Goal: Transaction & Acquisition: Book appointment/travel/reservation

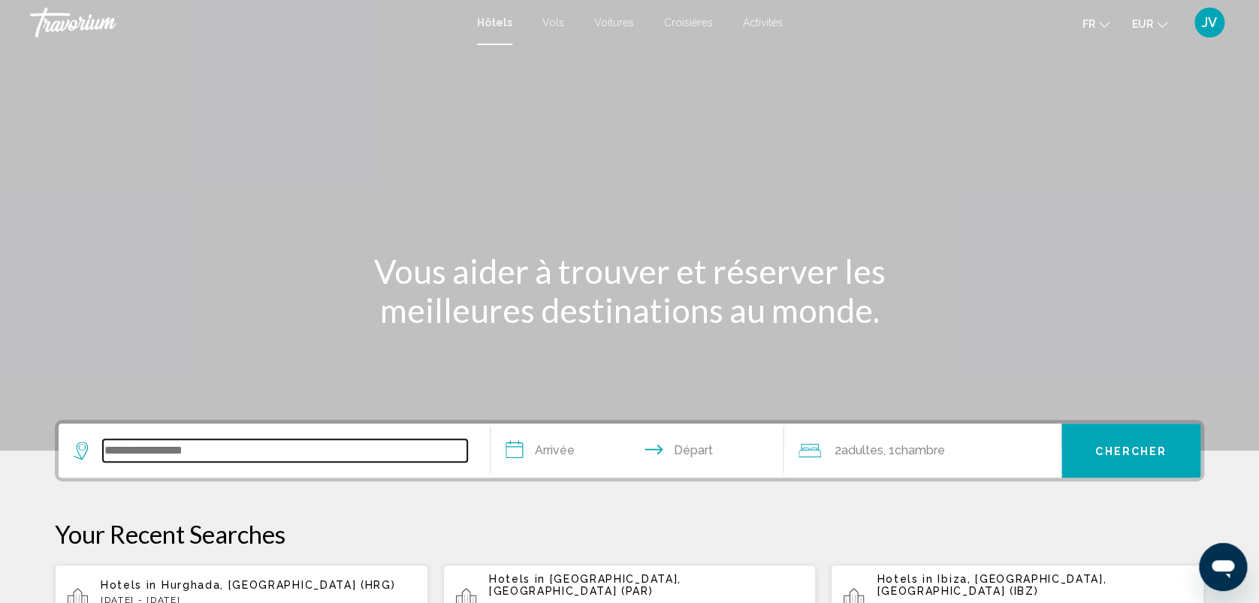
click at [130, 446] on input "Search widget" at bounding box center [285, 450] width 364 height 23
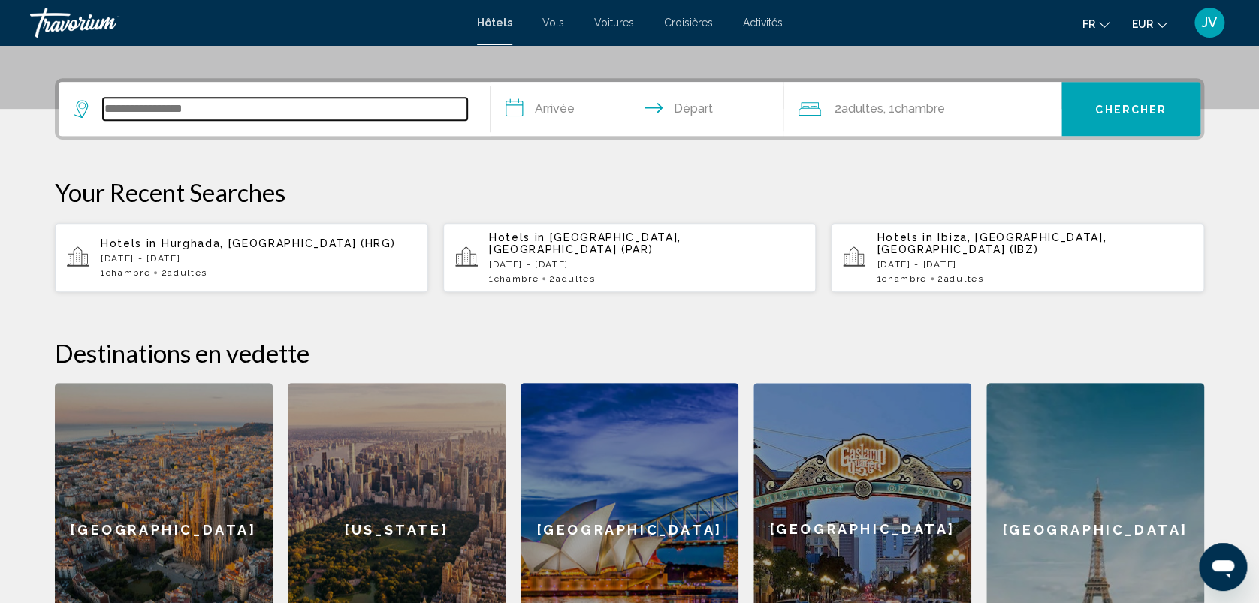
scroll to position [370, 0]
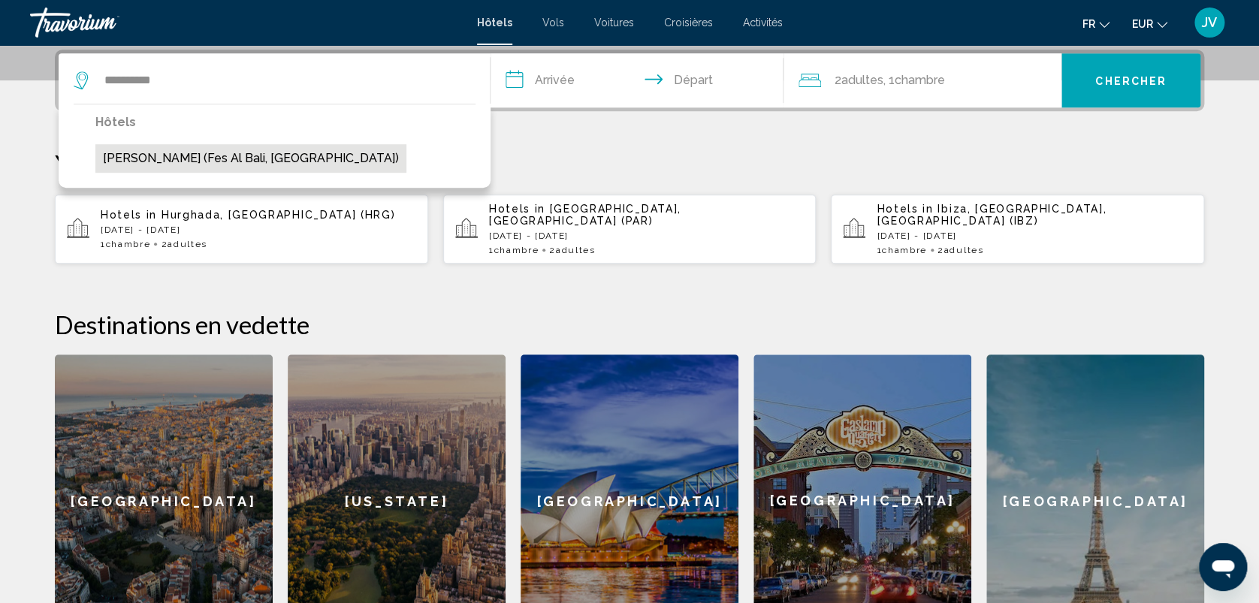
click at [216, 162] on button "Riad Laila (Fes Al Bali, MA)" at bounding box center [250, 158] width 311 height 29
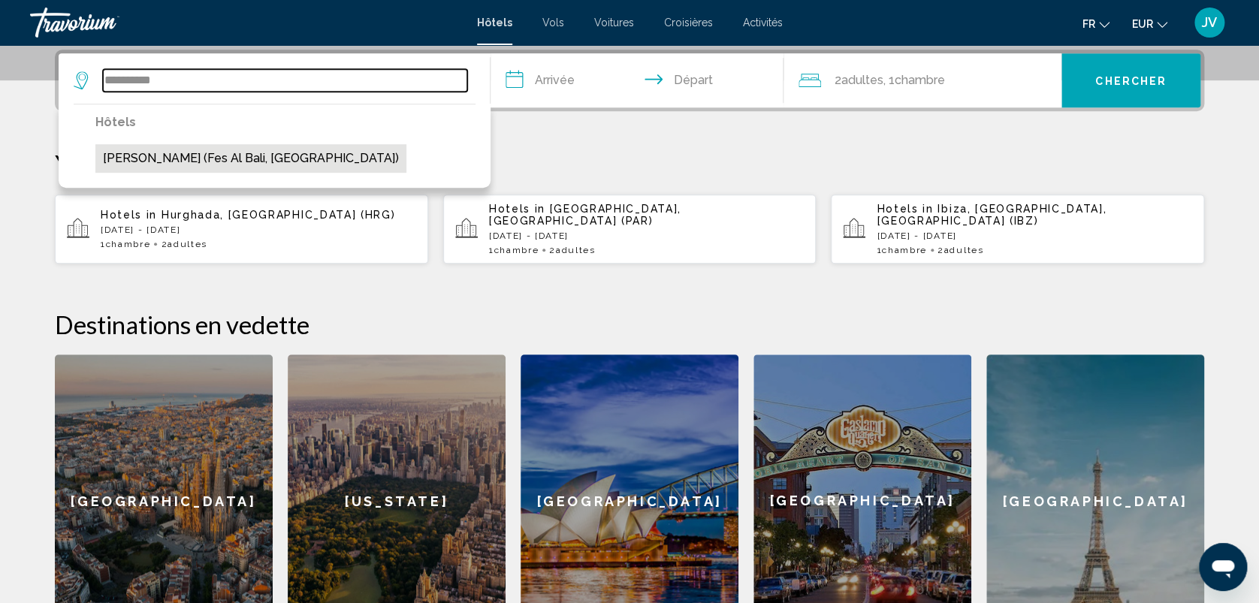
type input "**********"
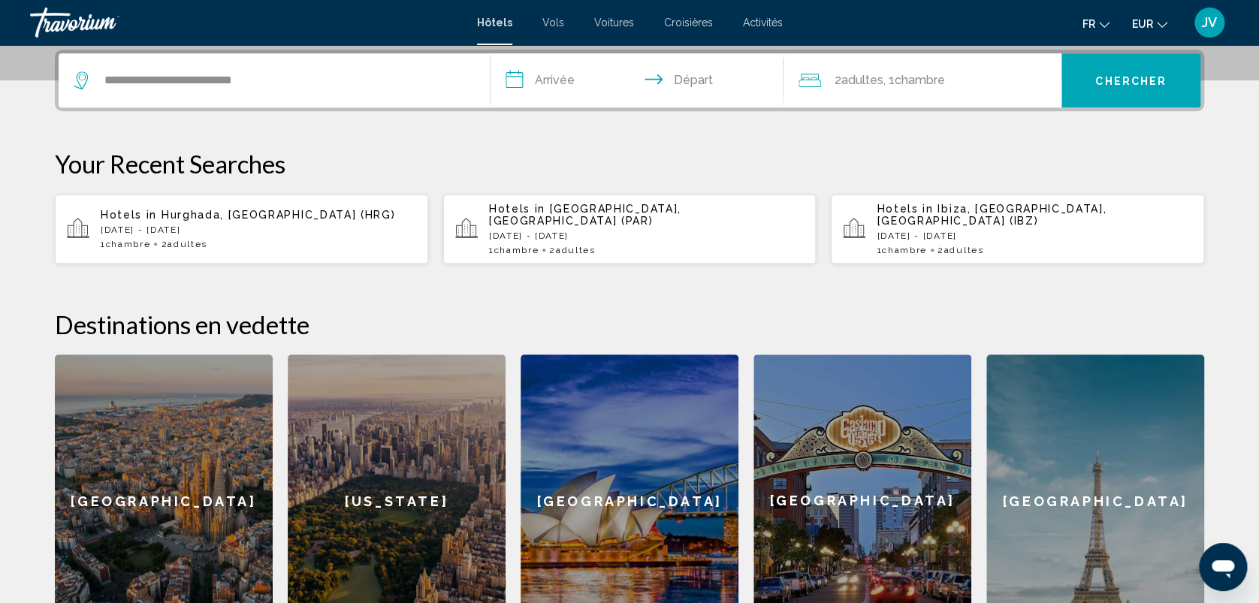
click at [556, 67] on input "**********" at bounding box center [640, 82] width 299 height 59
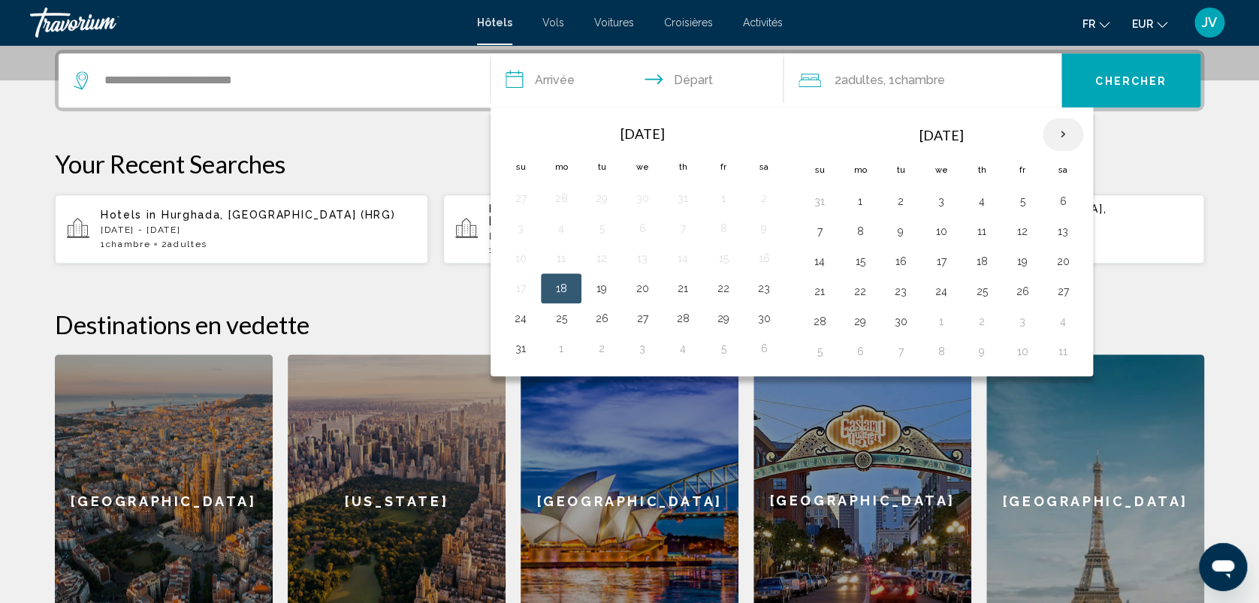
click at [1054, 142] on th "Next month" at bounding box center [1063, 134] width 41 height 33
click at [858, 232] on button "3" at bounding box center [860, 231] width 24 height 21
click at [901, 240] on button "4" at bounding box center [901, 231] width 24 height 21
type input "**********"
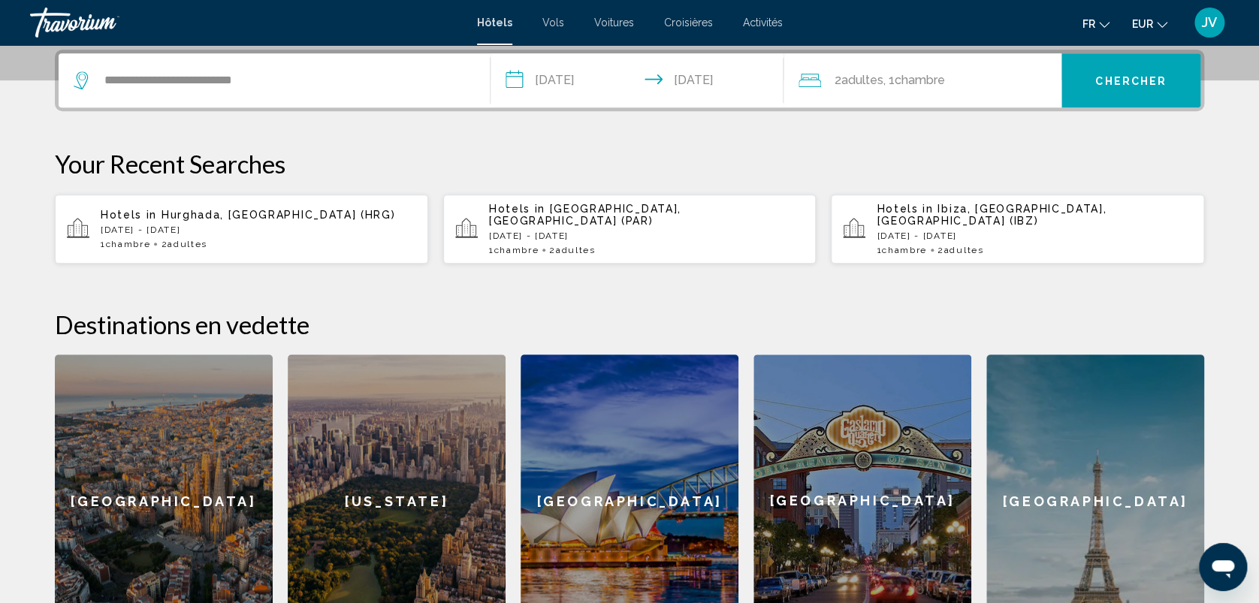
click at [1003, 109] on div "**********" at bounding box center [629, 81] width 1149 height 62
click at [991, 83] on div "2 Adulte Adultes , 1 Chambre pièces" at bounding box center [929, 80] width 263 height 21
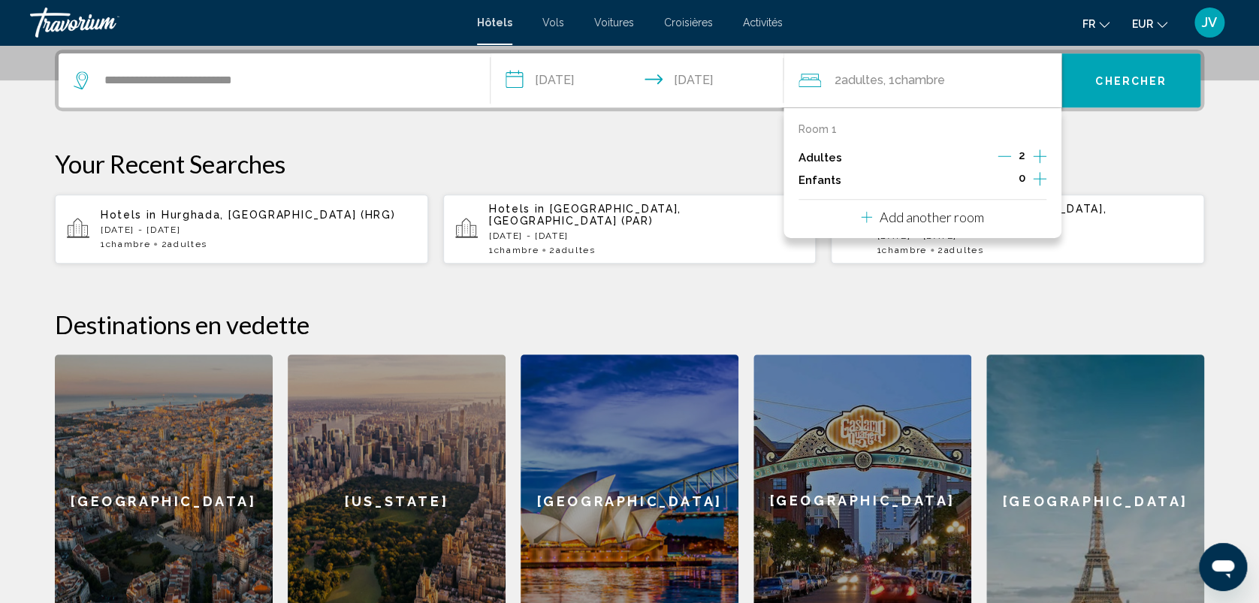
click at [1040, 172] on icon "Increment children" at bounding box center [1040, 179] width 14 height 14
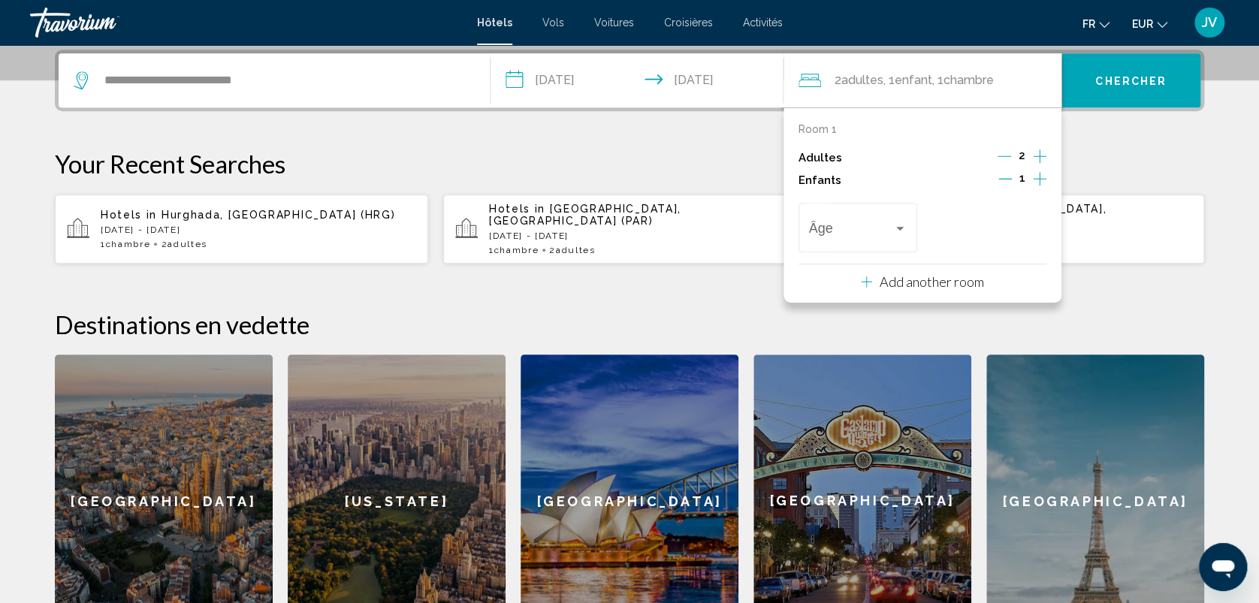
click at [1040, 172] on icon "Increment children" at bounding box center [1040, 179] width 14 height 14
click at [898, 227] on div "Travelers: 2 adults, 2 children" at bounding box center [900, 229] width 8 height 4
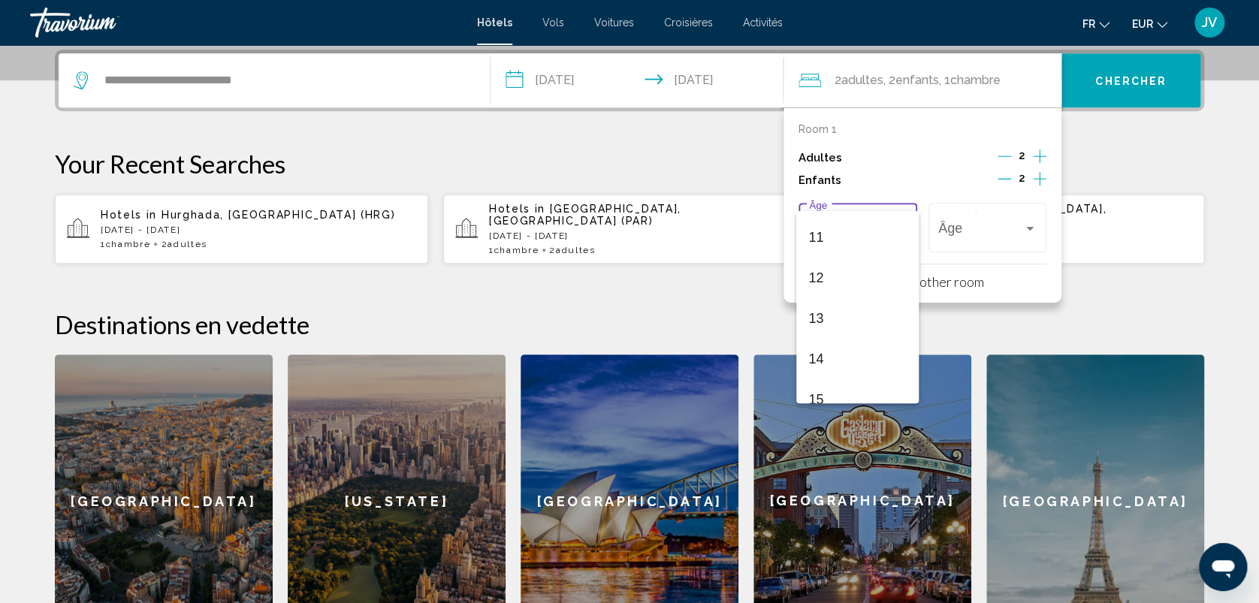
scroll to position [467, 0]
click at [853, 305] on span "13" at bounding box center [857, 291] width 98 height 41
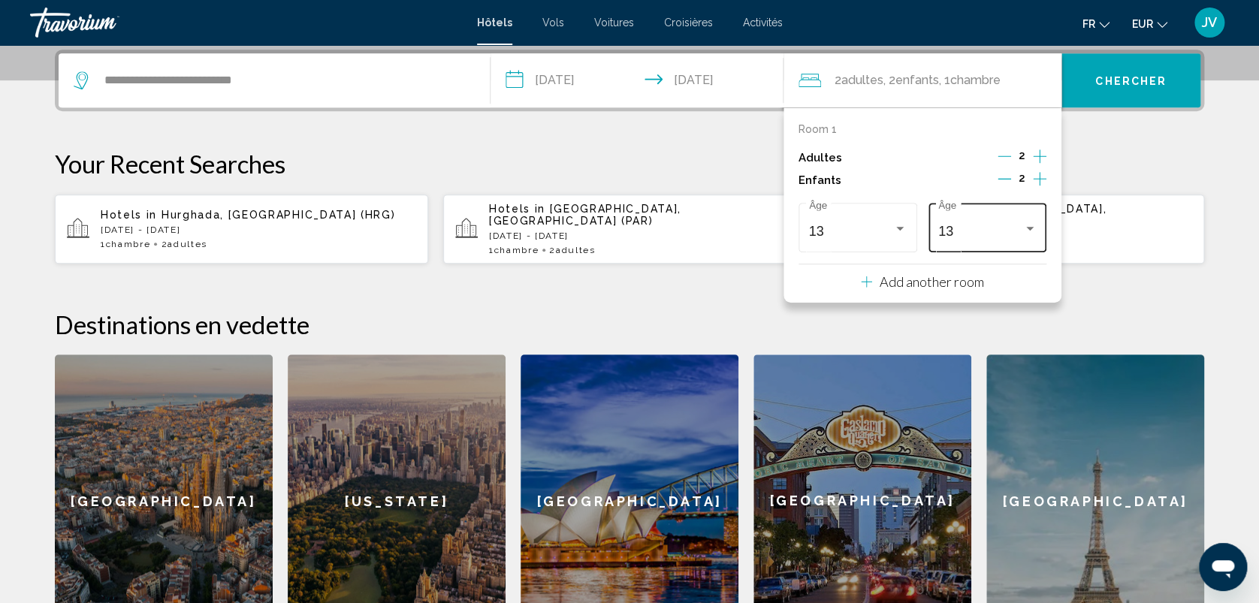
click at [1022, 221] on div "13 Âge" at bounding box center [987, 225] width 98 height 53
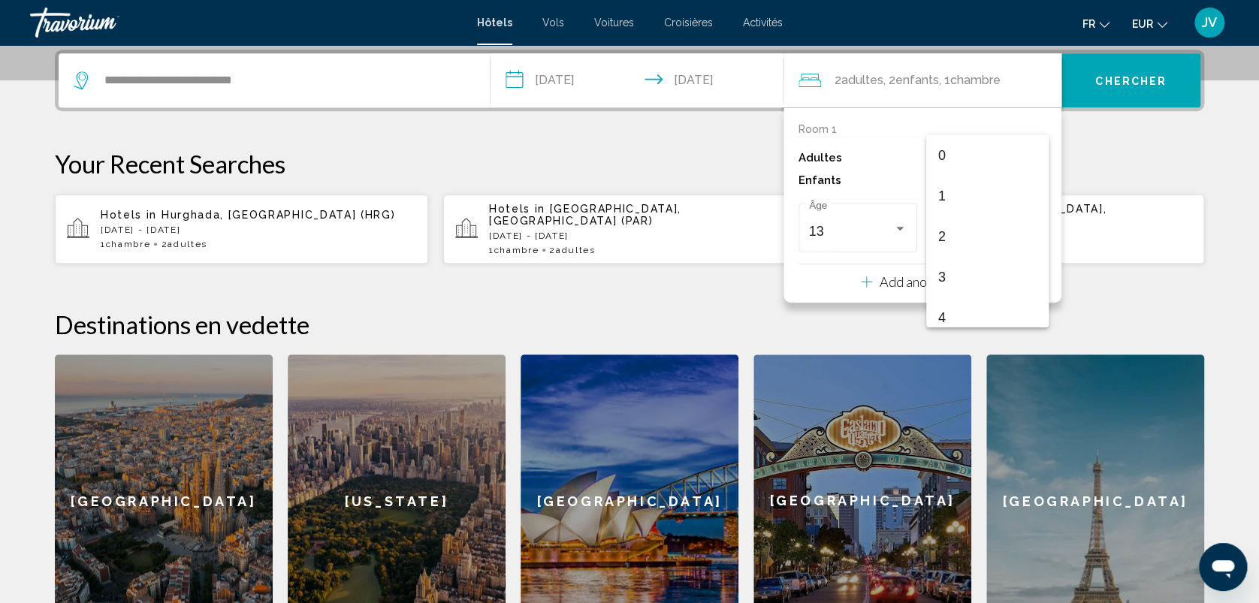
scroll to position [451, 0]
click at [943, 233] on span "13" at bounding box center [987, 232] width 98 height 41
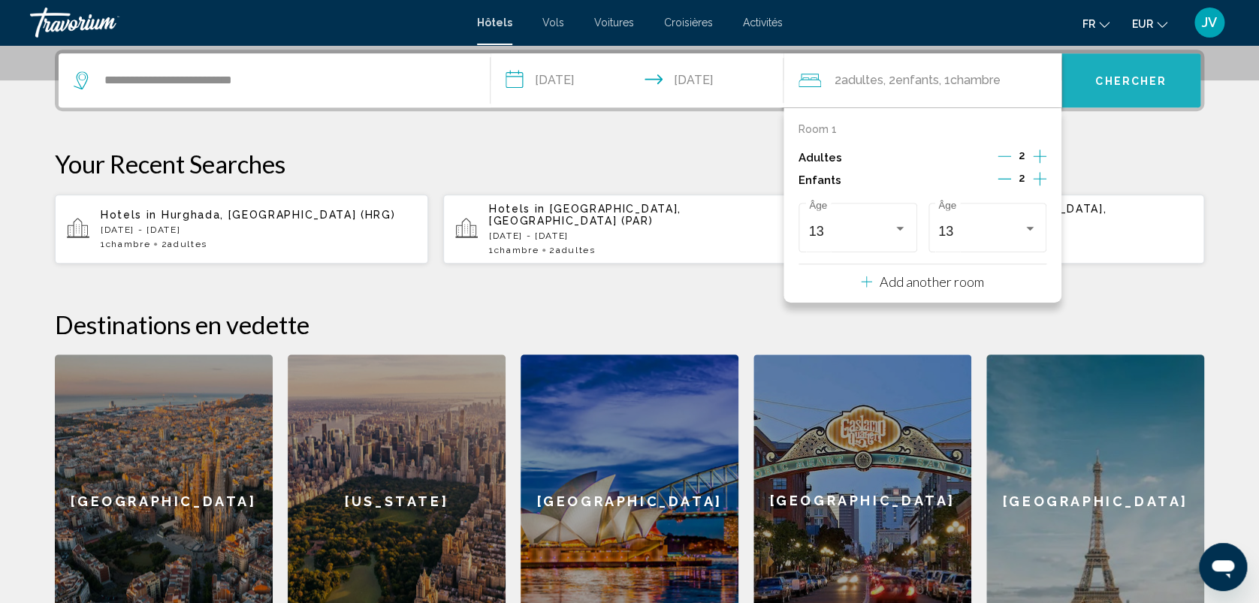
click at [1089, 106] on button "Chercher" at bounding box center [1130, 80] width 139 height 54
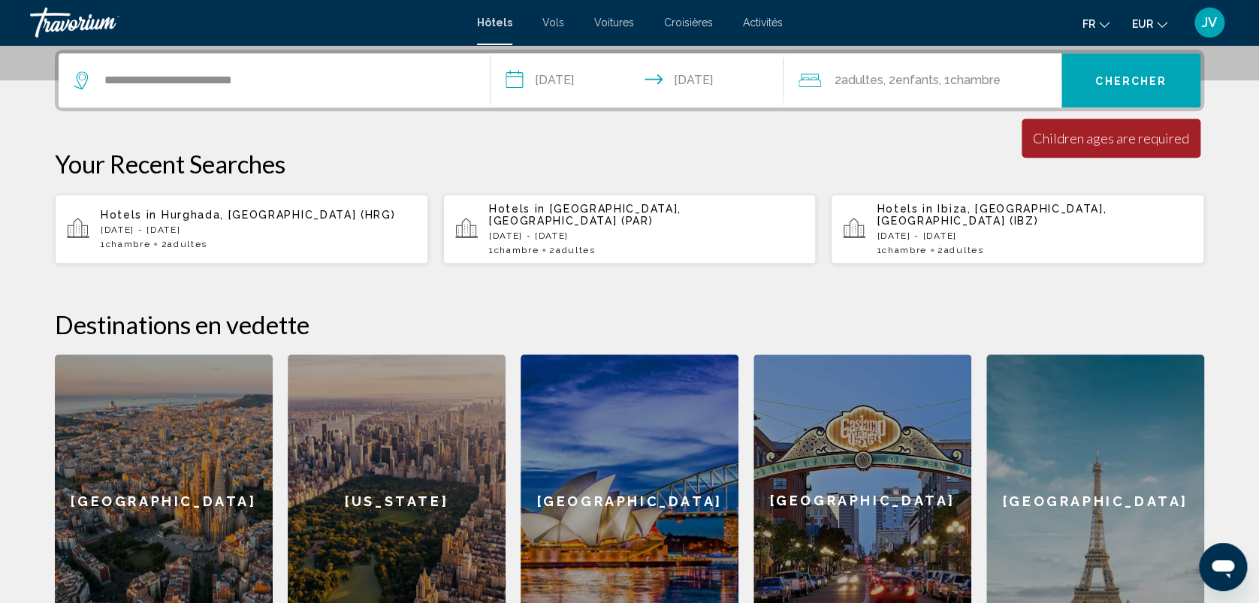
click at [987, 66] on div "2 Adulte Adultes , 2 Enfant Enfants , 1 Chambre pièces" at bounding box center [929, 80] width 263 height 54
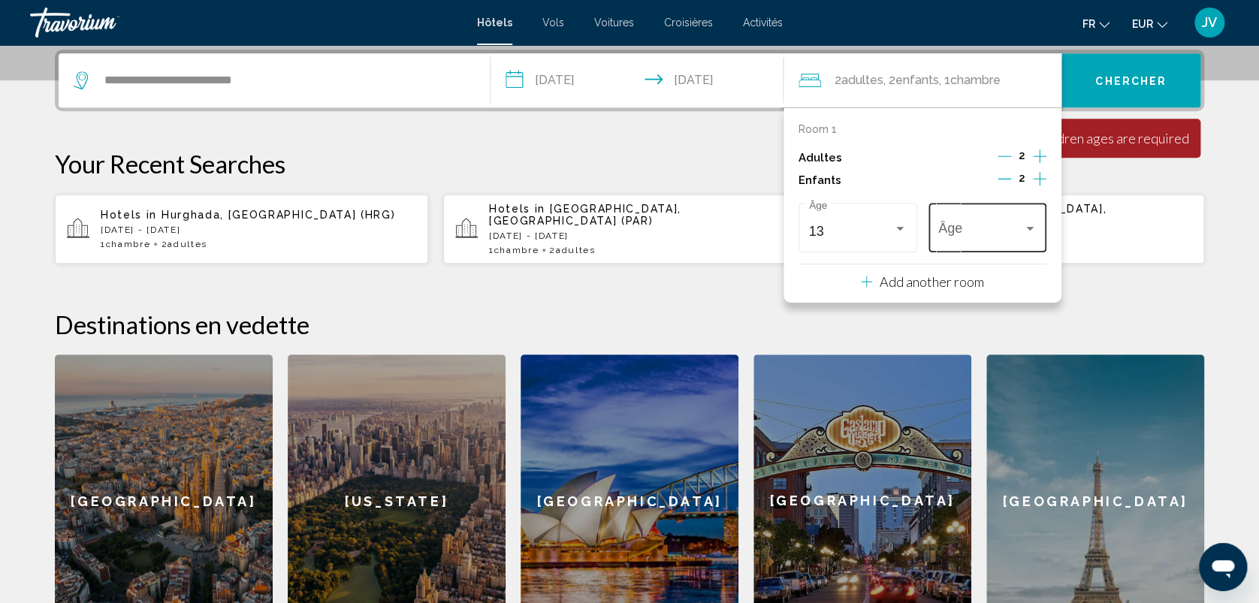
click at [981, 210] on div "Âge" at bounding box center [987, 225] width 98 height 53
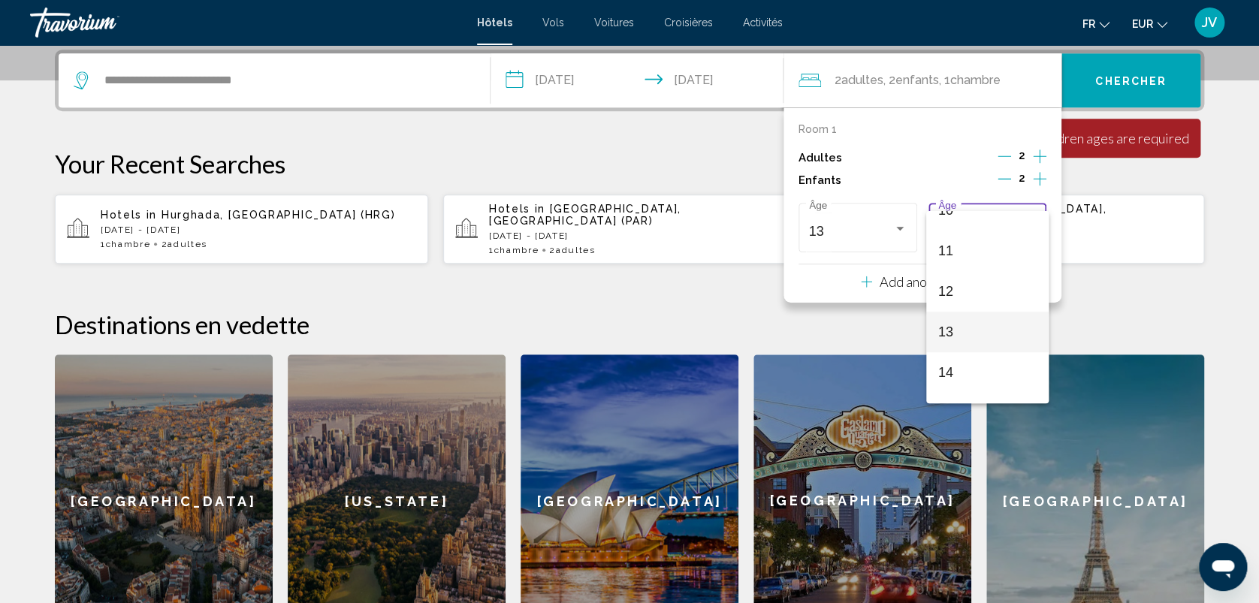
scroll to position [430, 0]
click at [995, 341] on span "13" at bounding box center [987, 328] width 98 height 41
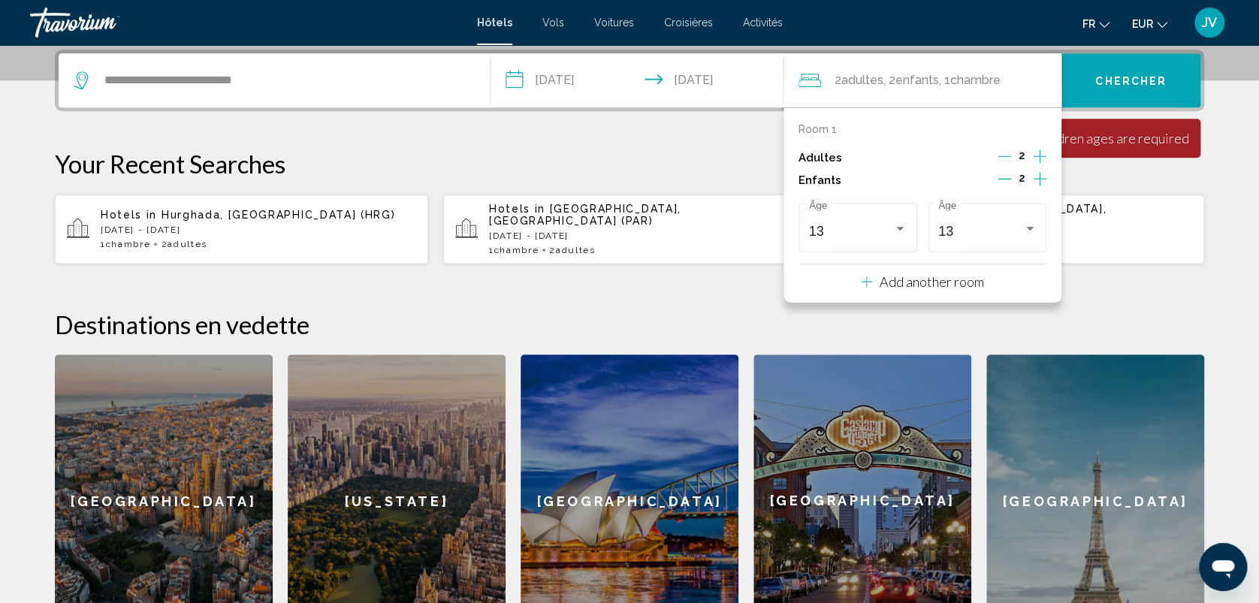
click at [1117, 50] on div "**********" at bounding box center [629, 81] width 1149 height 62
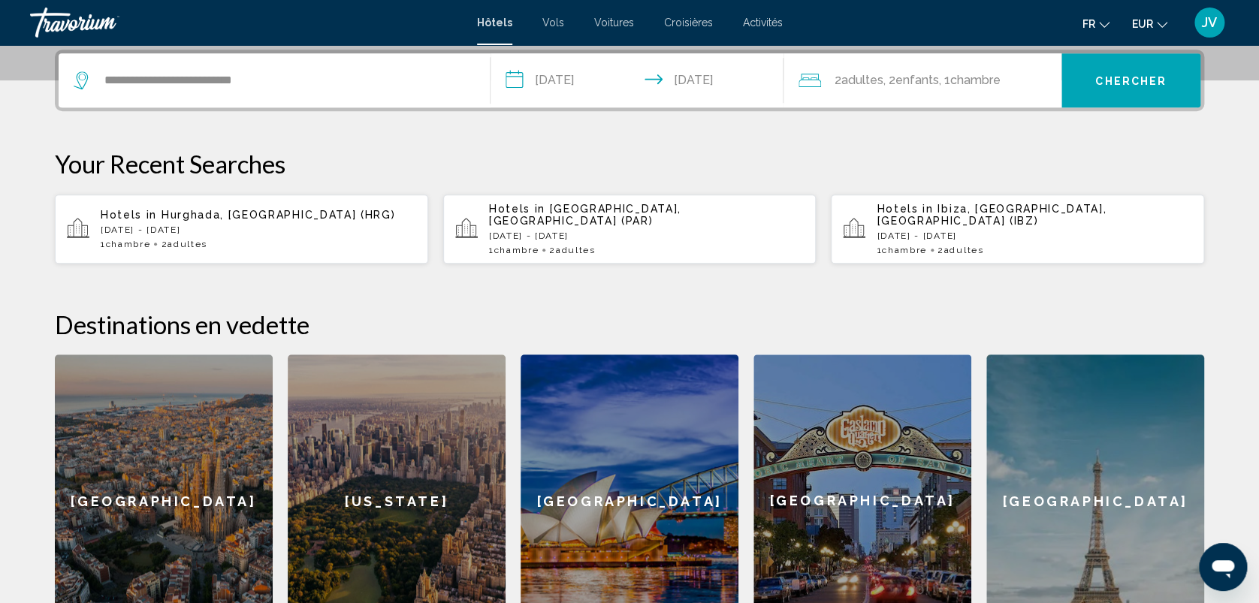
click at [1112, 66] on button "Chercher" at bounding box center [1130, 80] width 139 height 54
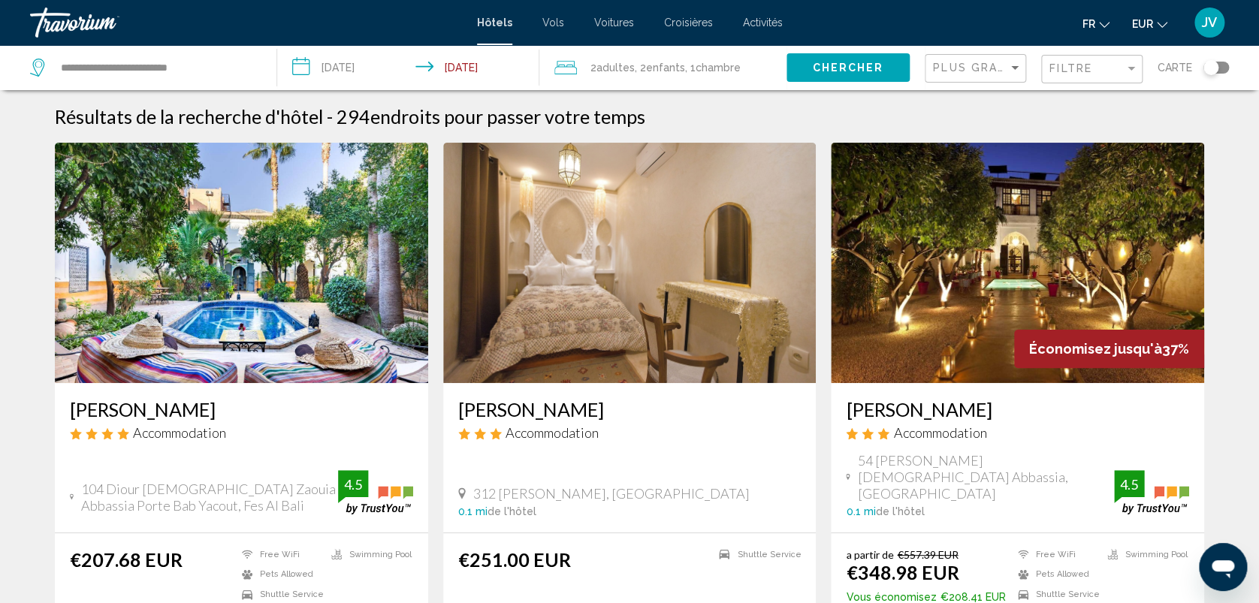
click at [229, 276] on img "Main content" at bounding box center [241, 263] width 373 height 240
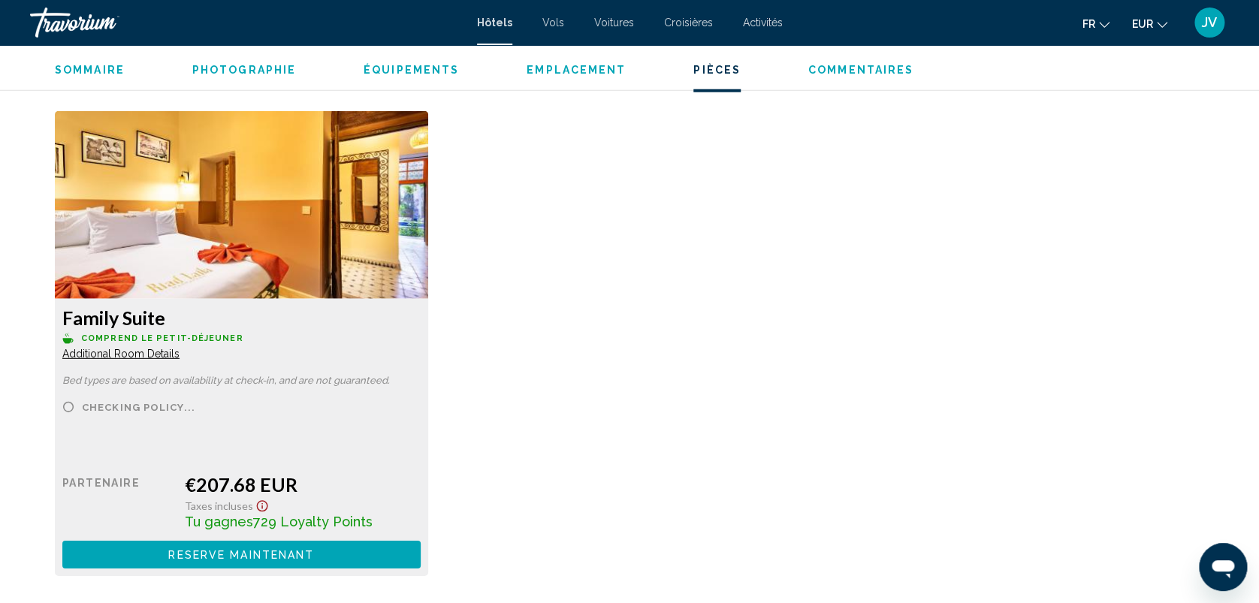
scroll to position [1895, 0]
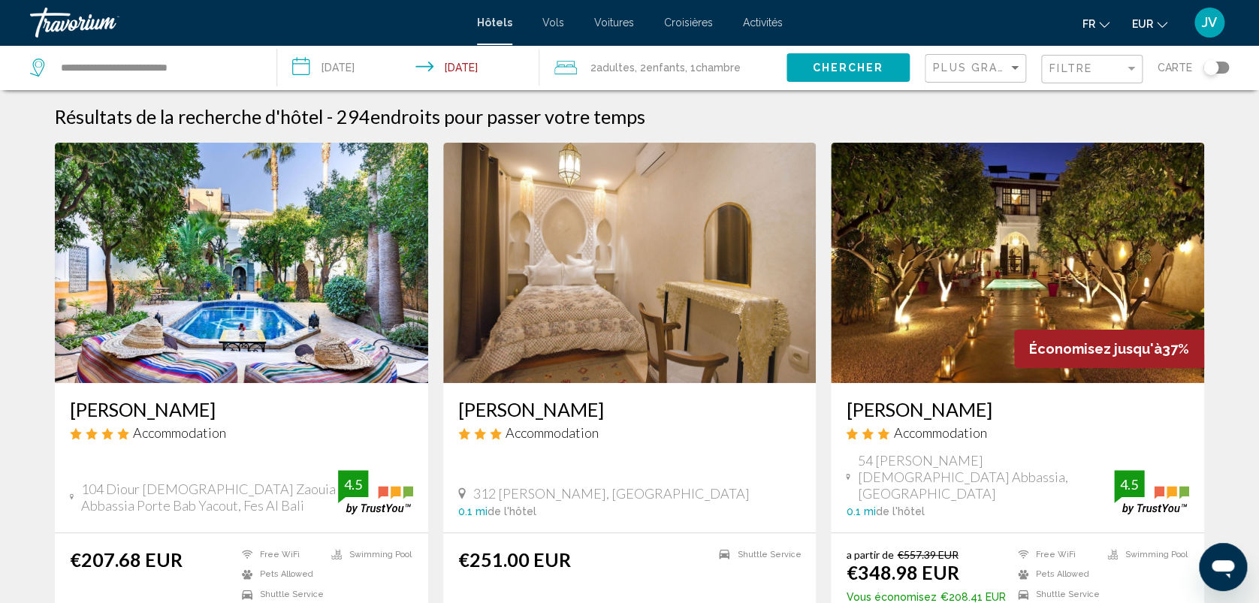
click at [1073, 77] on div "Filtre" at bounding box center [1093, 70] width 89 height 28
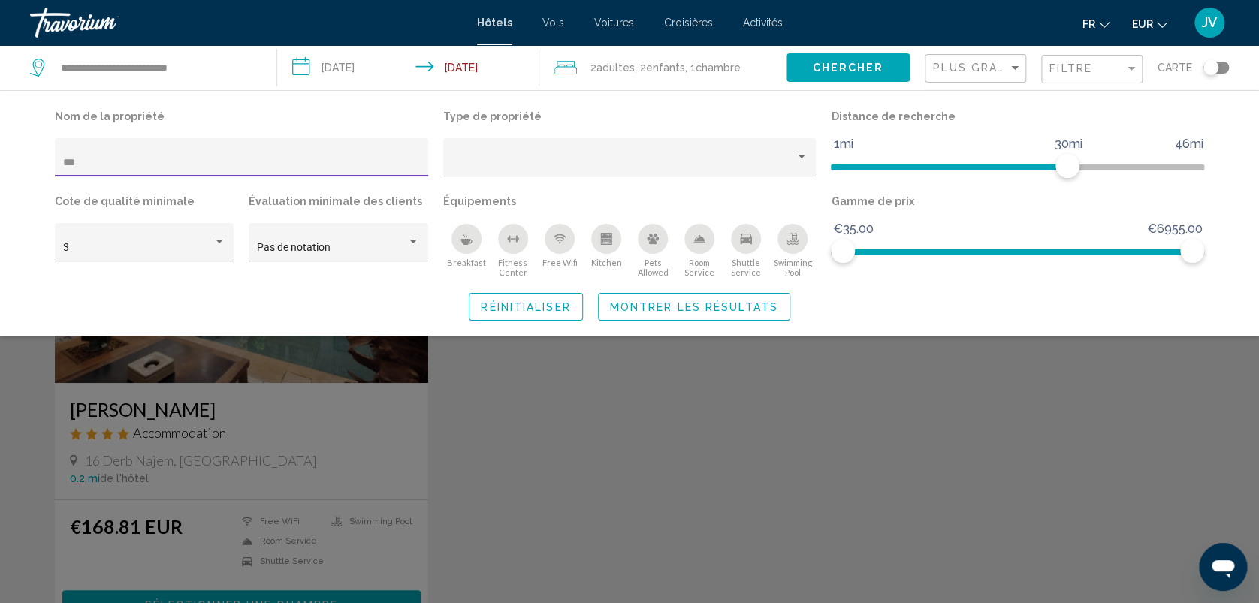
type input "***"
click at [155, 370] on div "Search widget" at bounding box center [629, 414] width 1259 height 378
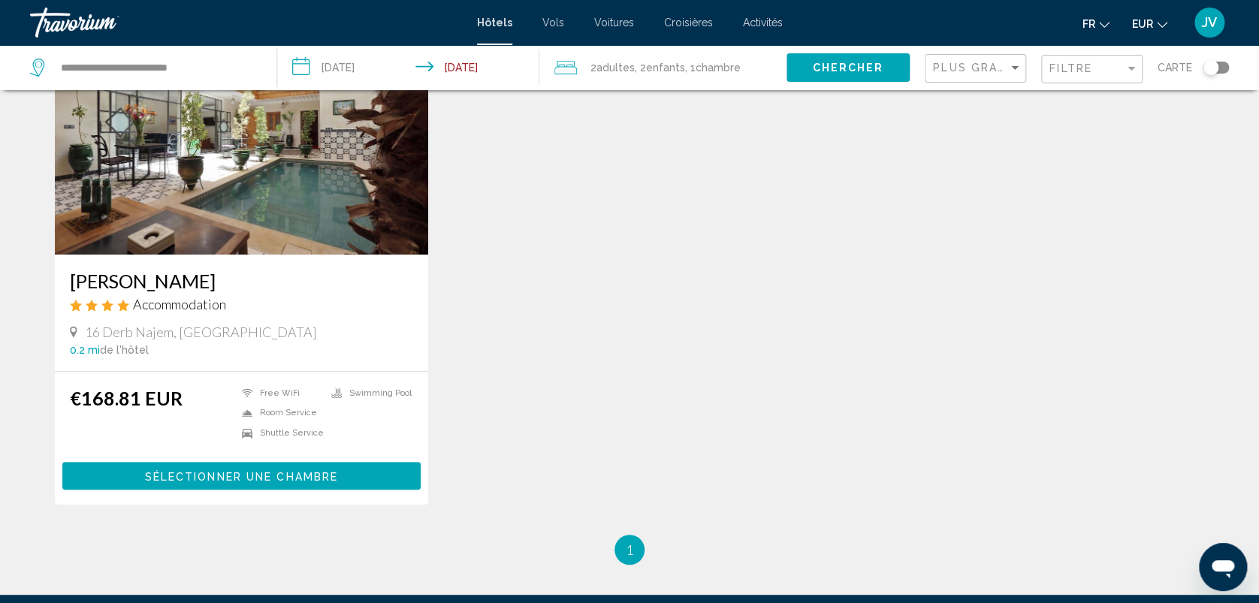
scroll to position [122, 0]
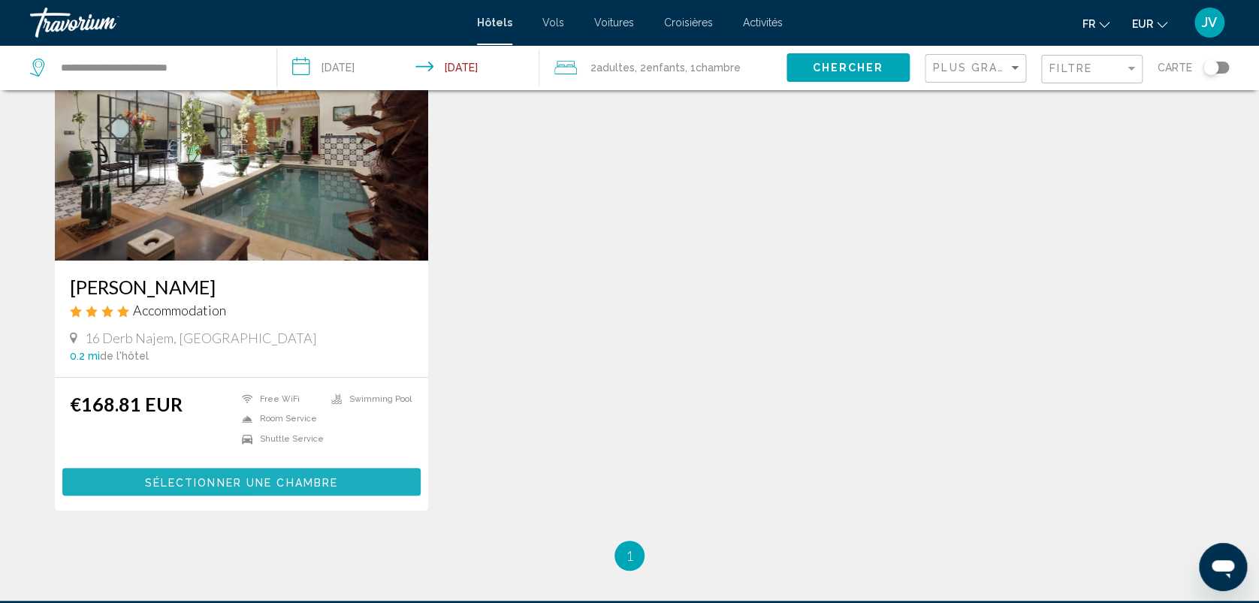
click at [306, 478] on span "Sélectionner une chambre" at bounding box center [241, 482] width 193 height 12
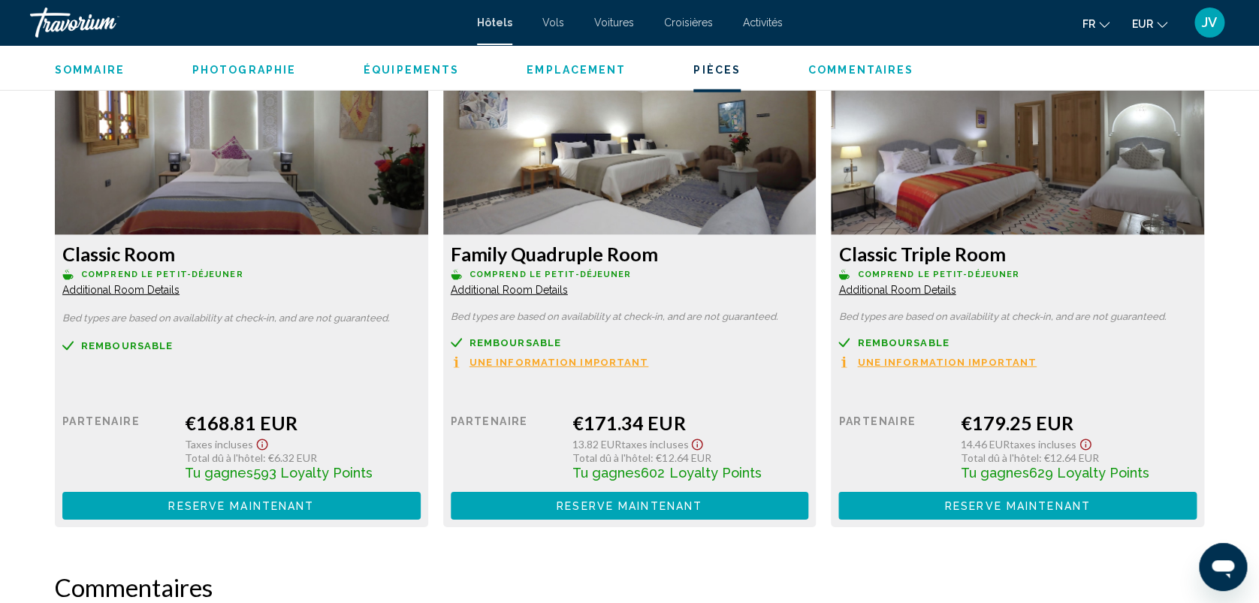
scroll to position [2077, 0]
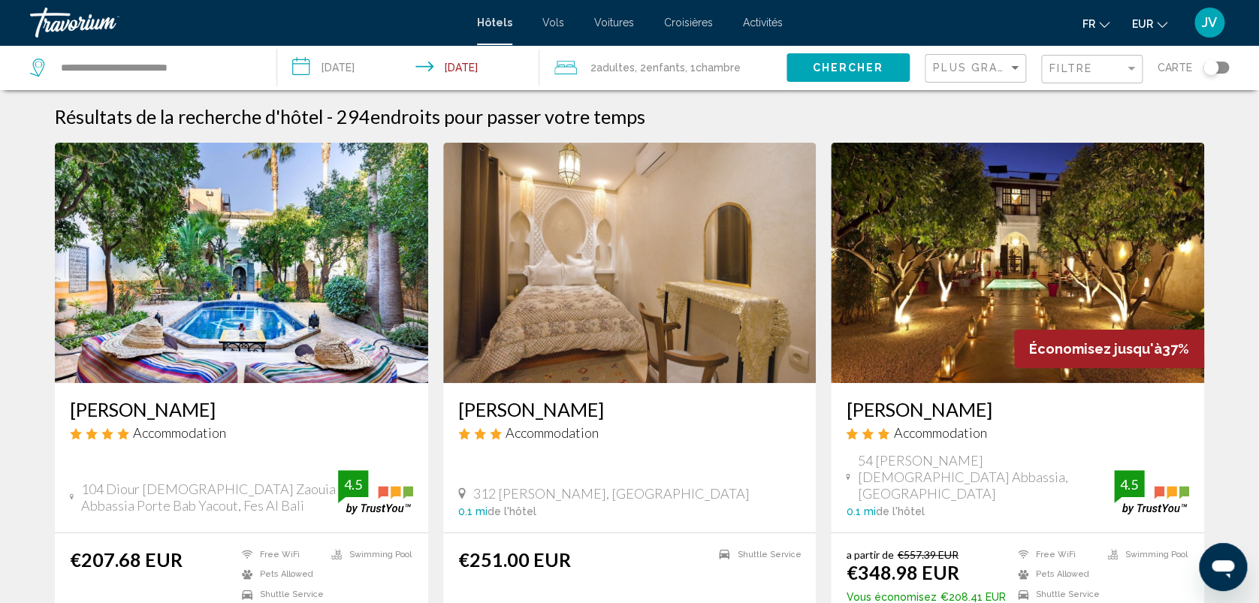
click at [1072, 61] on div "Filtre" at bounding box center [1093, 70] width 89 height 28
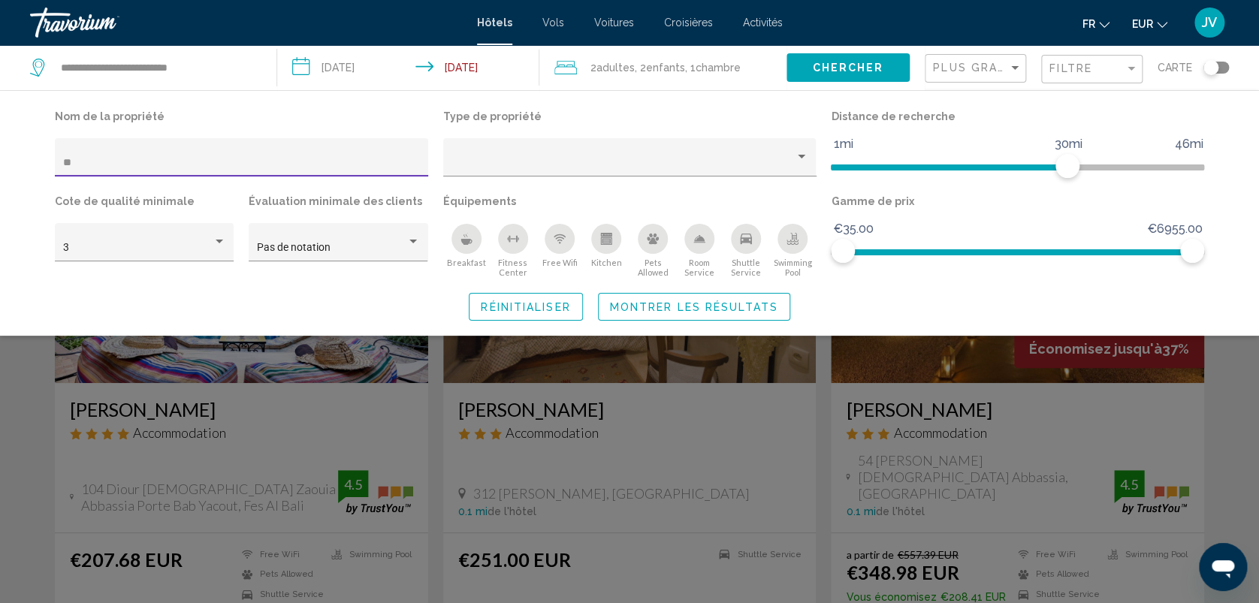
type input "*"
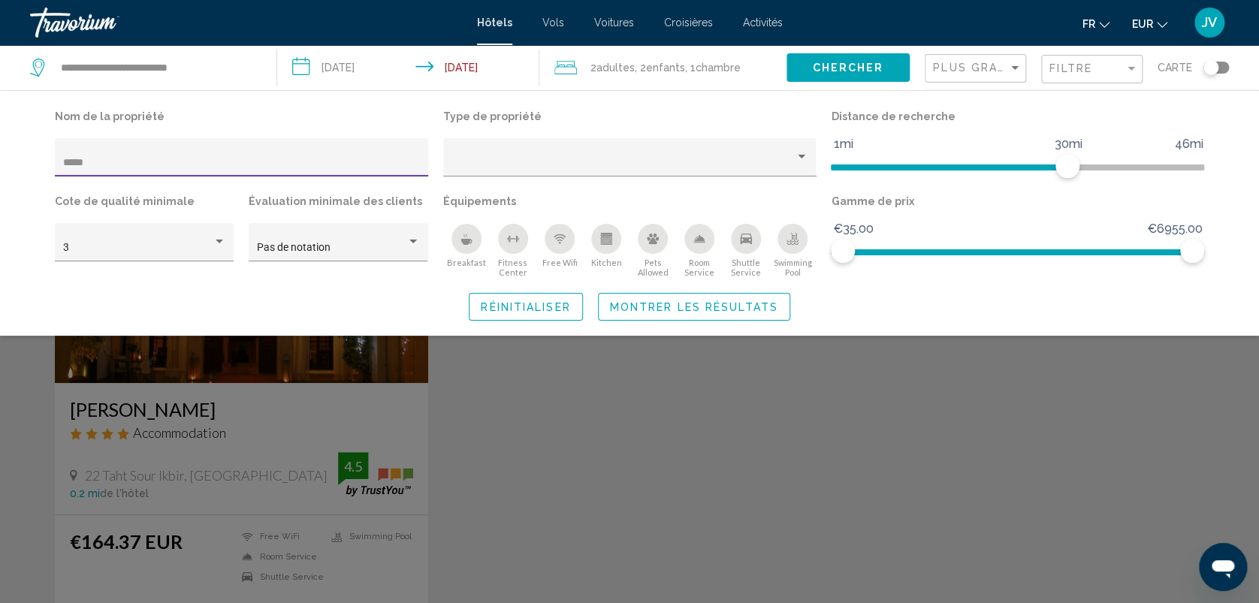
type input "*****"
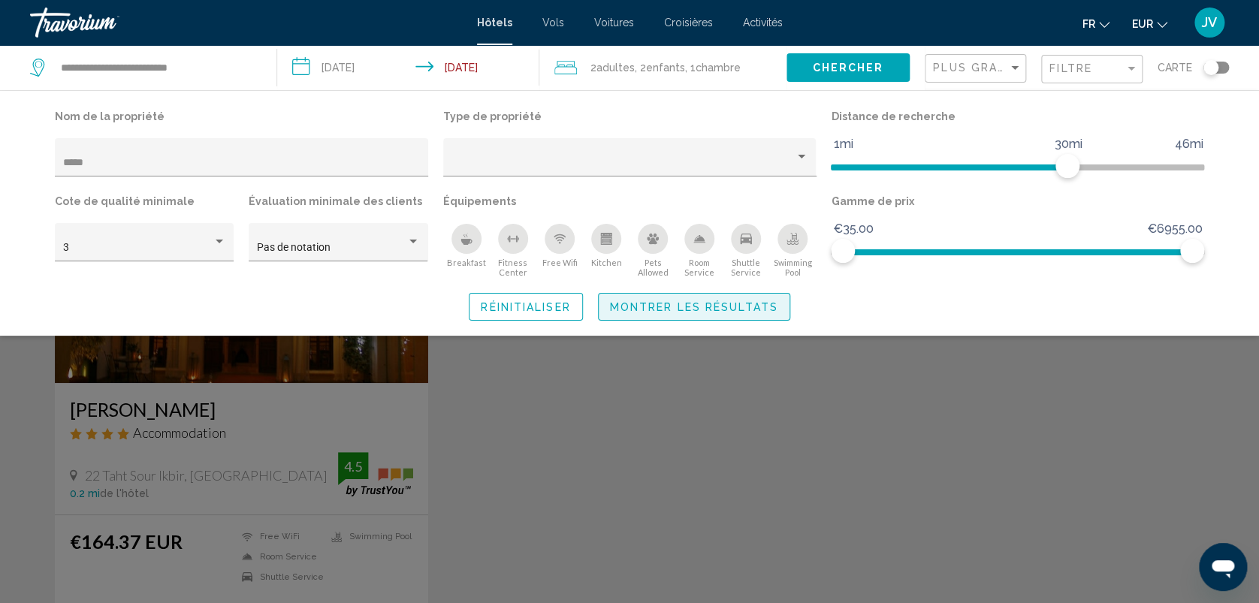
click at [710, 294] on button "Montrer les résultats" at bounding box center [694, 307] width 192 height 28
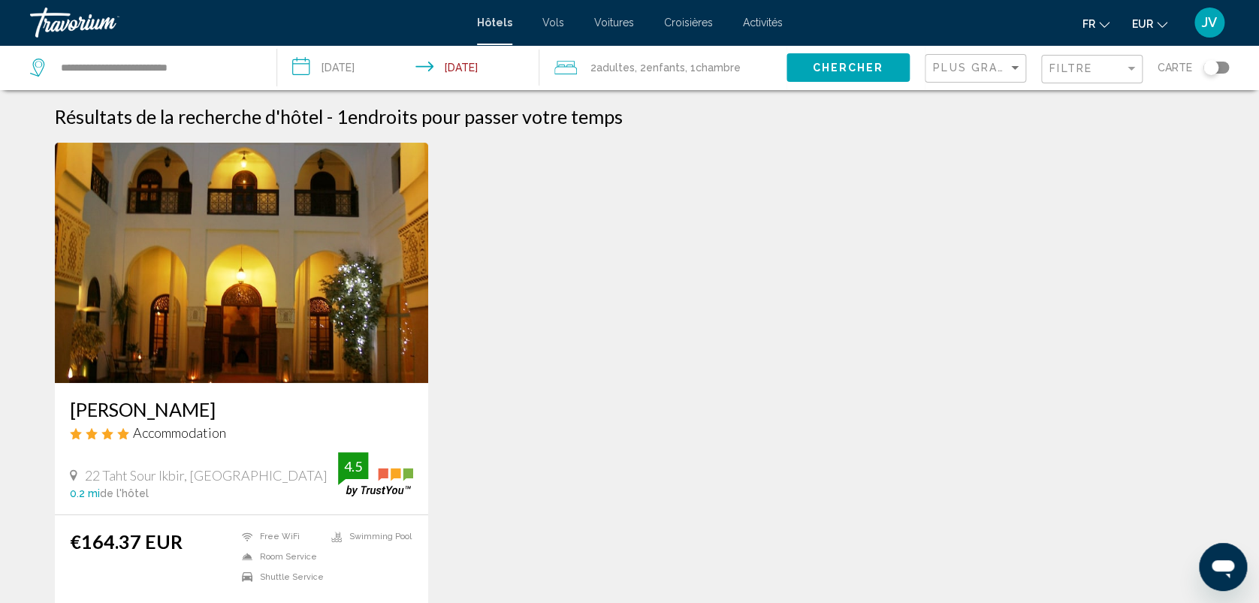
click at [312, 288] on img "Main content" at bounding box center [241, 263] width 373 height 240
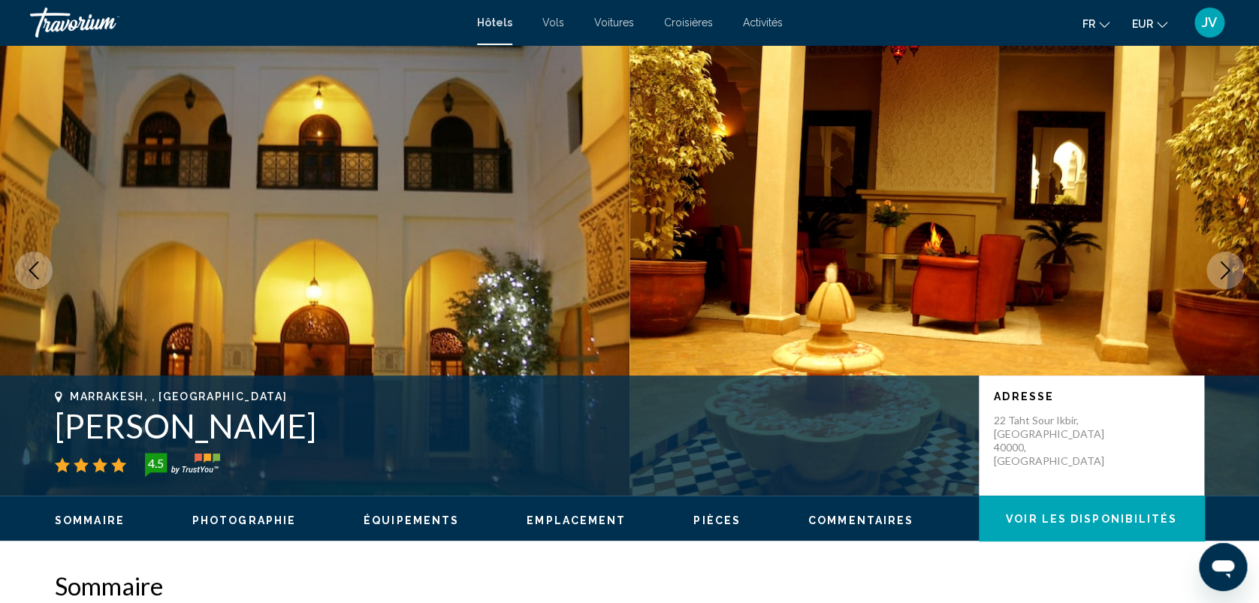
click at [1226, 264] on icon "Next image" at bounding box center [1225, 270] width 18 height 18
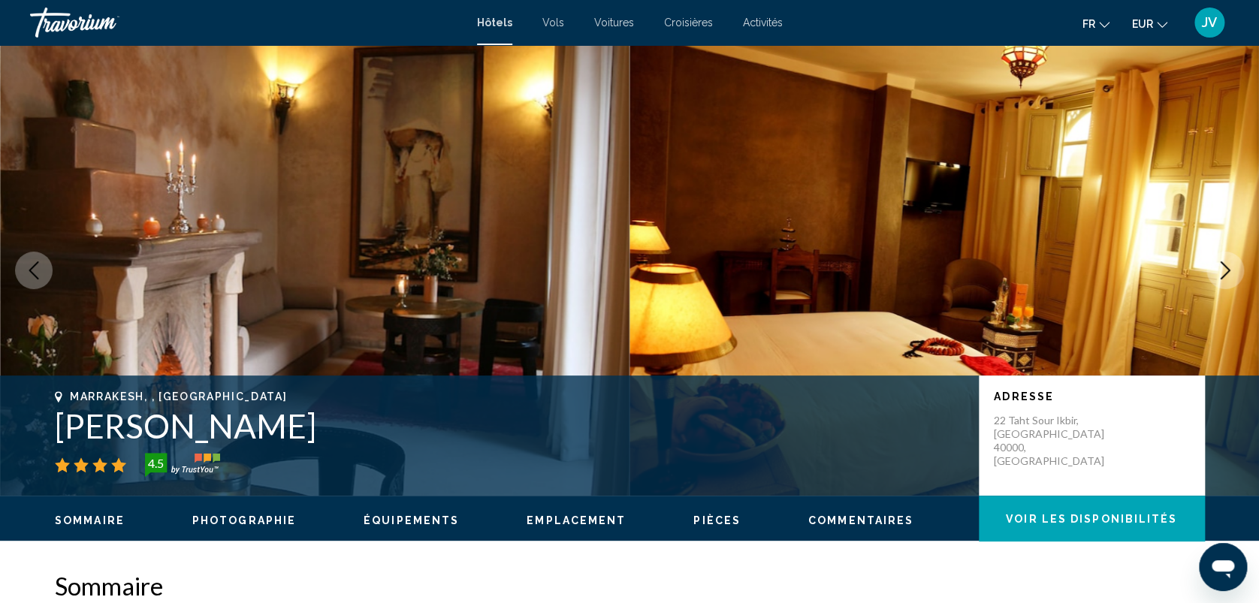
click at [1231, 271] on icon "Next image" at bounding box center [1225, 270] width 18 height 18
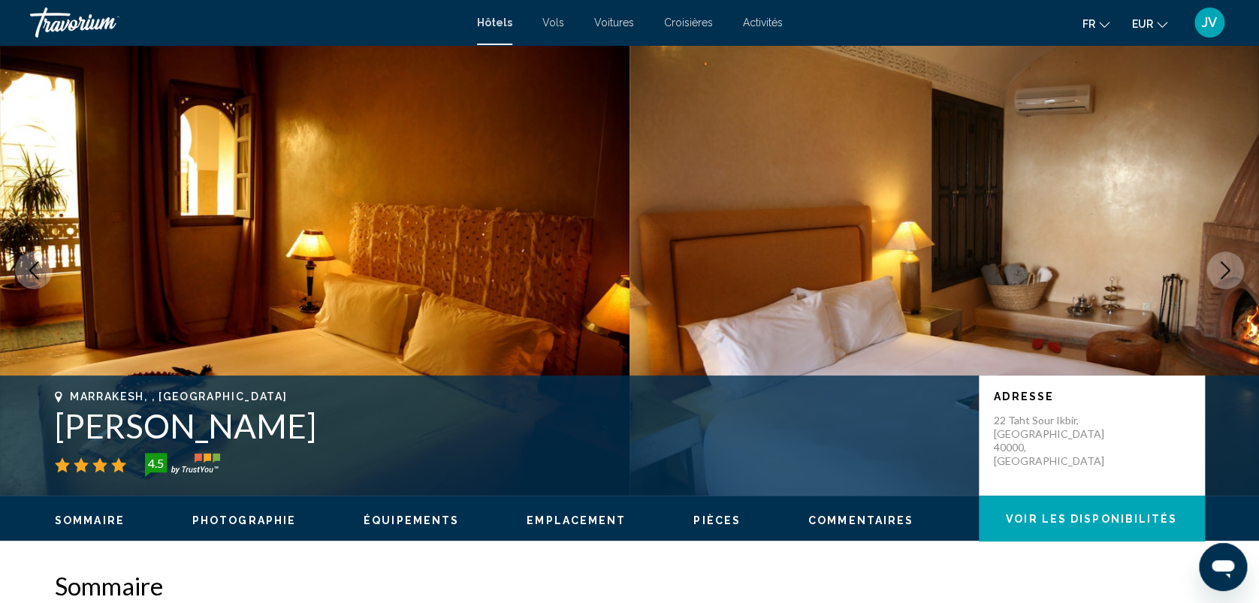
click at [1231, 271] on icon "Next image" at bounding box center [1225, 270] width 18 height 18
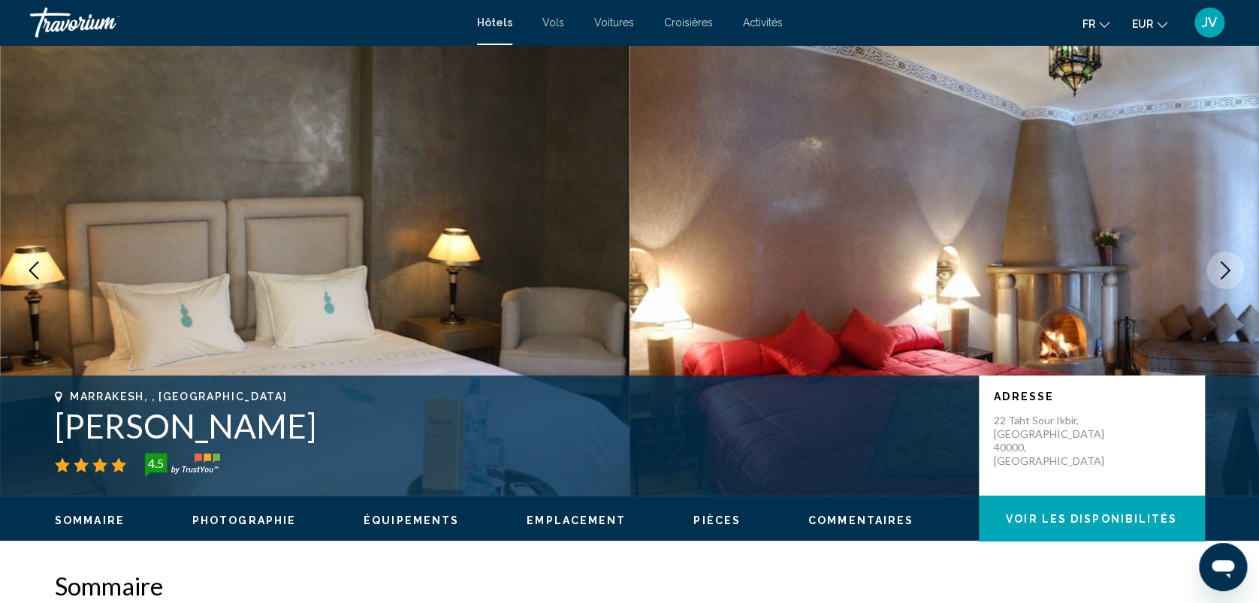
click at [1231, 271] on icon "Next image" at bounding box center [1225, 270] width 18 height 18
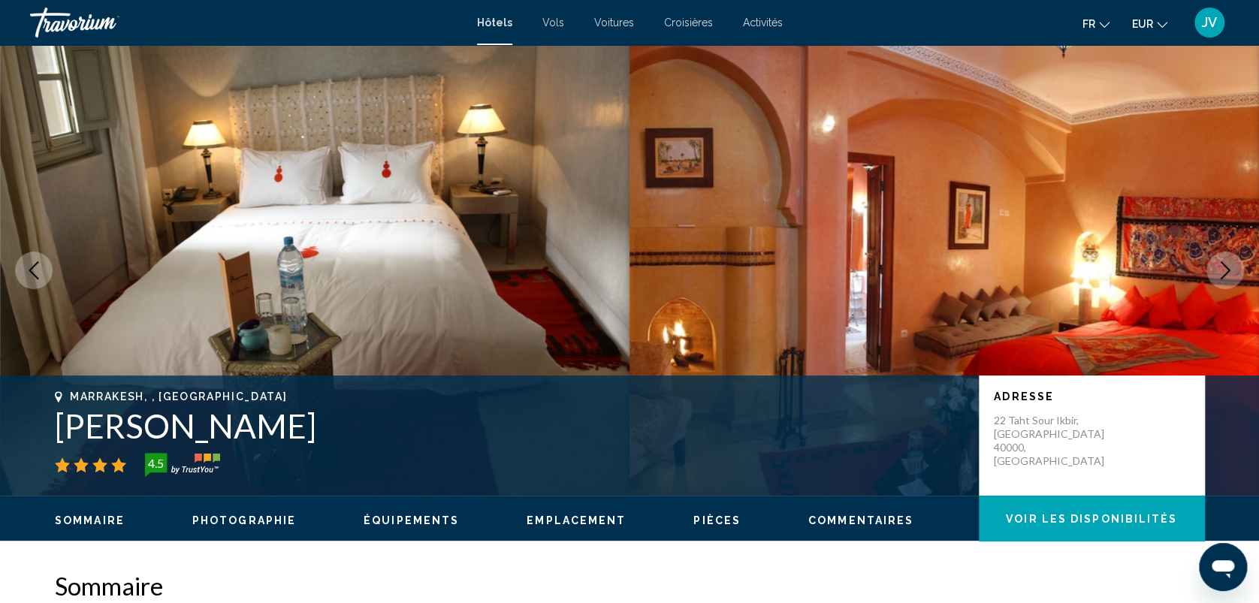
click at [1231, 271] on icon "Next image" at bounding box center [1225, 270] width 18 height 18
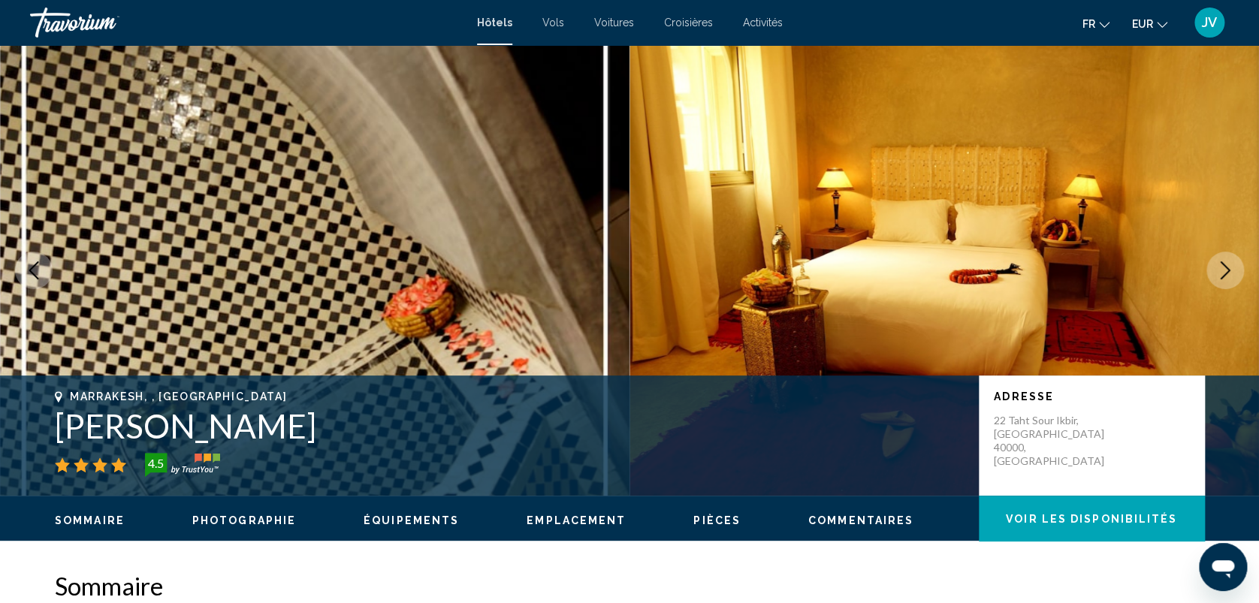
click at [1231, 271] on icon "Next image" at bounding box center [1225, 270] width 18 height 18
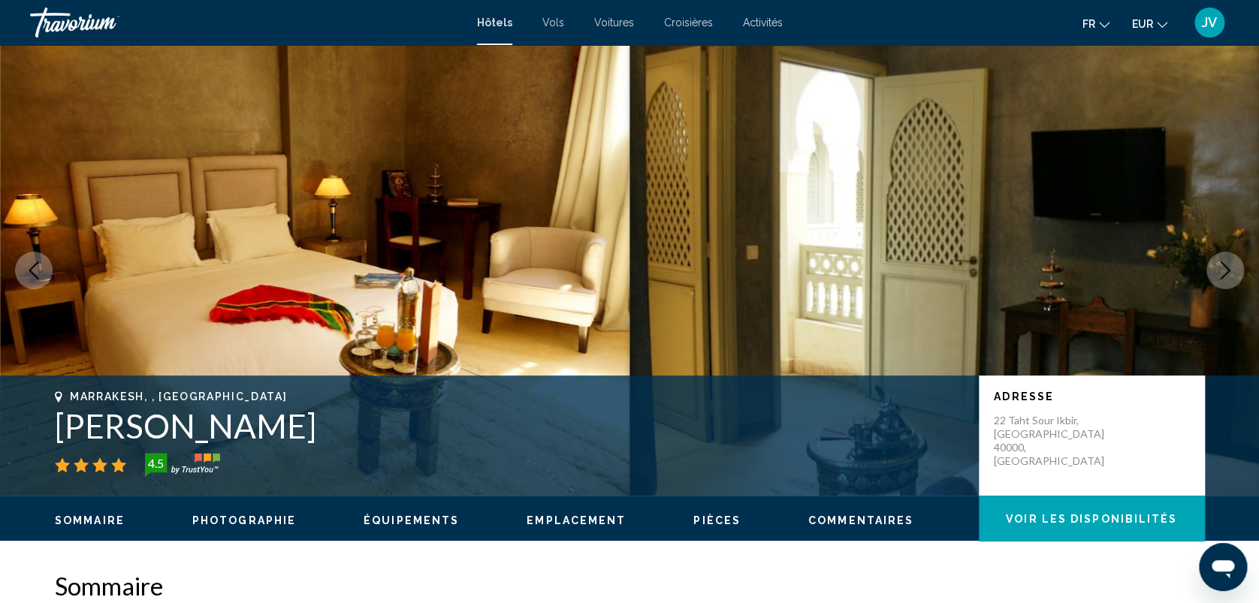
click at [1231, 271] on icon "Next image" at bounding box center [1225, 270] width 18 height 18
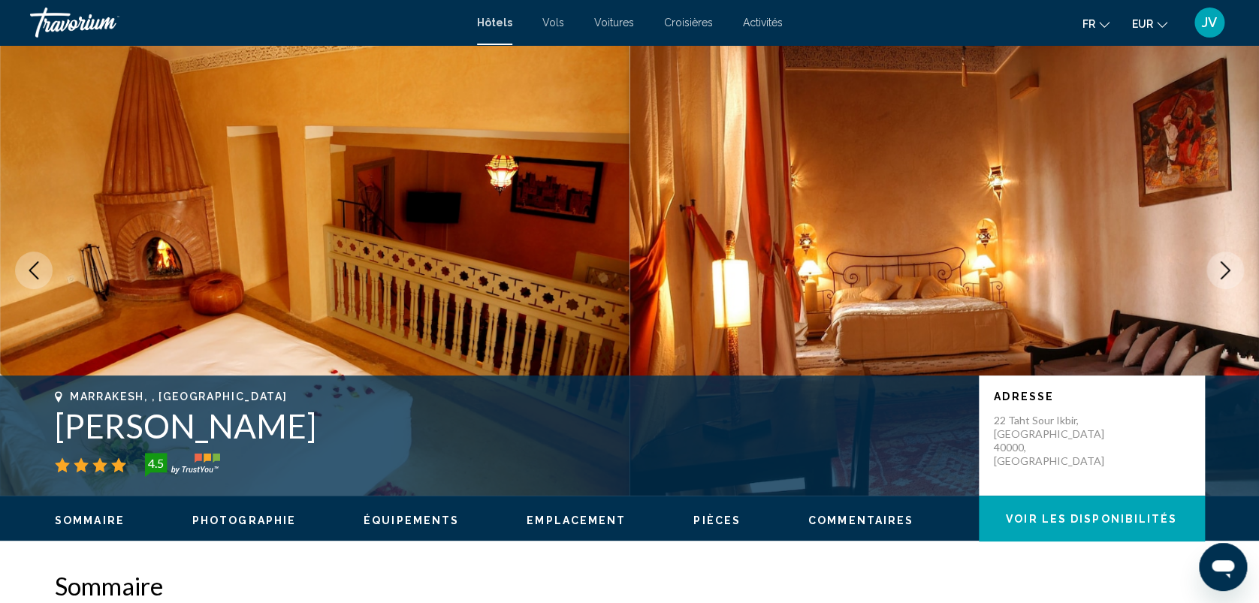
click at [1231, 271] on icon "Next image" at bounding box center [1225, 270] width 18 height 18
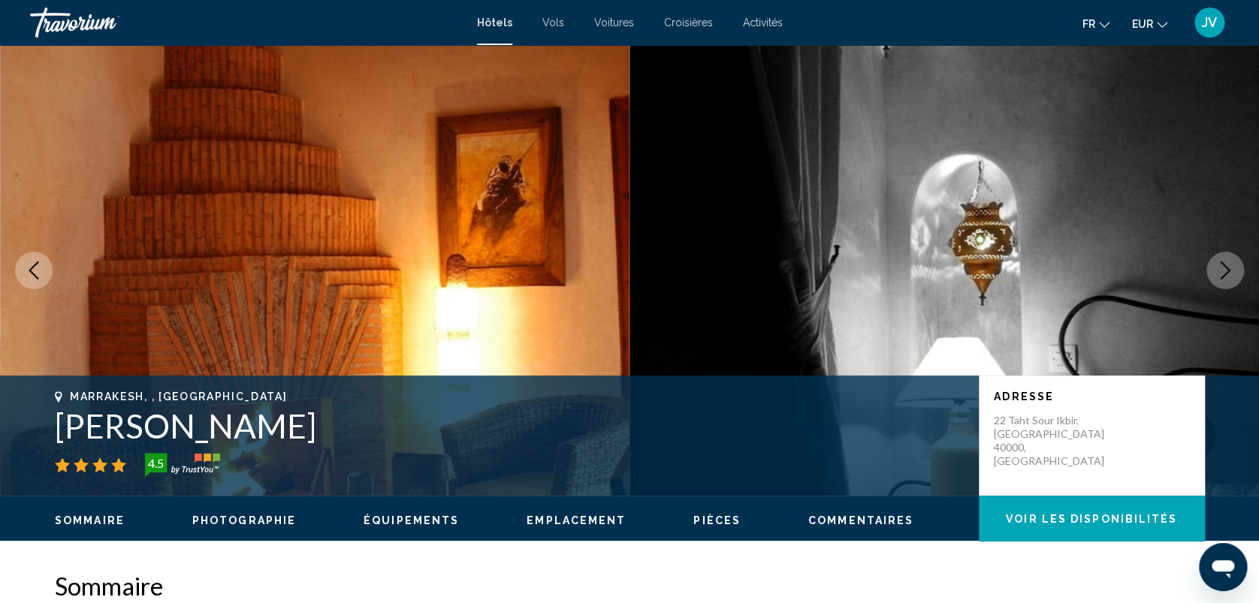
click at [1231, 271] on icon "Next image" at bounding box center [1225, 270] width 18 height 18
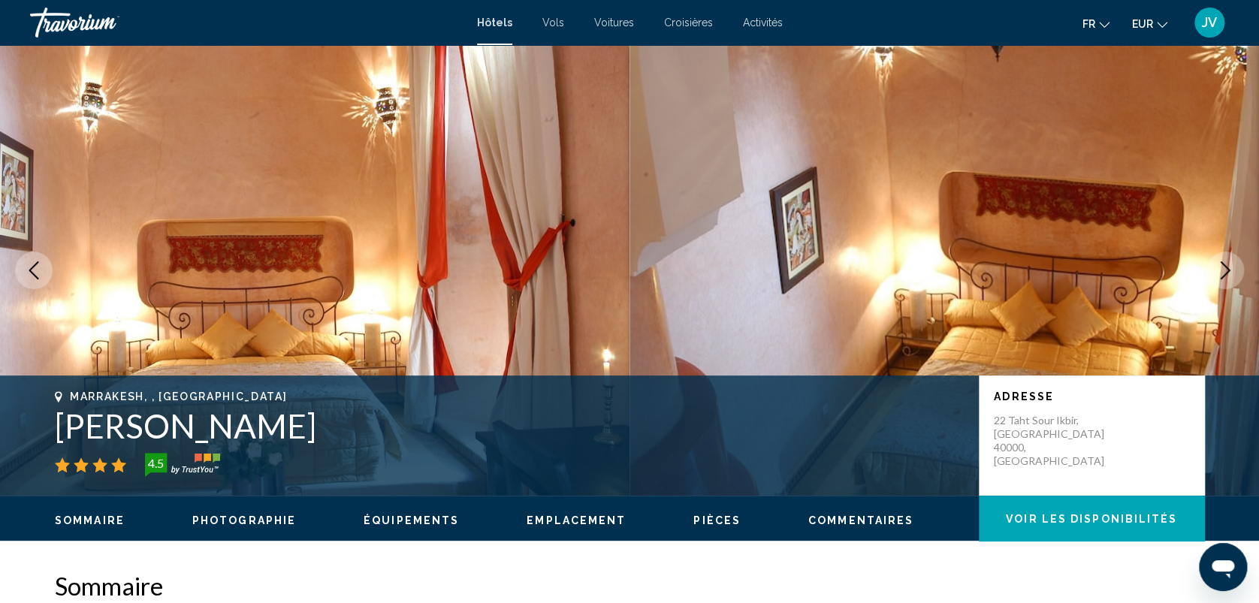
click at [1231, 271] on icon "Next image" at bounding box center [1225, 270] width 18 height 18
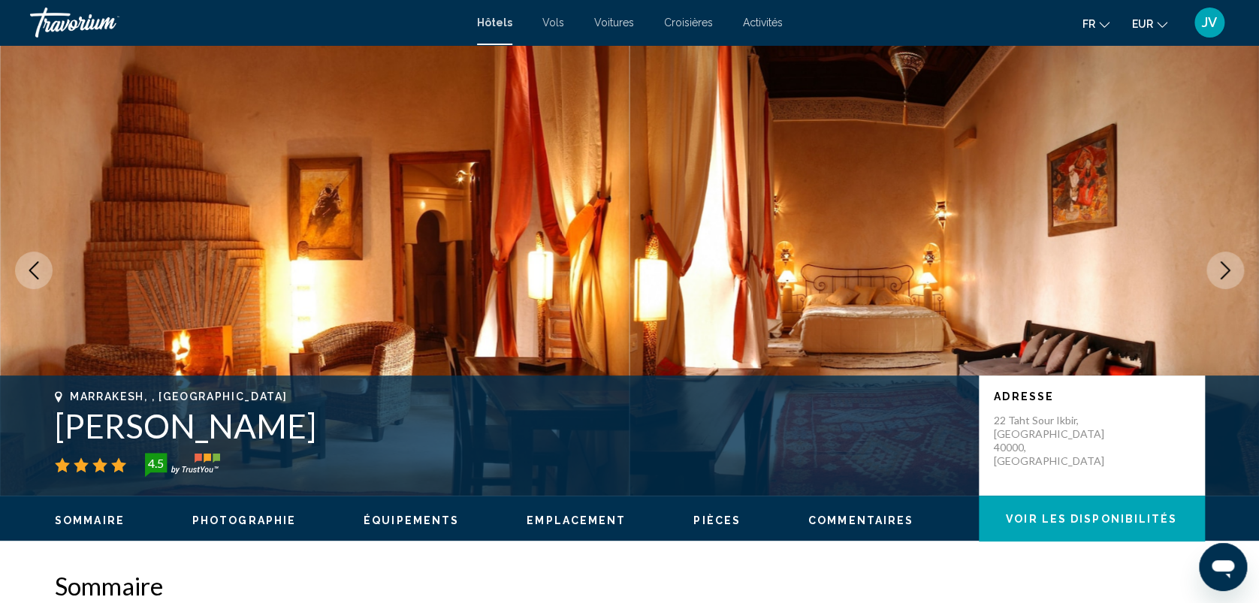
click at [1231, 271] on icon "Next image" at bounding box center [1225, 270] width 18 height 18
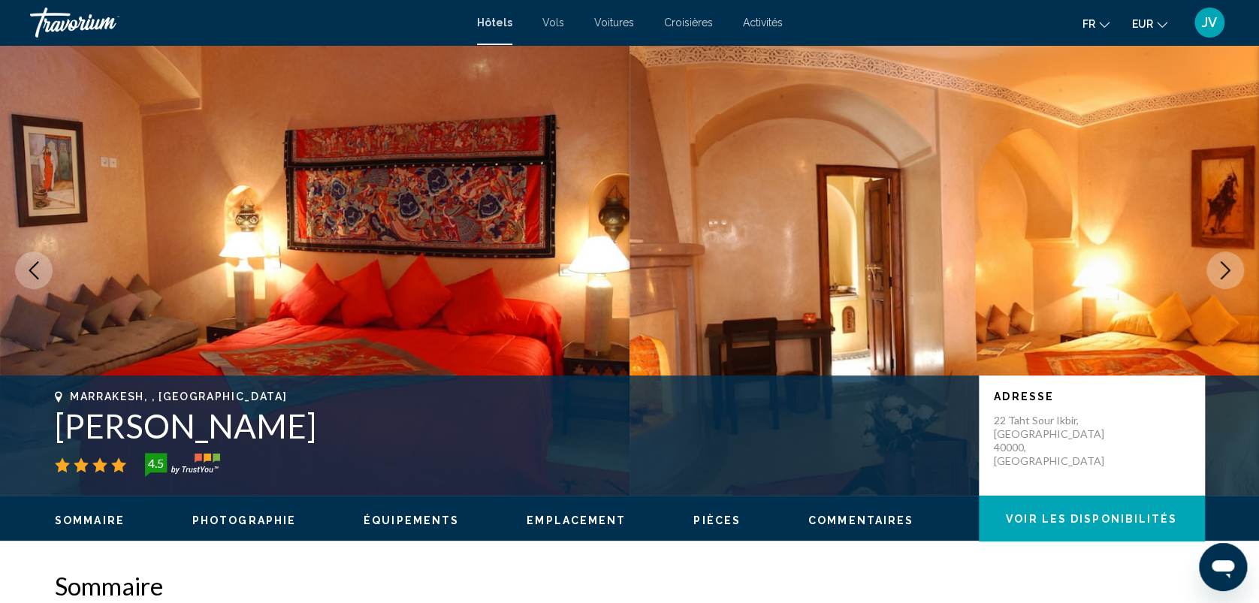
click at [1231, 271] on icon "Next image" at bounding box center [1225, 270] width 18 height 18
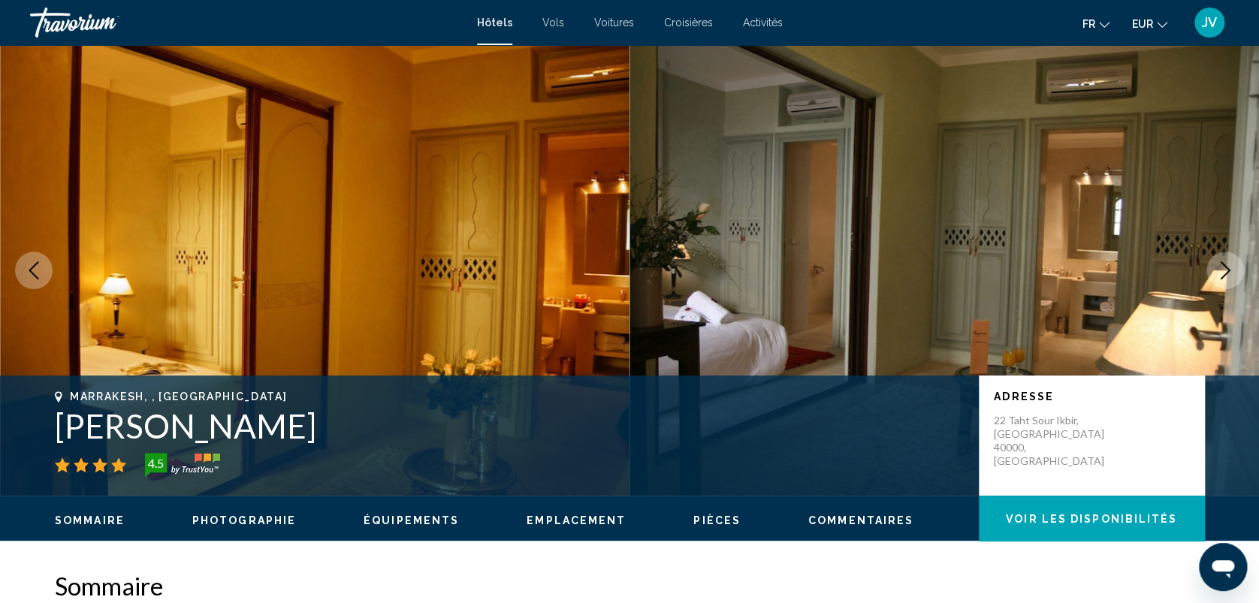
click at [1231, 271] on icon "Next image" at bounding box center [1225, 270] width 18 height 18
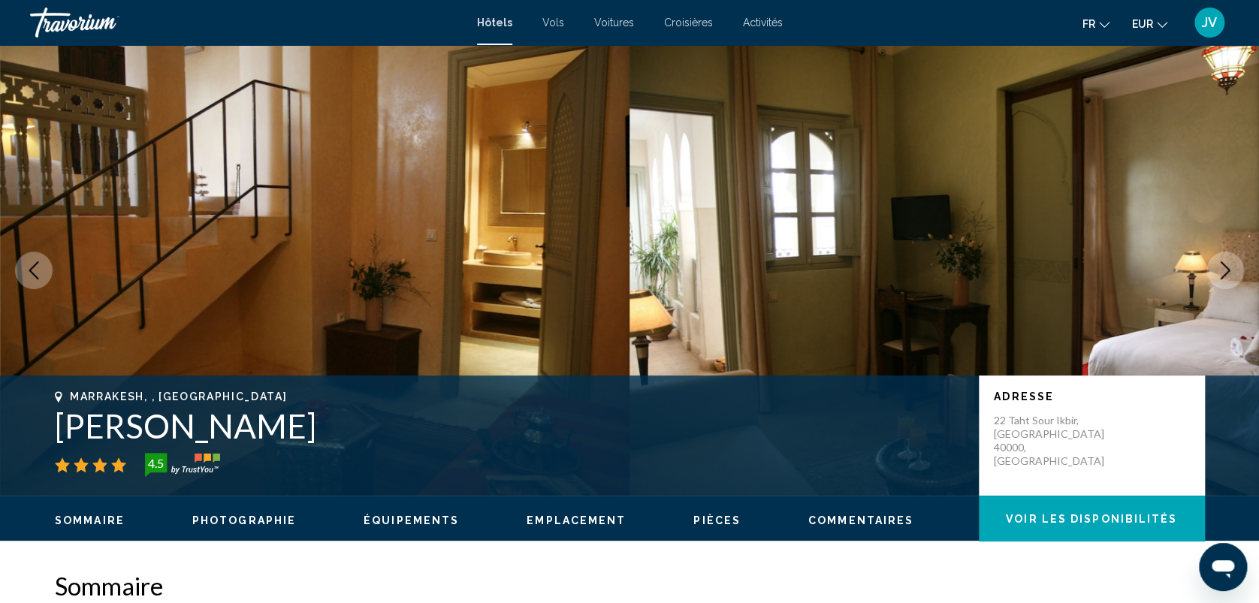
click at [1231, 271] on icon "Next image" at bounding box center [1225, 270] width 18 height 18
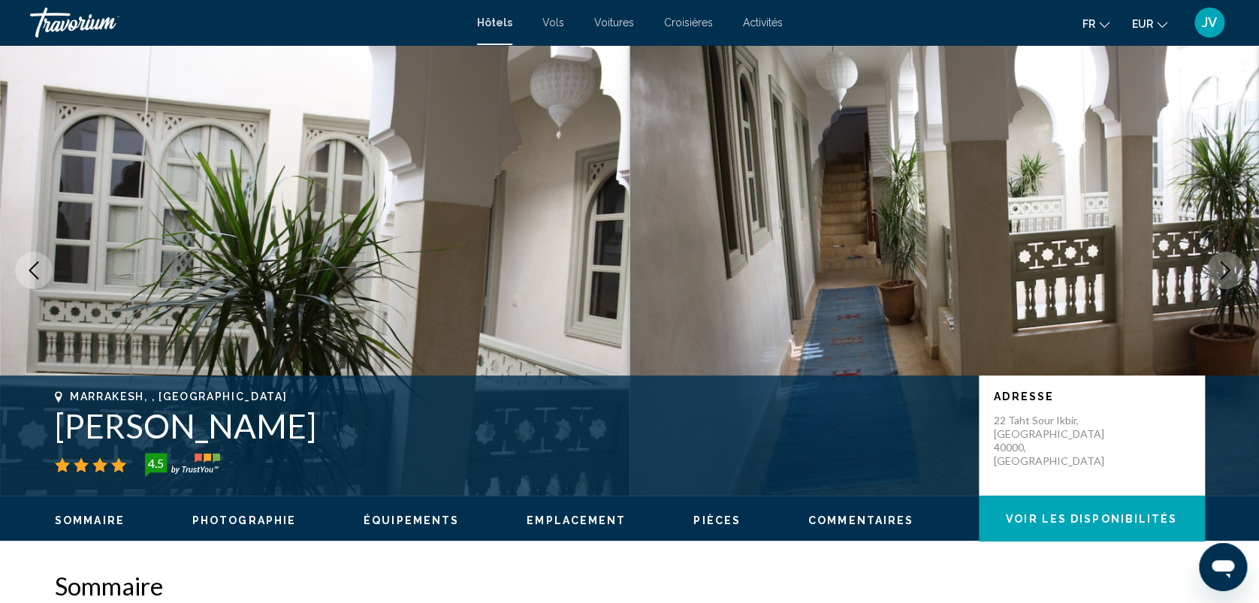
click at [1231, 271] on icon "Next image" at bounding box center [1225, 270] width 18 height 18
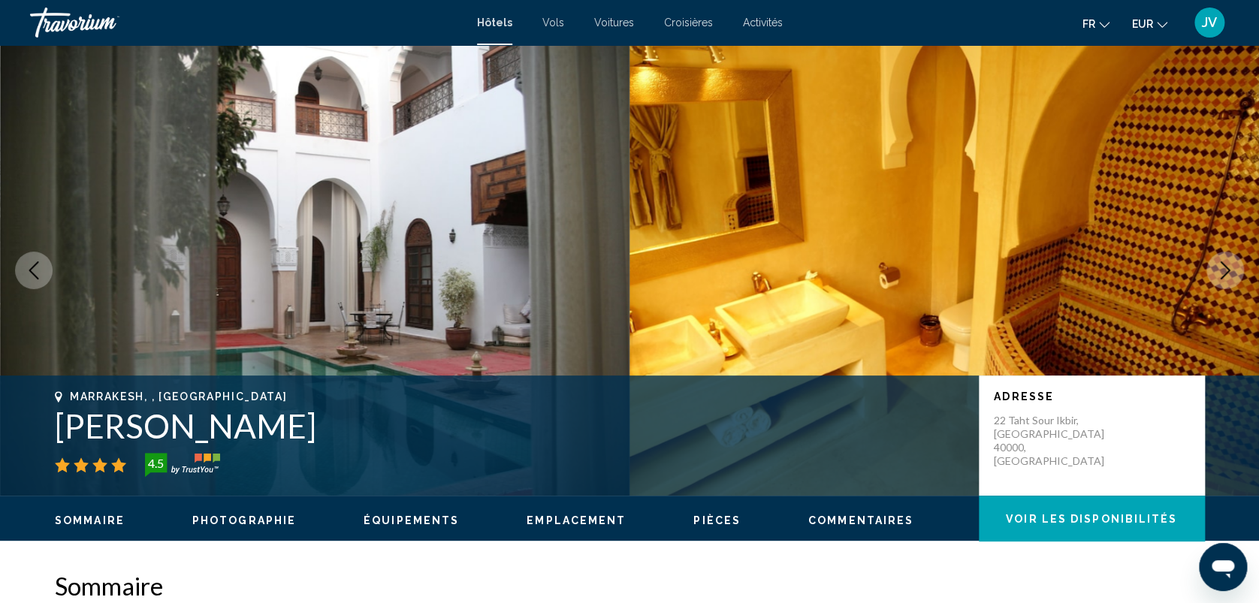
click at [1231, 271] on icon "Next image" at bounding box center [1225, 270] width 18 height 18
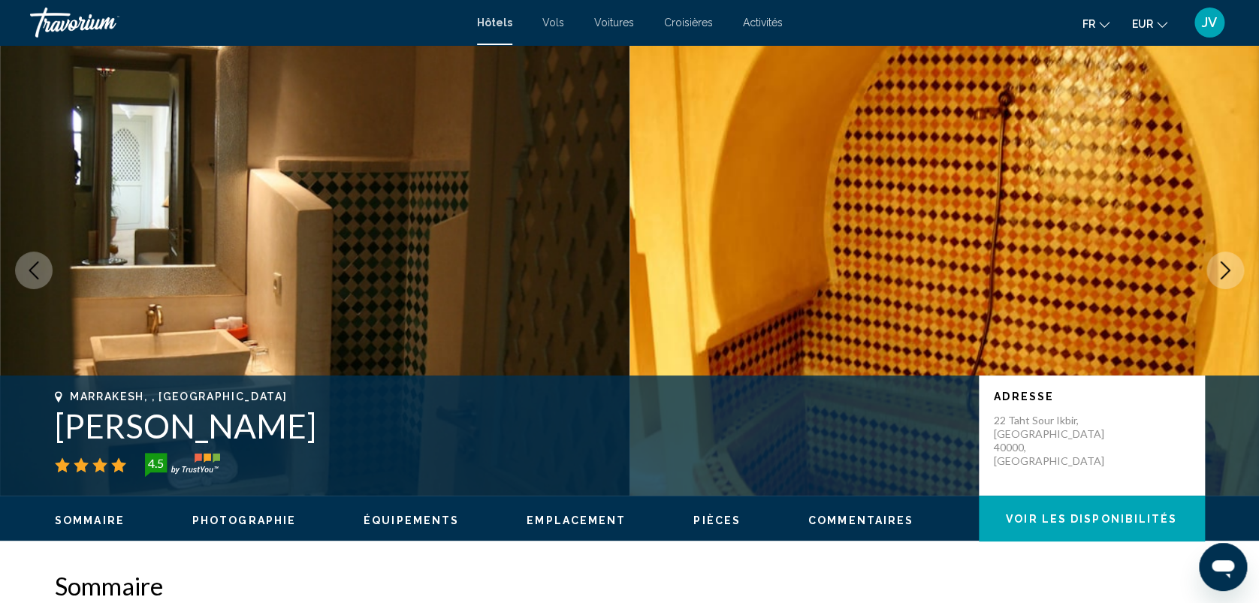
click at [1231, 271] on icon "Next image" at bounding box center [1225, 270] width 18 height 18
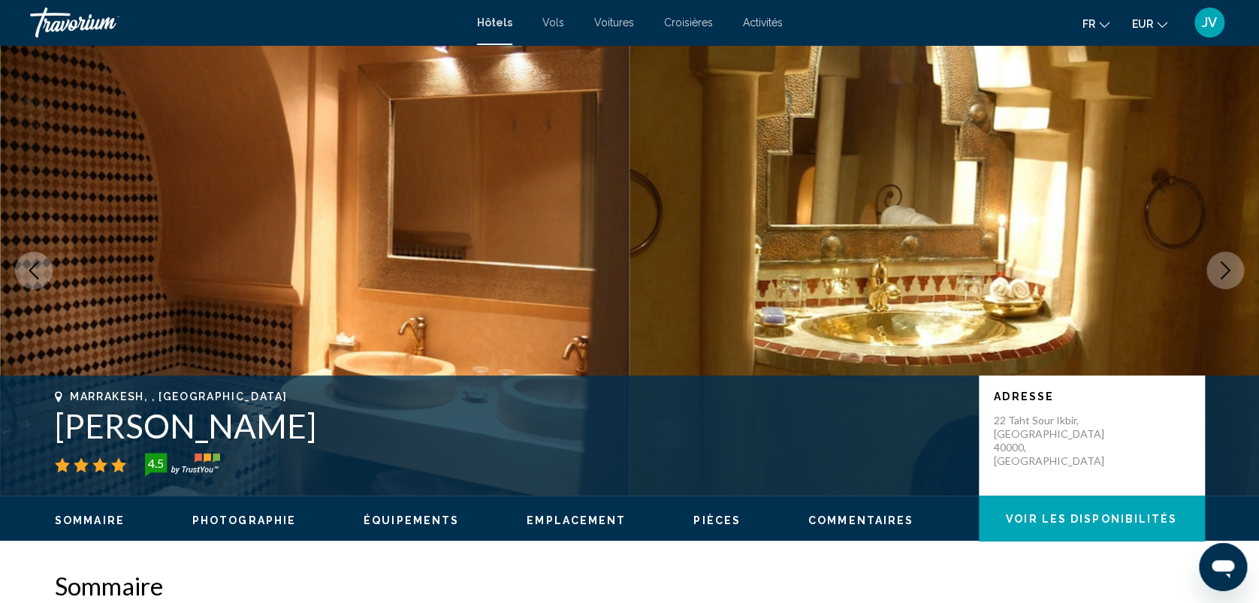
click at [1231, 271] on icon "Next image" at bounding box center [1225, 270] width 18 height 18
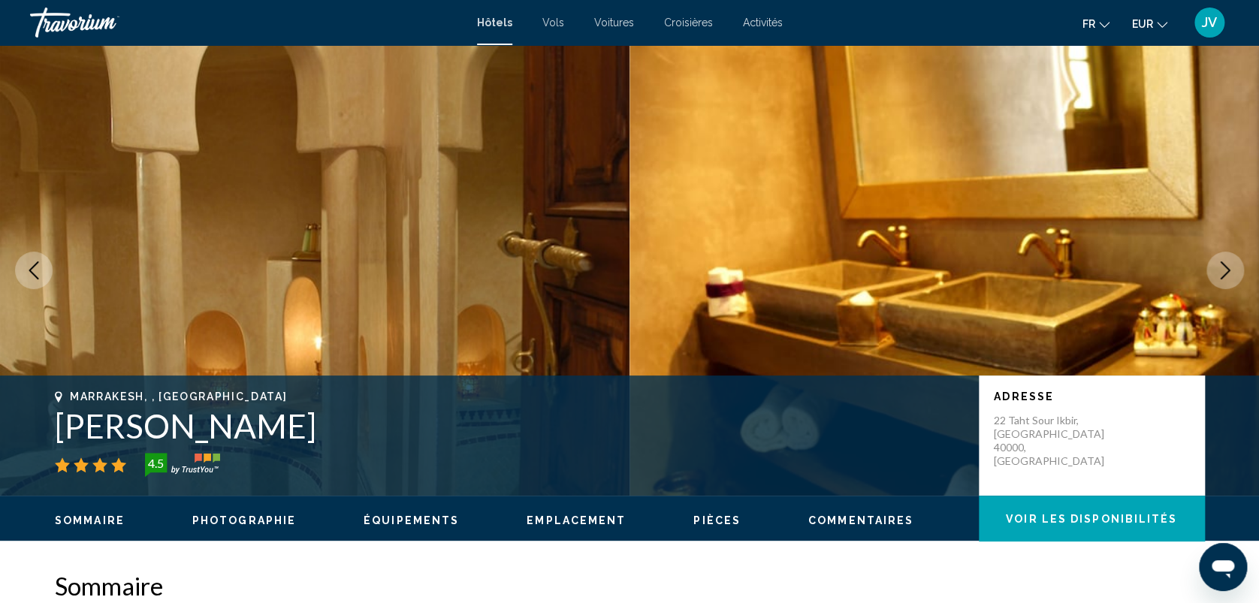
click at [1231, 271] on icon "Next image" at bounding box center [1225, 270] width 18 height 18
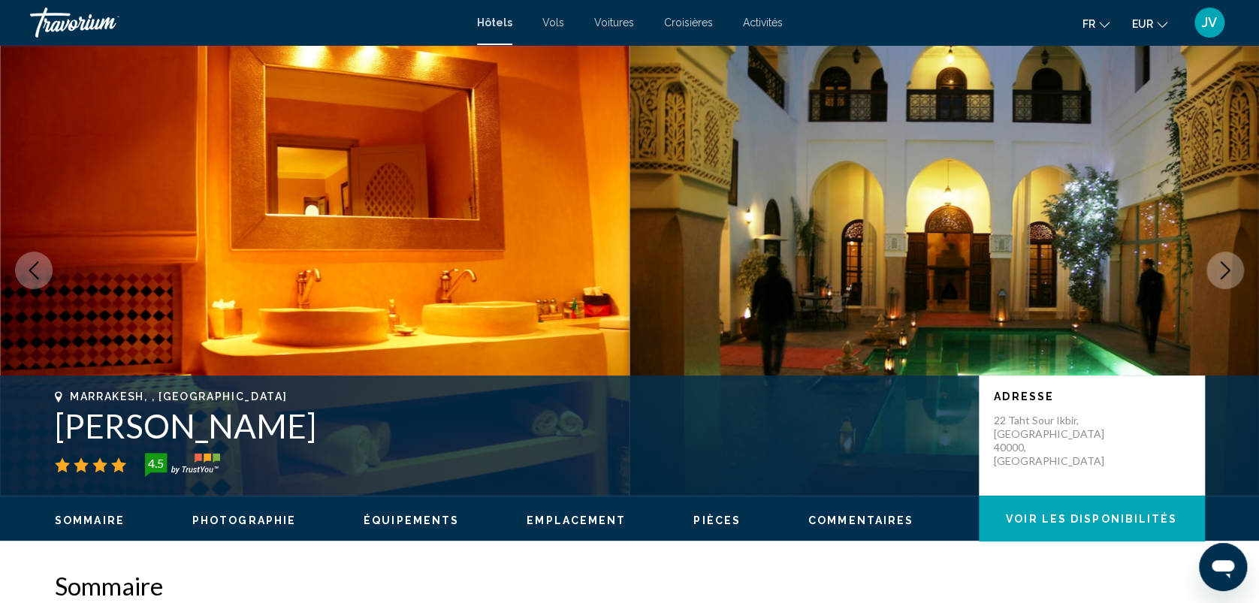
click at [1231, 271] on icon "Next image" at bounding box center [1225, 270] width 18 height 18
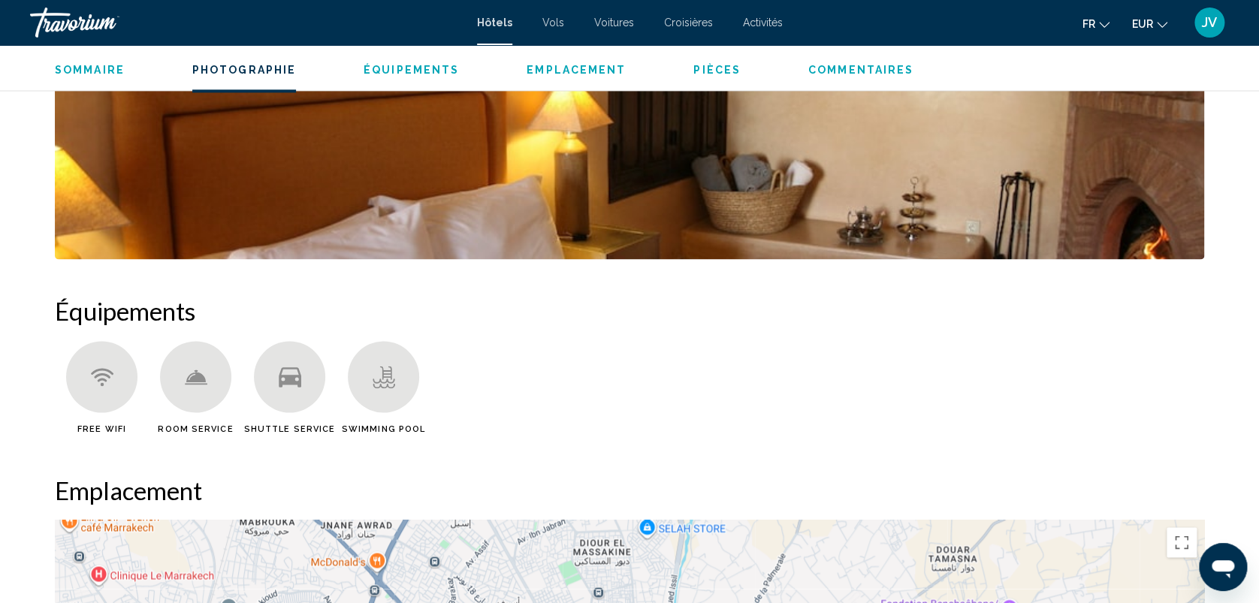
scroll to position [285, 0]
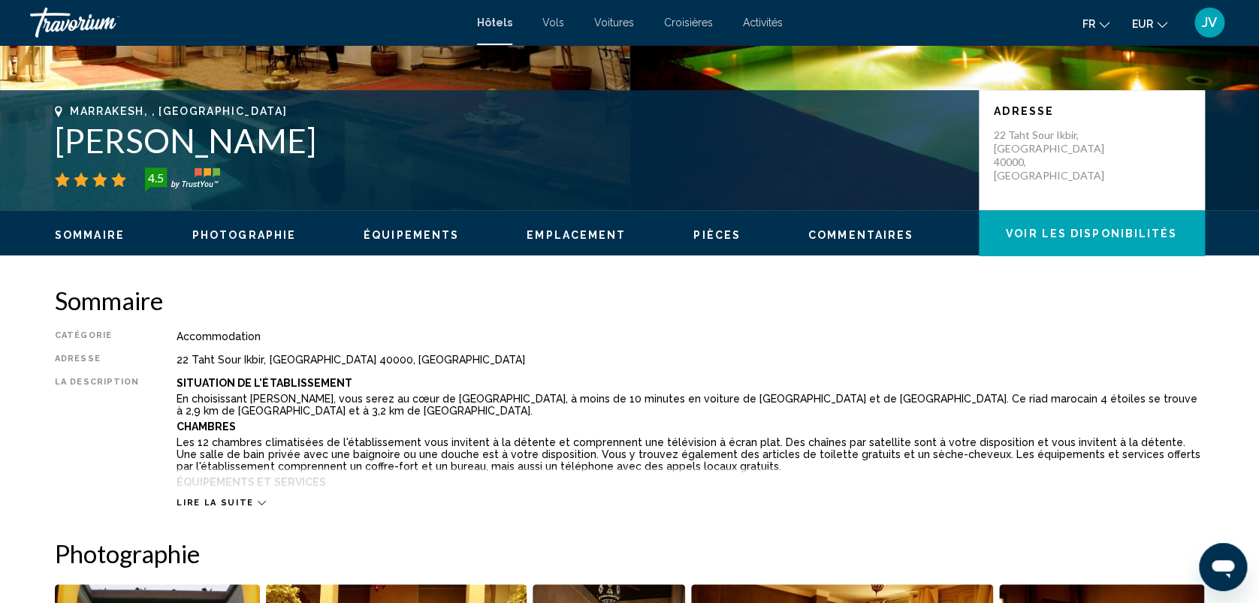
click at [744, 23] on span "Activités" at bounding box center [763, 23] width 40 height 12
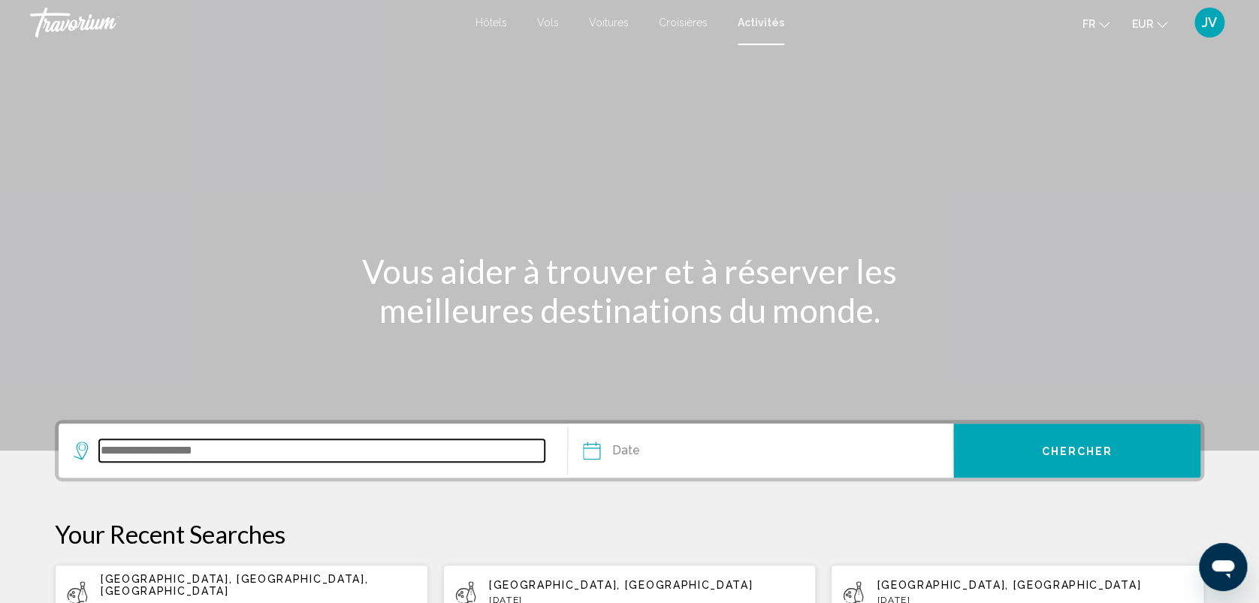
click at [340, 458] on input "Search widget" at bounding box center [321, 450] width 445 height 23
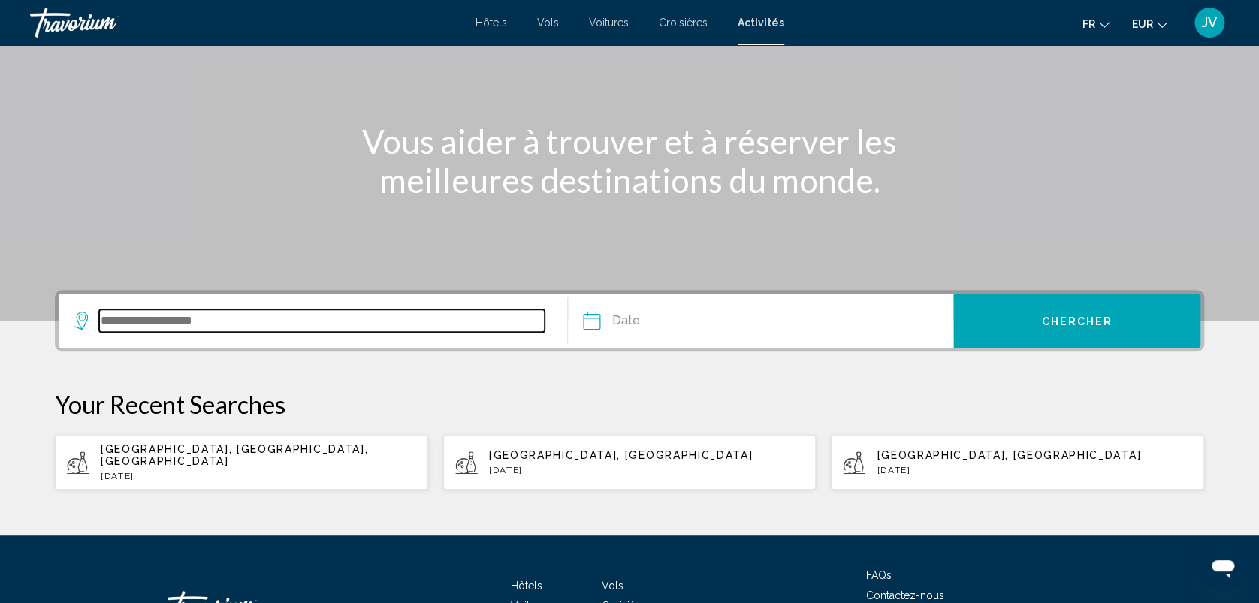
scroll to position [234, 0]
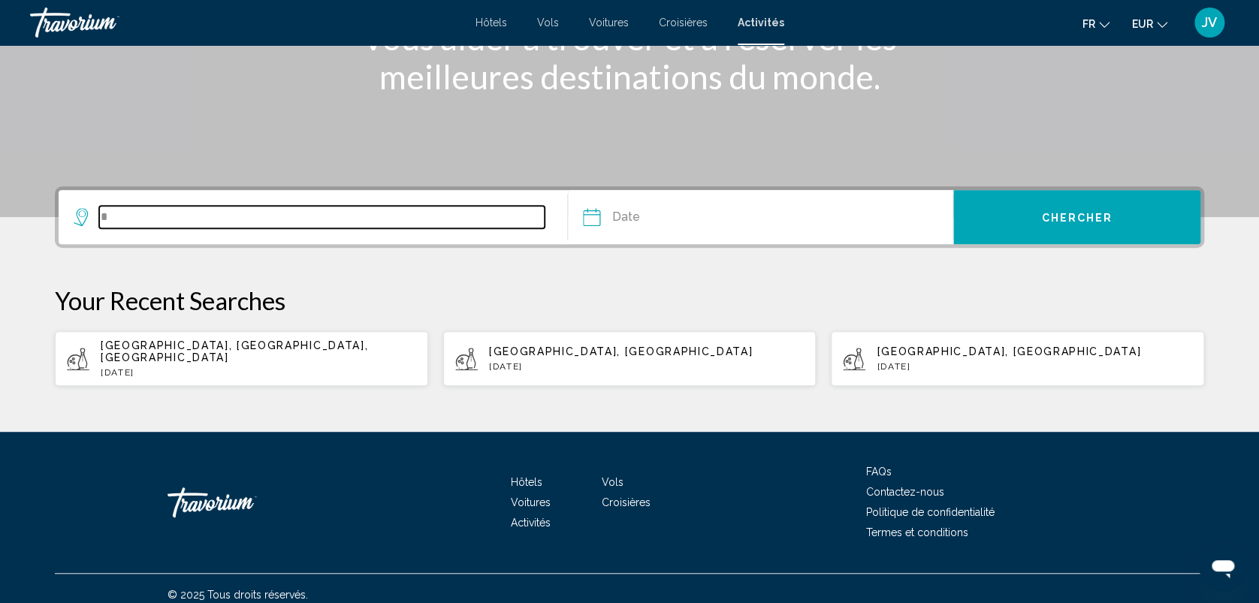
click at [270, 213] on input "*" at bounding box center [321, 217] width 445 height 23
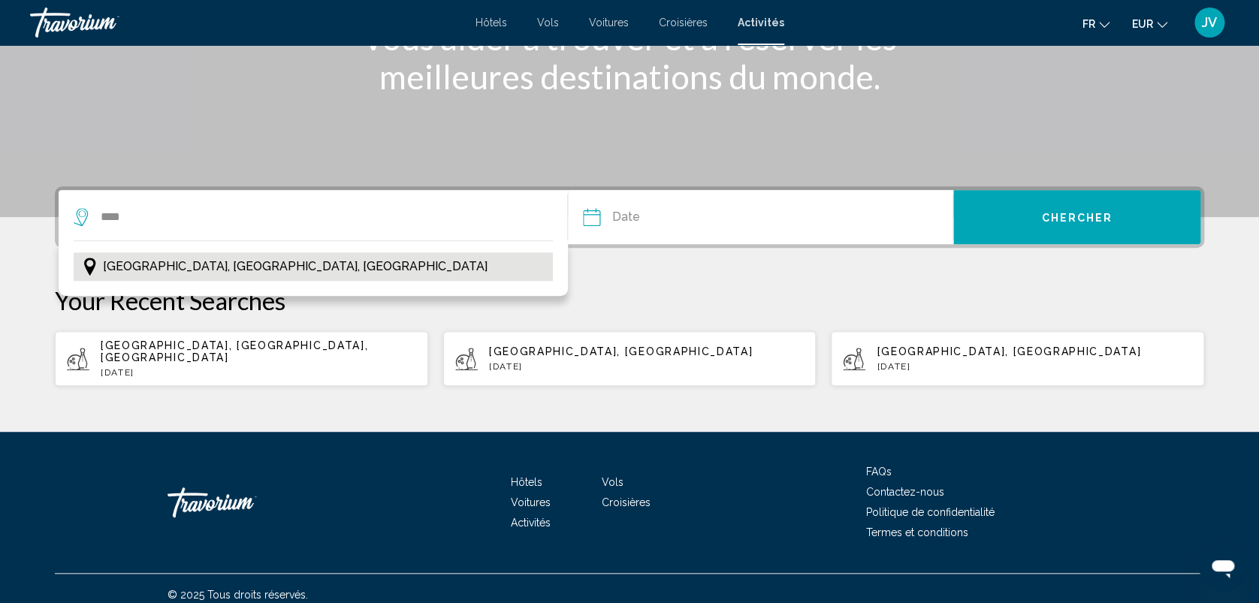
click at [216, 263] on span "Marrakech, Maroc Central, Maroc" at bounding box center [295, 266] width 385 height 21
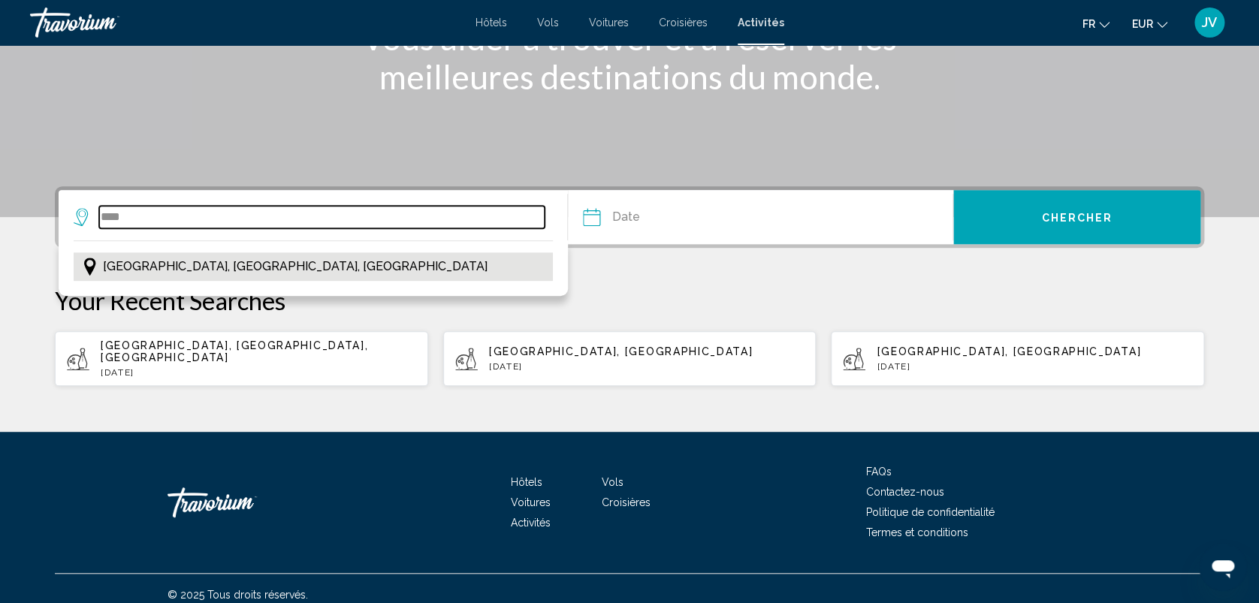
type input "**********"
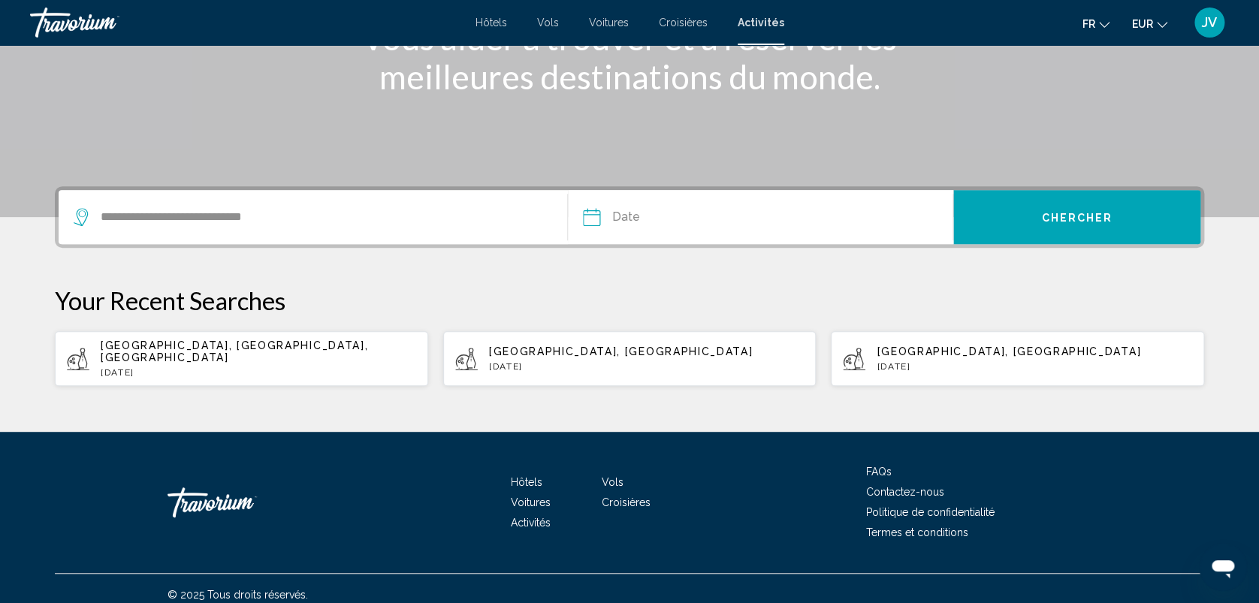
click at [844, 219] on button "Date Aug *** *** *** *** *** *** *** *** *** *** *** *** 2025 **** **** **** **…" at bounding box center [768, 217] width 370 height 54
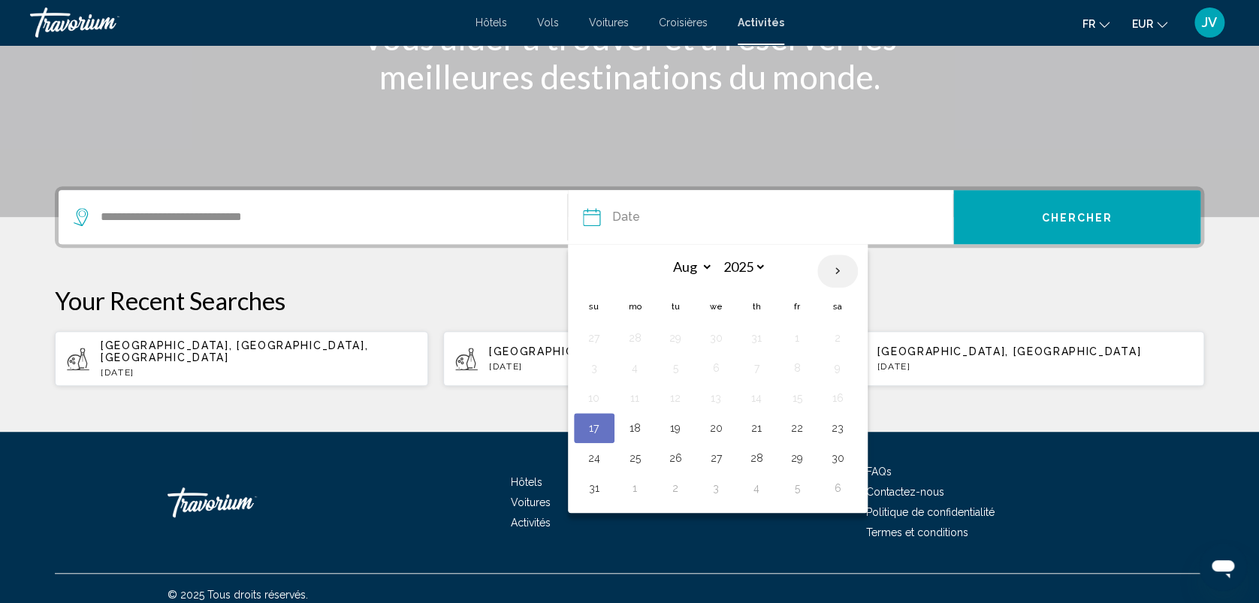
click at [837, 271] on th "Next month" at bounding box center [837, 271] width 41 height 33
select select "**"
click at [589, 377] on button "2" at bounding box center [594, 368] width 24 height 21
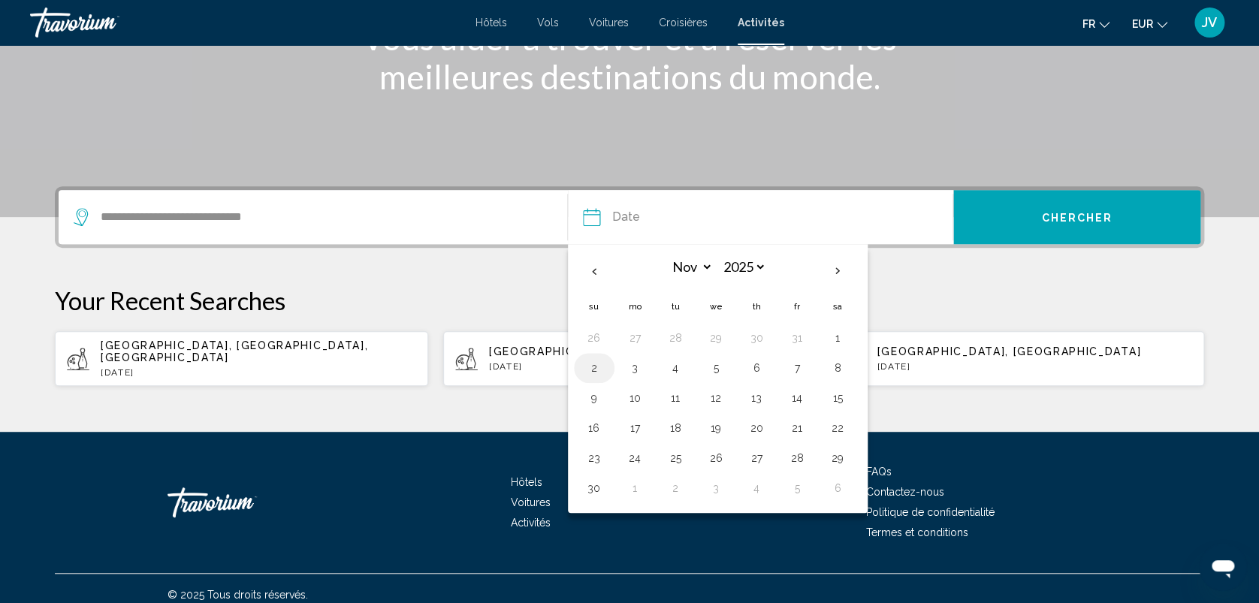
type input "**********"
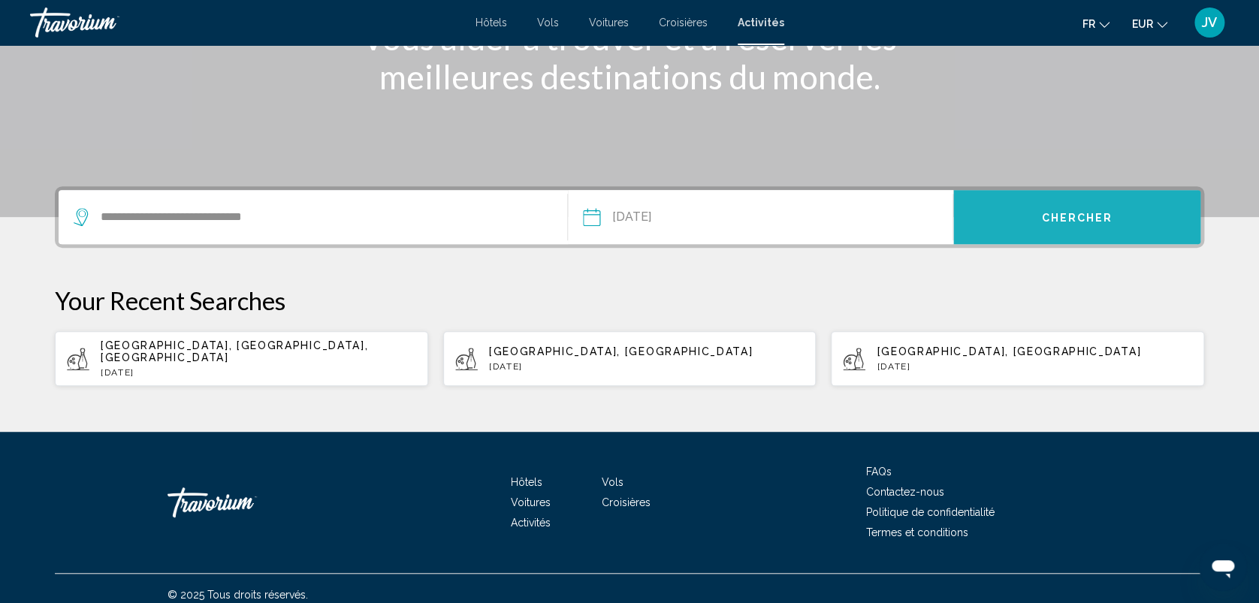
click at [1028, 225] on button "Chercher" at bounding box center [1076, 217] width 247 height 54
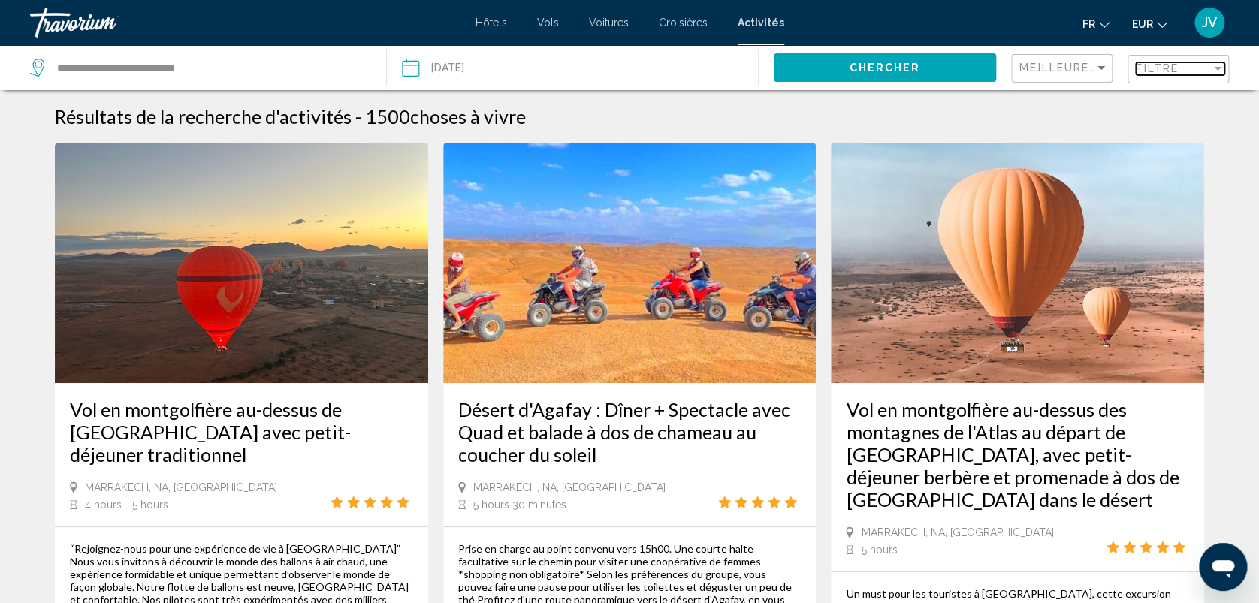
click at [1155, 67] on span "Filtre" at bounding box center [1157, 68] width 43 height 12
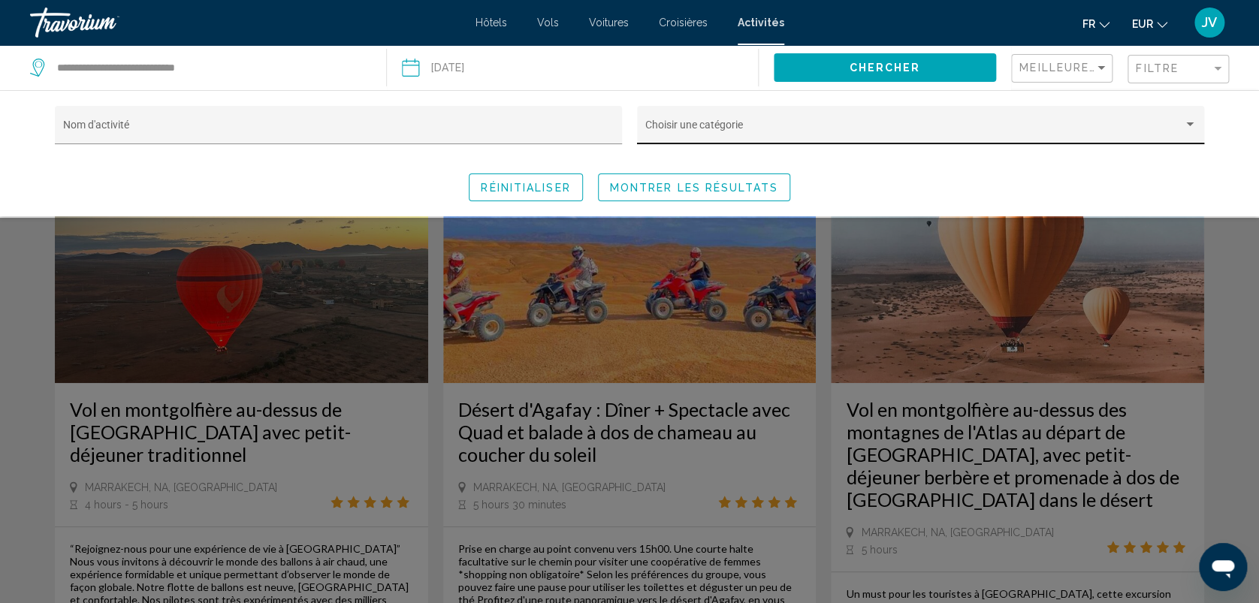
click at [1013, 120] on div "Choisir une catégorie" at bounding box center [920, 129] width 551 height 31
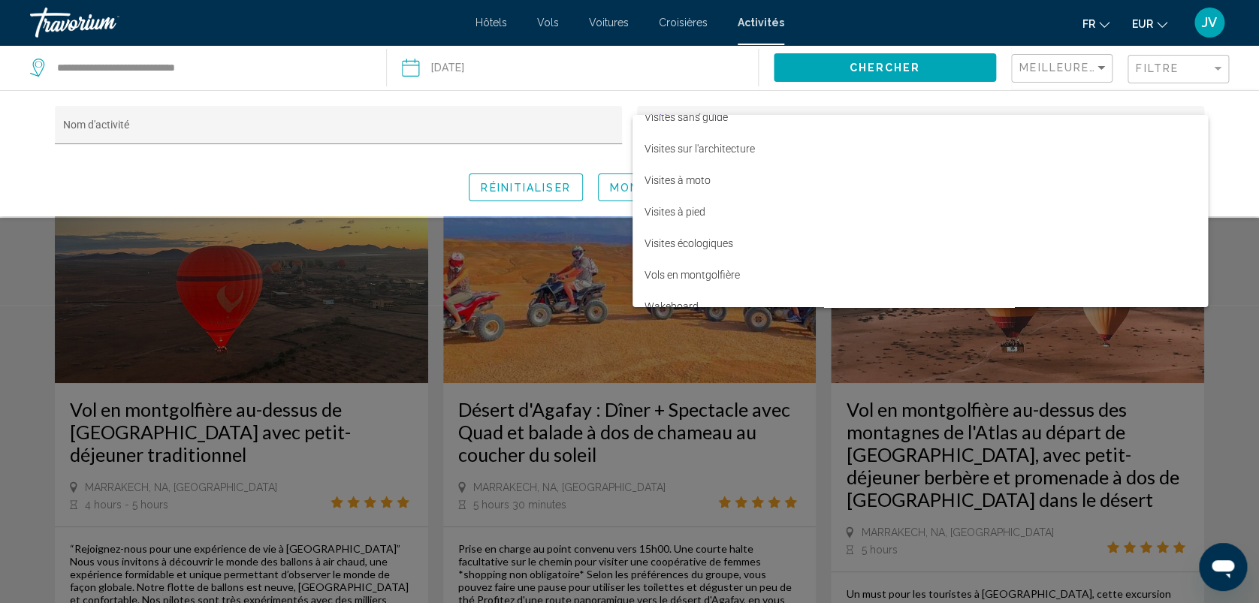
scroll to position [4950, 0]
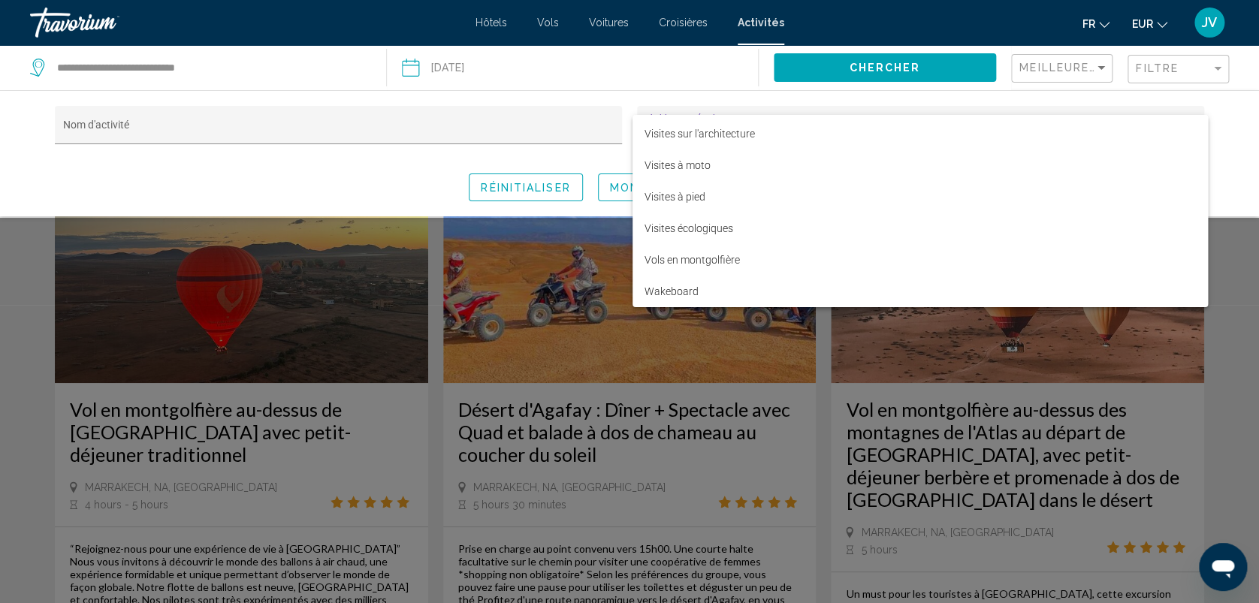
click at [1247, 294] on div at bounding box center [629, 301] width 1259 height 603
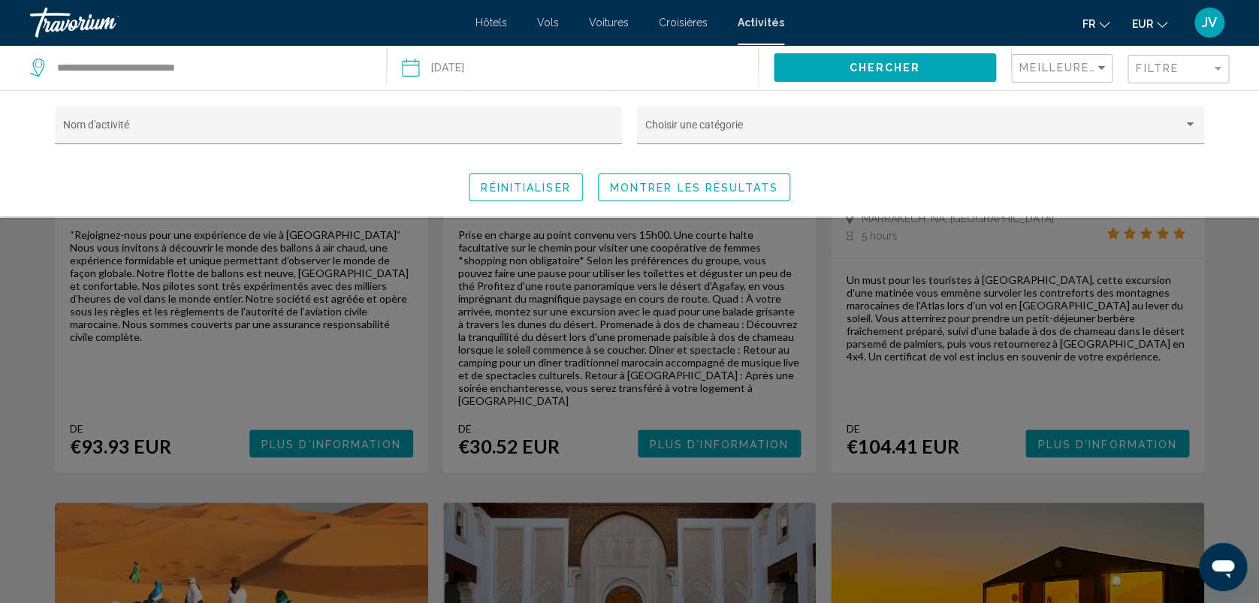
scroll to position [318, 0]
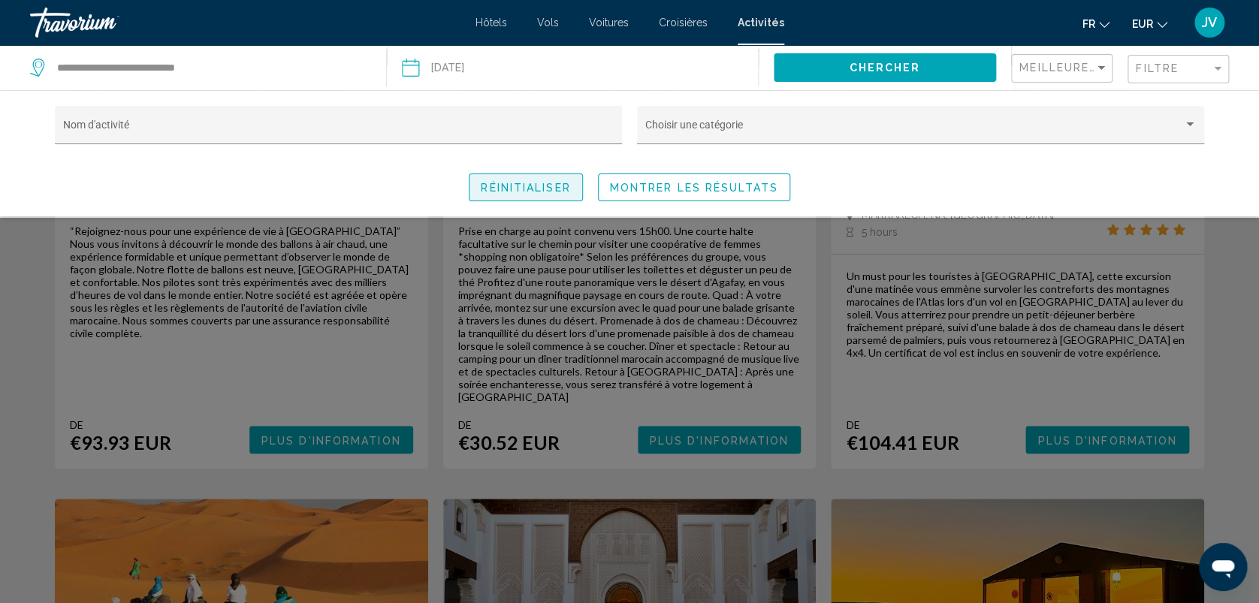
click at [545, 192] on span "Réinitialiser" at bounding box center [525, 188] width 89 height 12
click at [623, 184] on span "Montrer les résultats" at bounding box center [694, 188] width 168 height 12
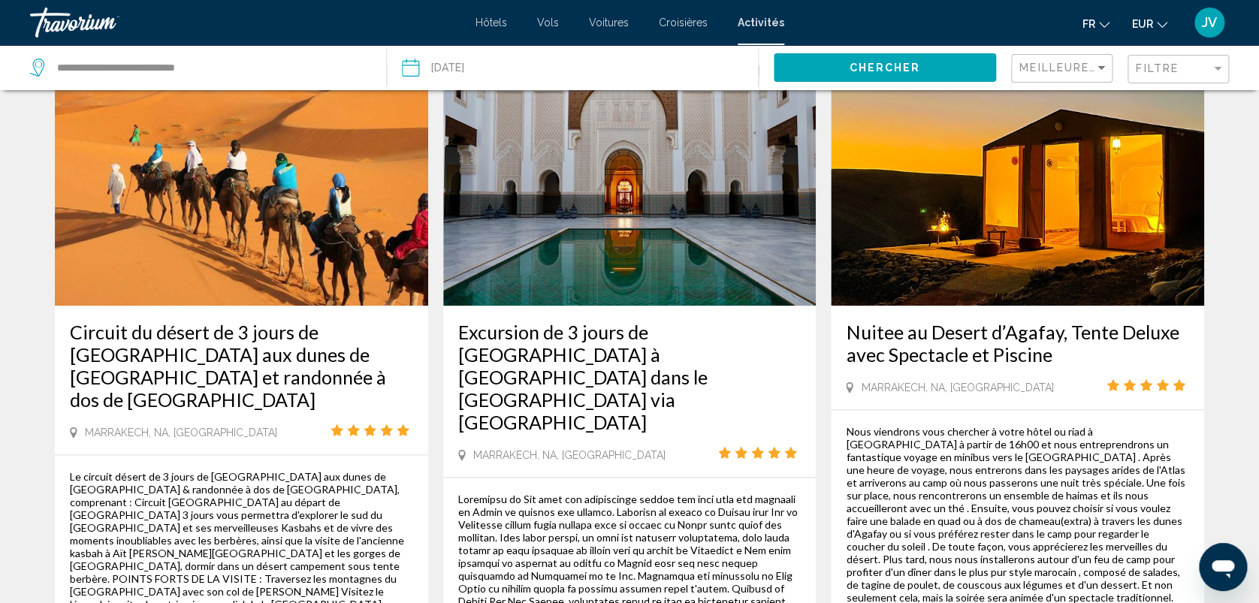
scroll to position [711, 0]
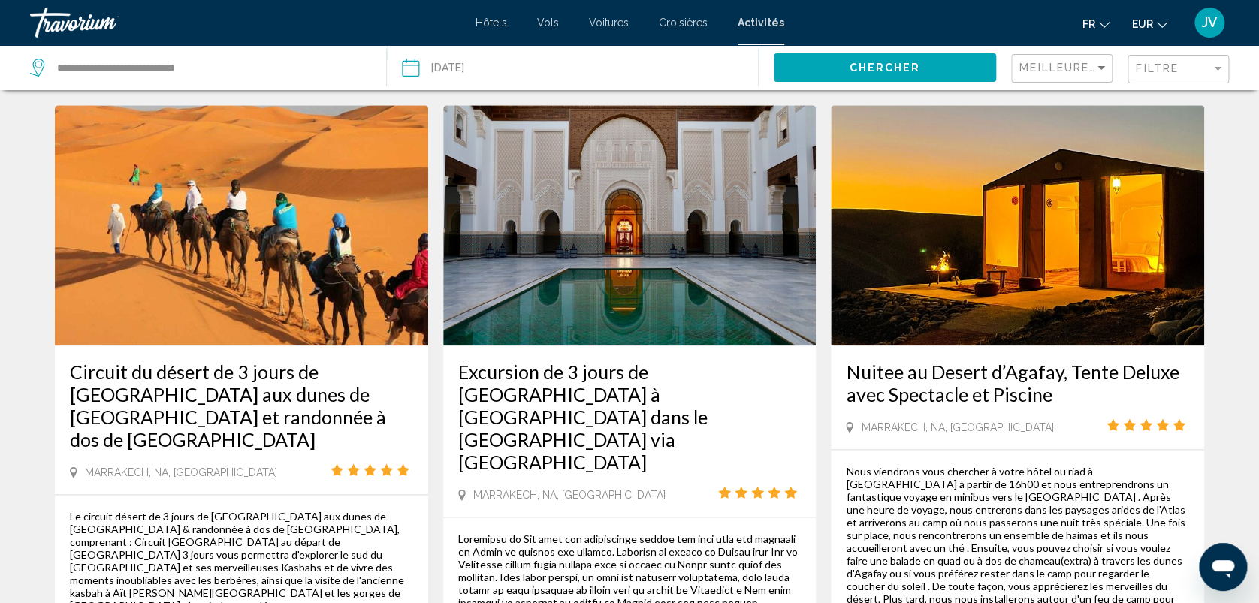
click at [1116, 259] on img "Main content" at bounding box center [1017, 225] width 373 height 240
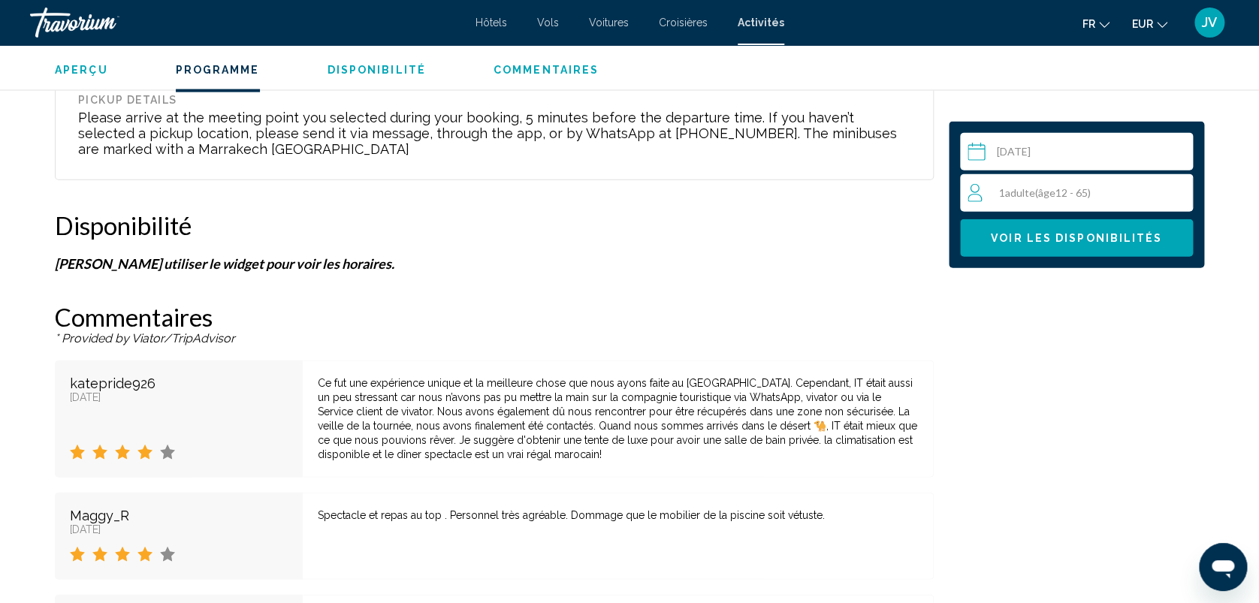
scroll to position [1648, 0]
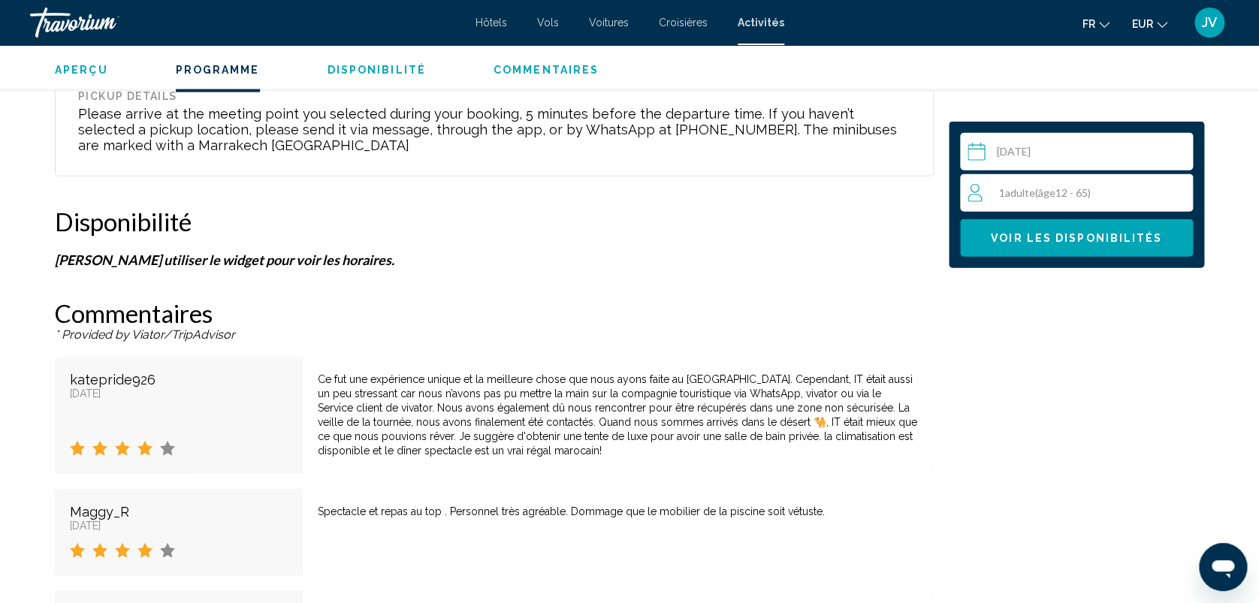
click at [1136, 198] on div "1 Adulte Adultes ( âge 12 - 65)" at bounding box center [1079, 193] width 225 height 18
click at [1184, 187] on div "1 Adulte Adultes ( âge 12 - 65) min : 1, max : 5" at bounding box center [1079, 193] width 225 height 24
click at [1179, 192] on icon "Increment adults" at bounding box center [1178, 192] width 14 height 18
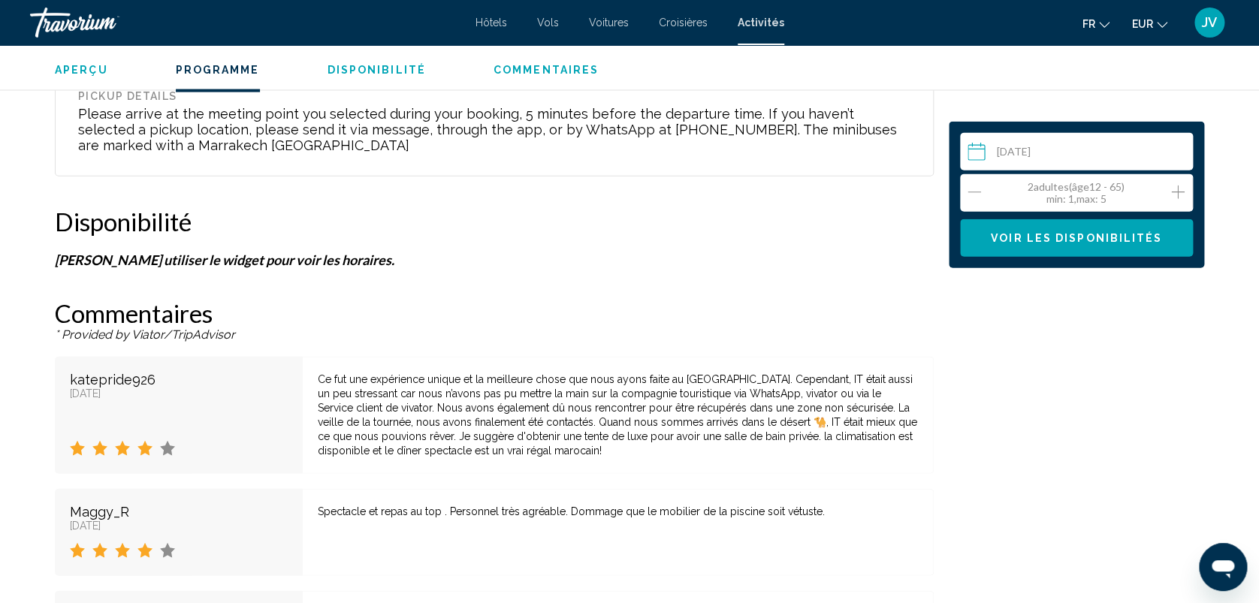
click at [1179, 192] on icon "Increment adults" at bounding box center [1178, 192] width 14 height 18
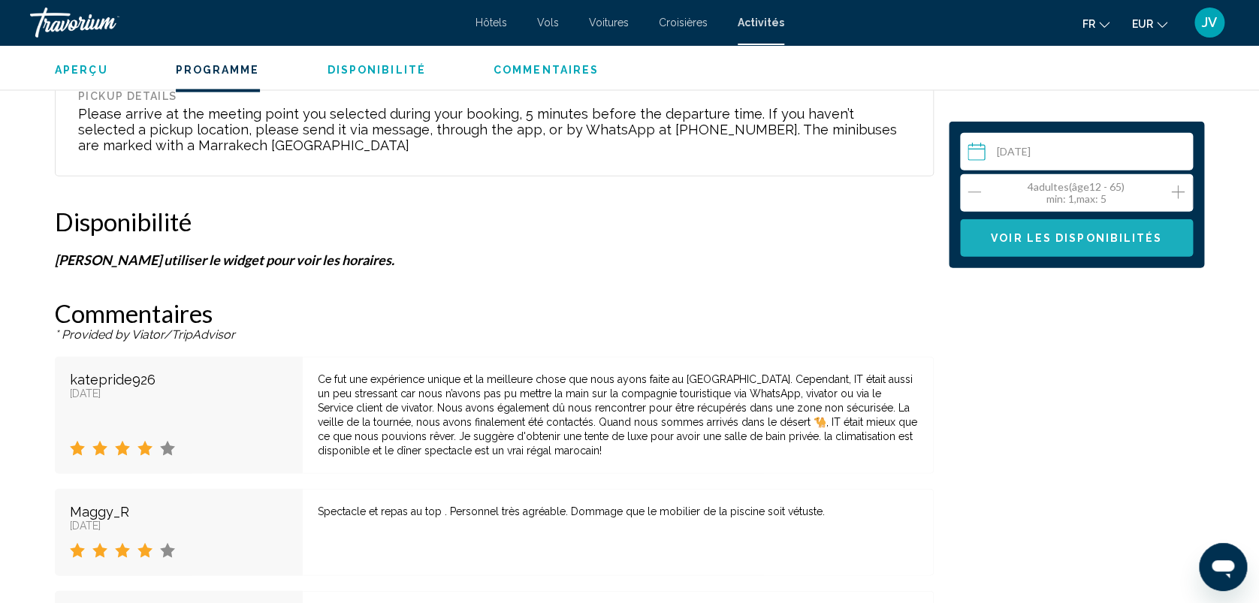
click at [1128, 234] on span "Voir les disponibilités" at bounding box center [1076, 239] width 171 height 12
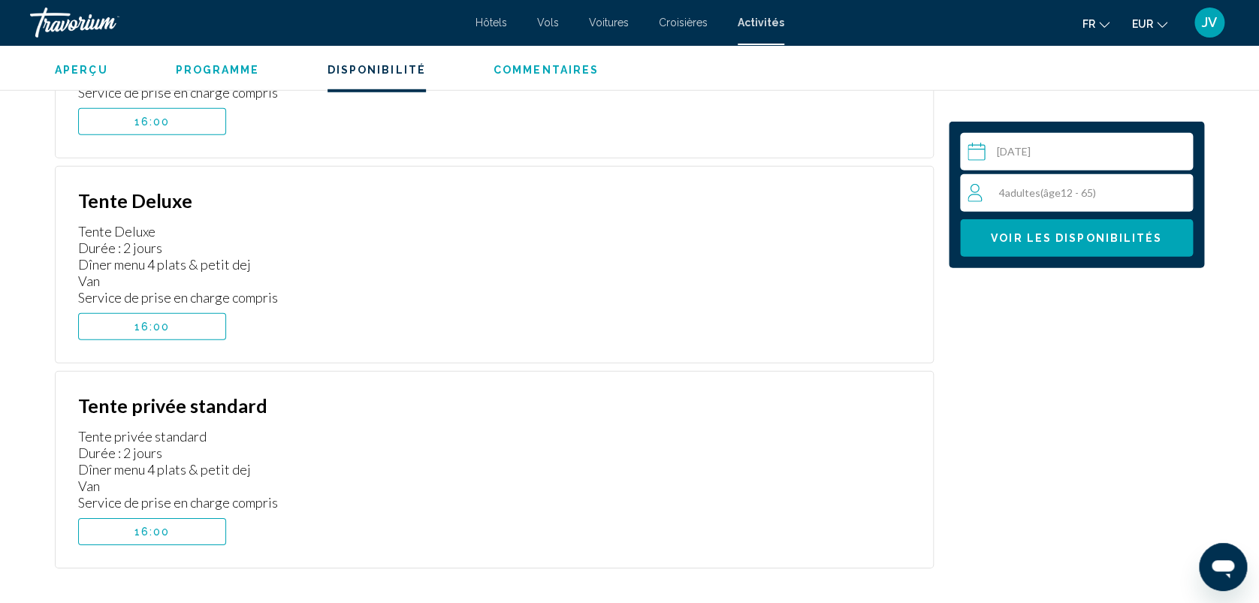
scroll to position [2072, 0]
click at [144, 524] on span "16:00" at bounding box center [152, 530] width 36 height 12
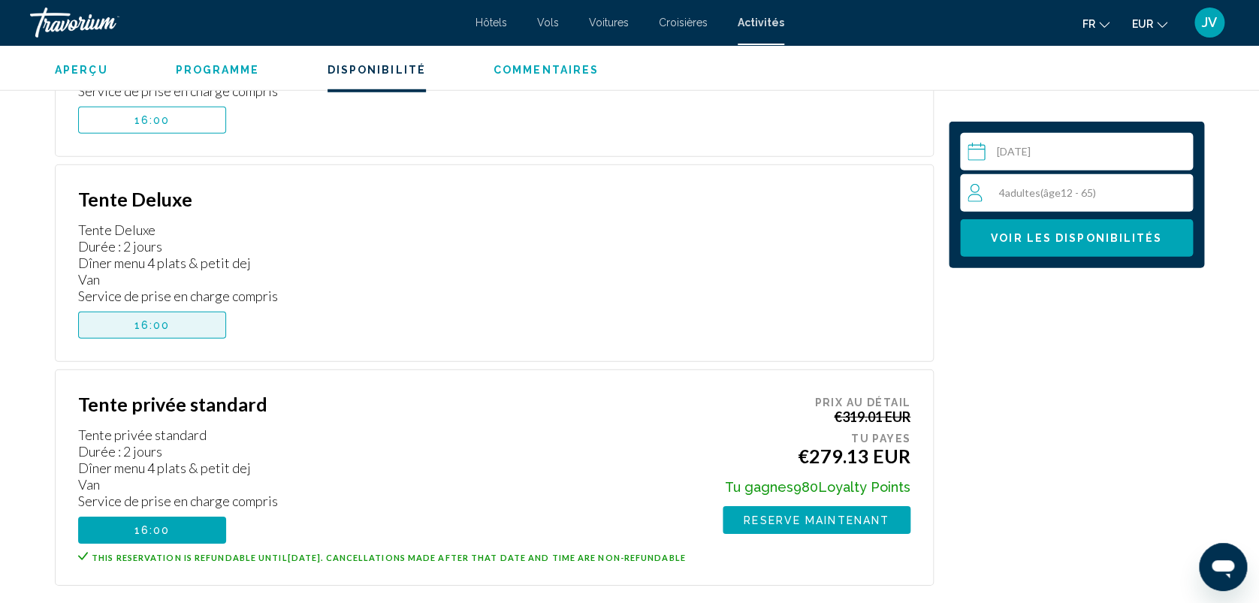
click at [132, 312] on button "16:00" at bounding box center [152, 325] width 148 height 27
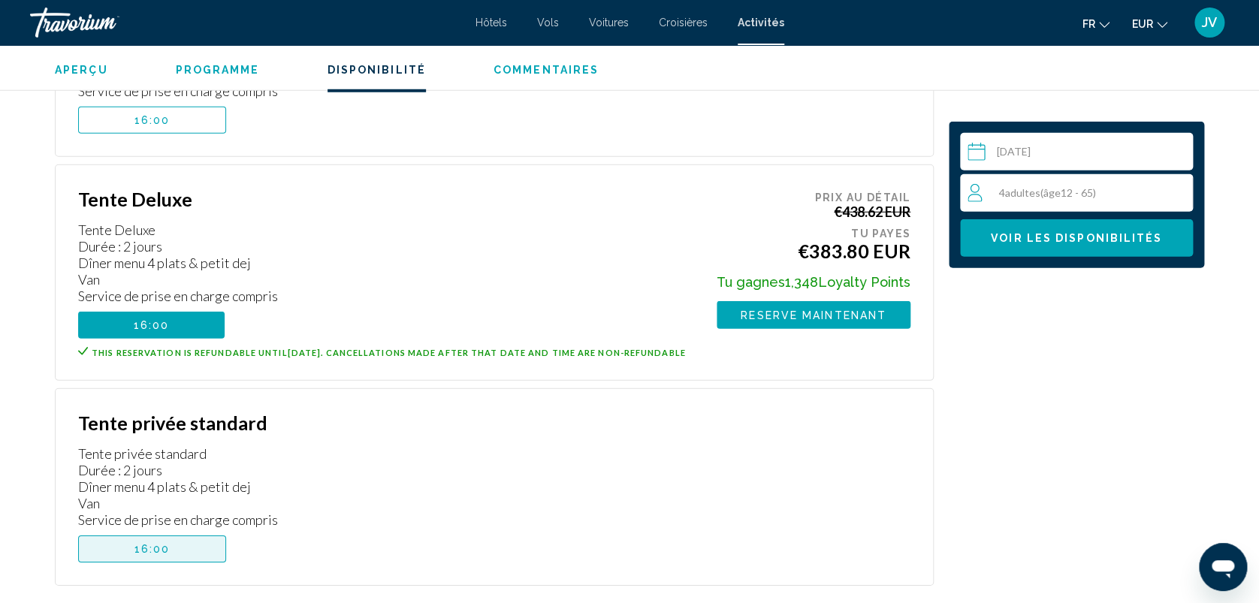
click at [132, 542] on button "16:00" at bounding box center [152, 549] width 148 height 27
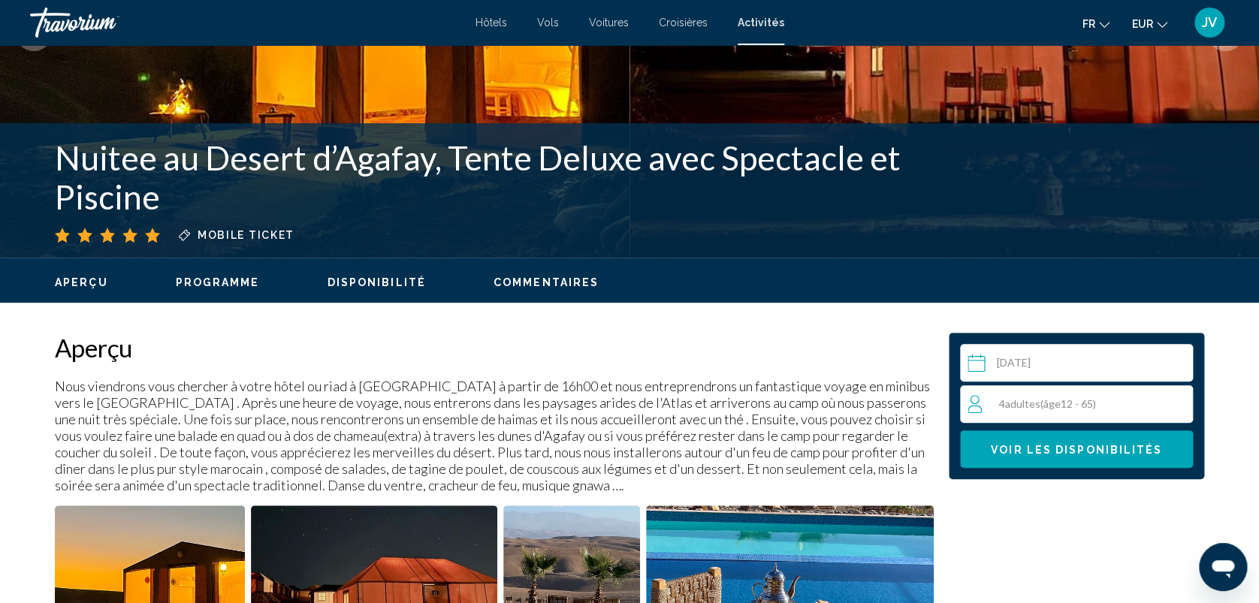
scroll to position [0, 0]
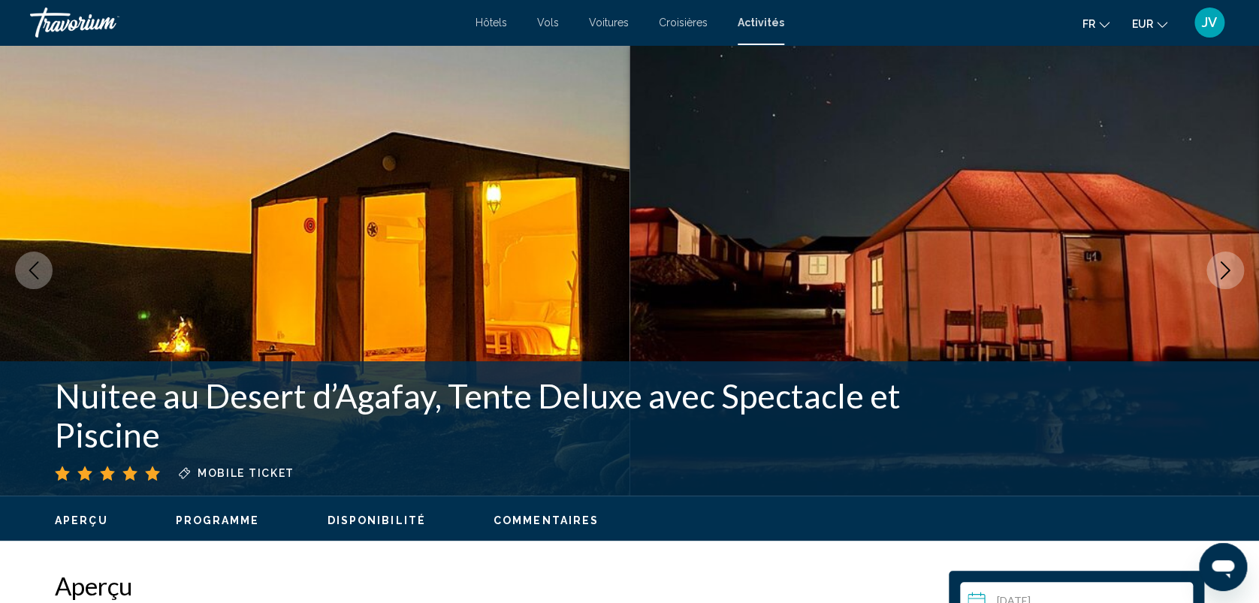
click at [1226, 267] on icon "Next image" at bounding box center [1226, 270] width 10 height 18
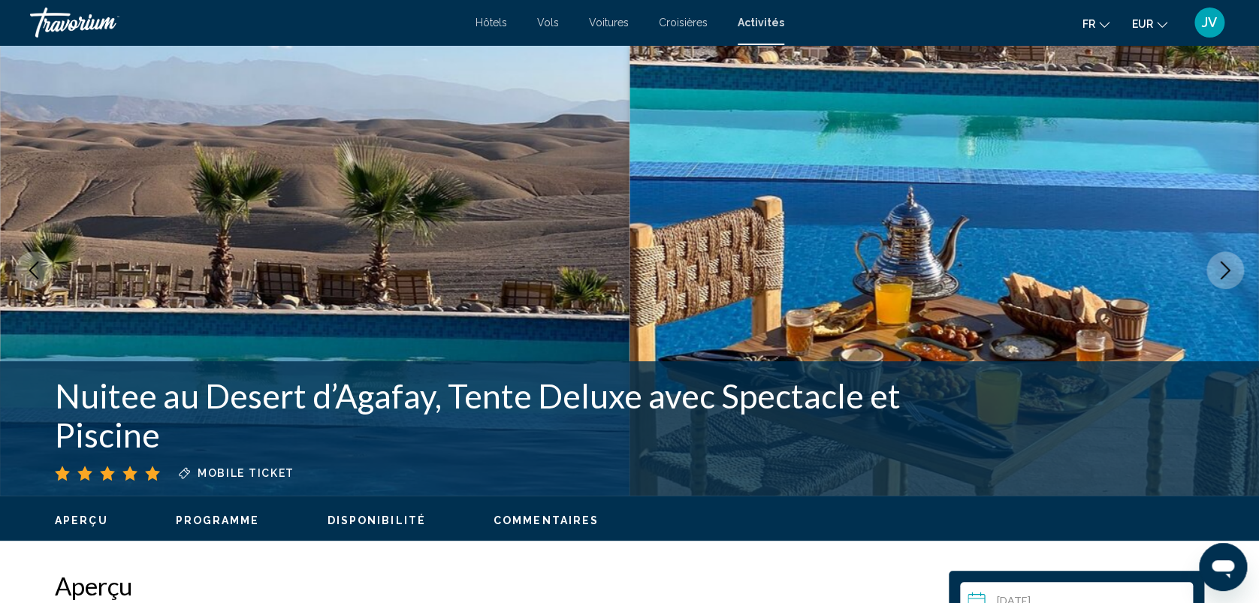
click at [1226, 267] on icon "Next image" at bounding box center [1226, 270] width 10 height 18
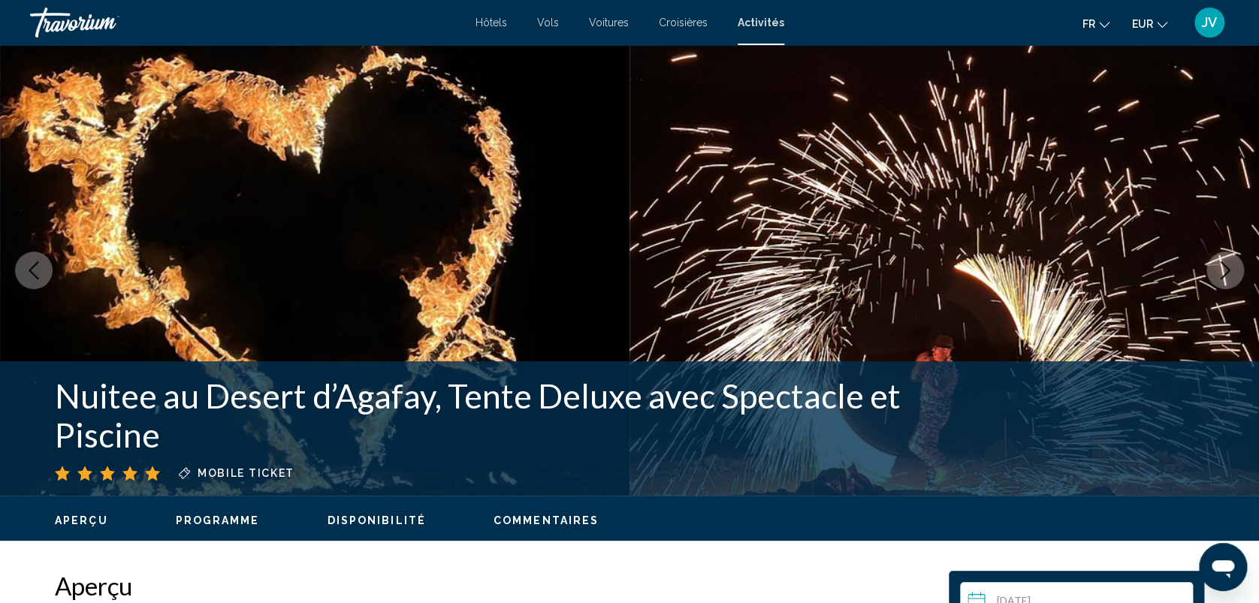
click at [1226, 267] on icon "Next image" at bounding box center [1226, 270] width 10 height 18
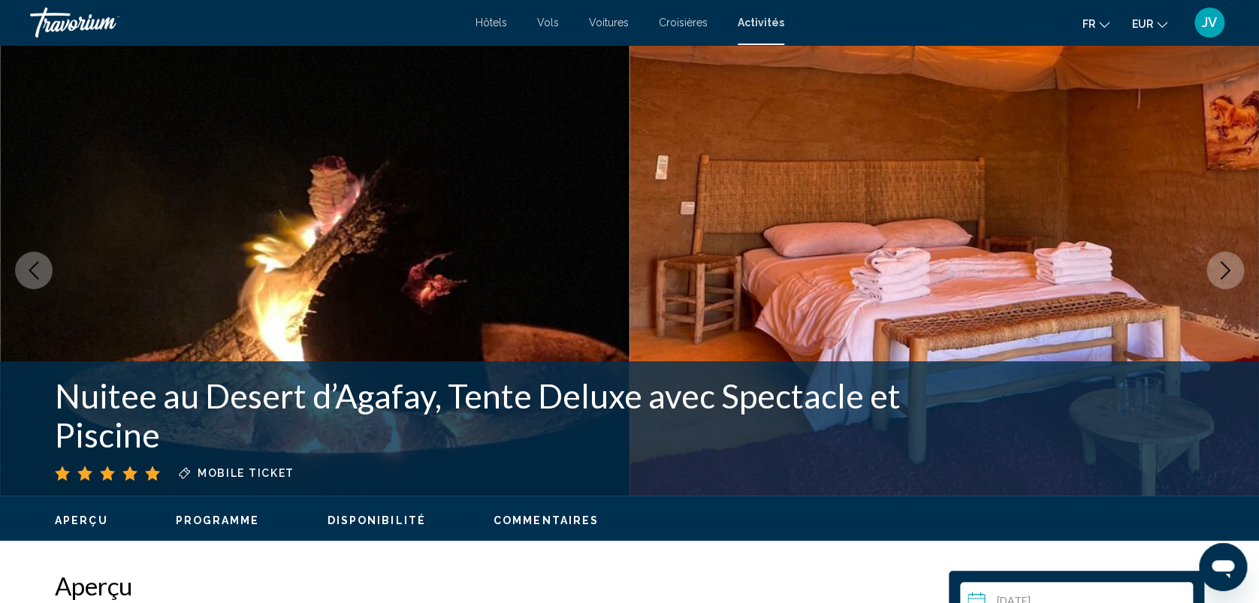
click at [1226, 267] on icon "Next image" at bounding box center [1226, 270] width 10 height 18
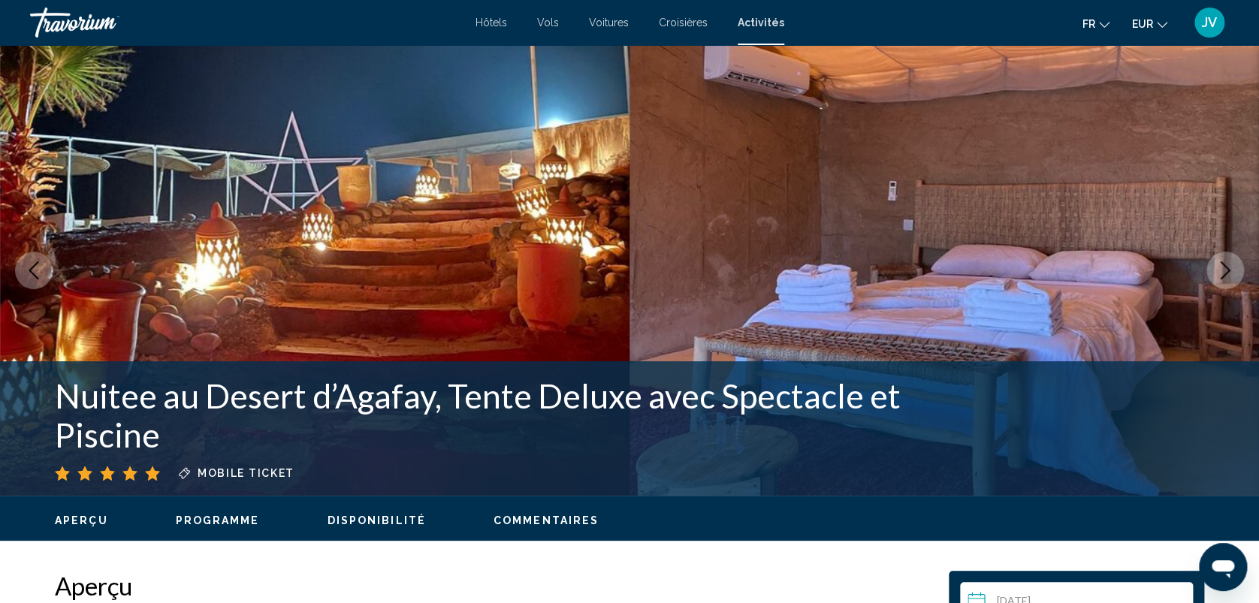
click at [1226, 267] on icon "Next image" at bounding box center [1226, 270] width 10 height 18
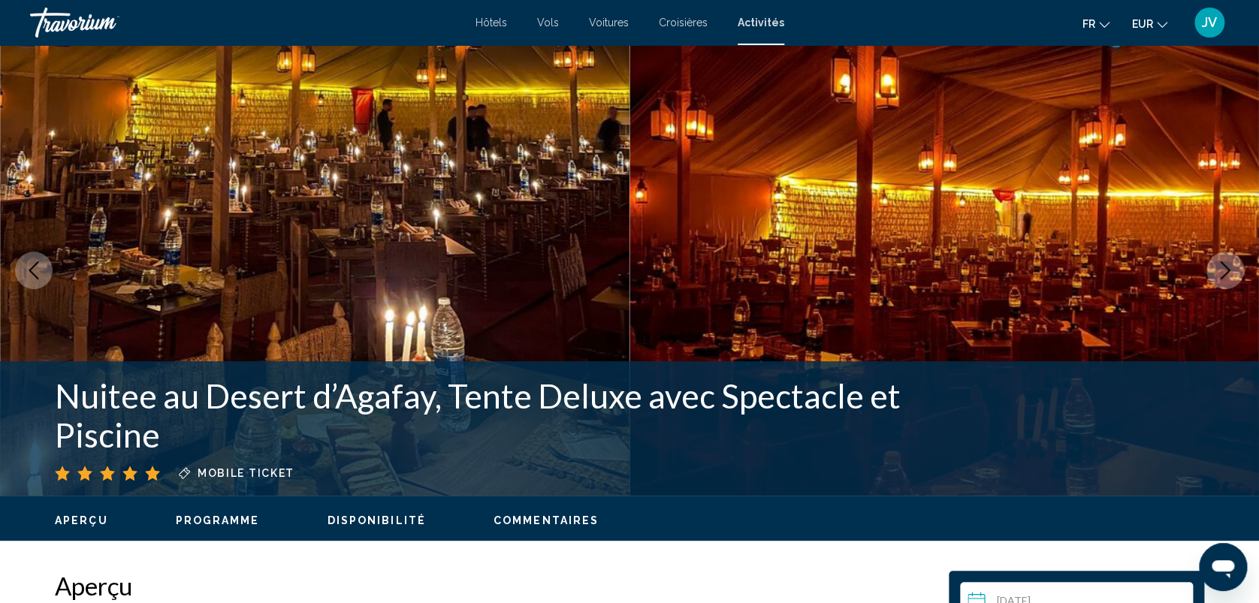
click at [1226, 267] on icon "Next image" at bounding box center [1226, 270] width 10 height 18
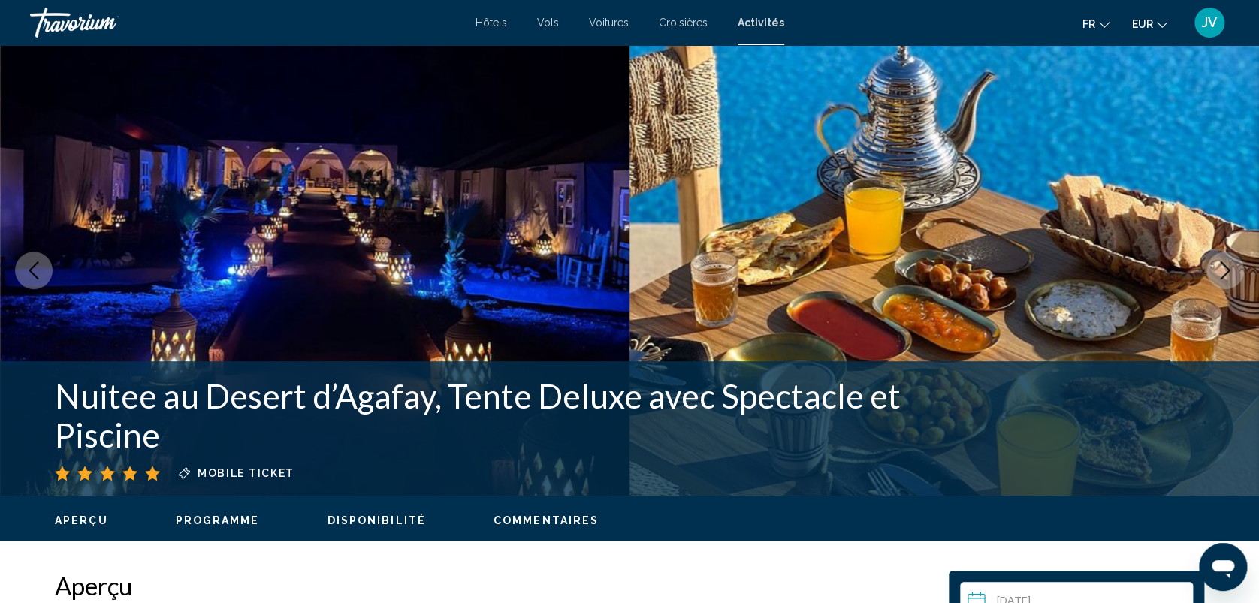
click at [1226, 267] on icon "Next image" at bounding box center [1226, 270] width 10 height 18
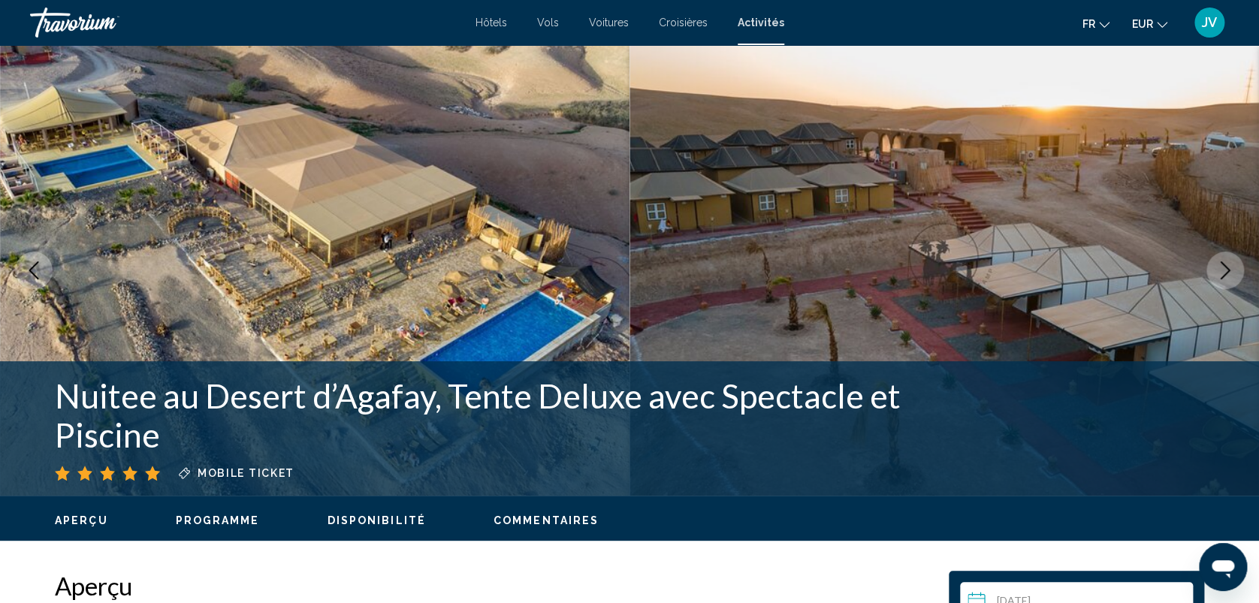
click at [1226, 267] on icon "Next image" at bounding box center [1226, 270] width 10 height 18
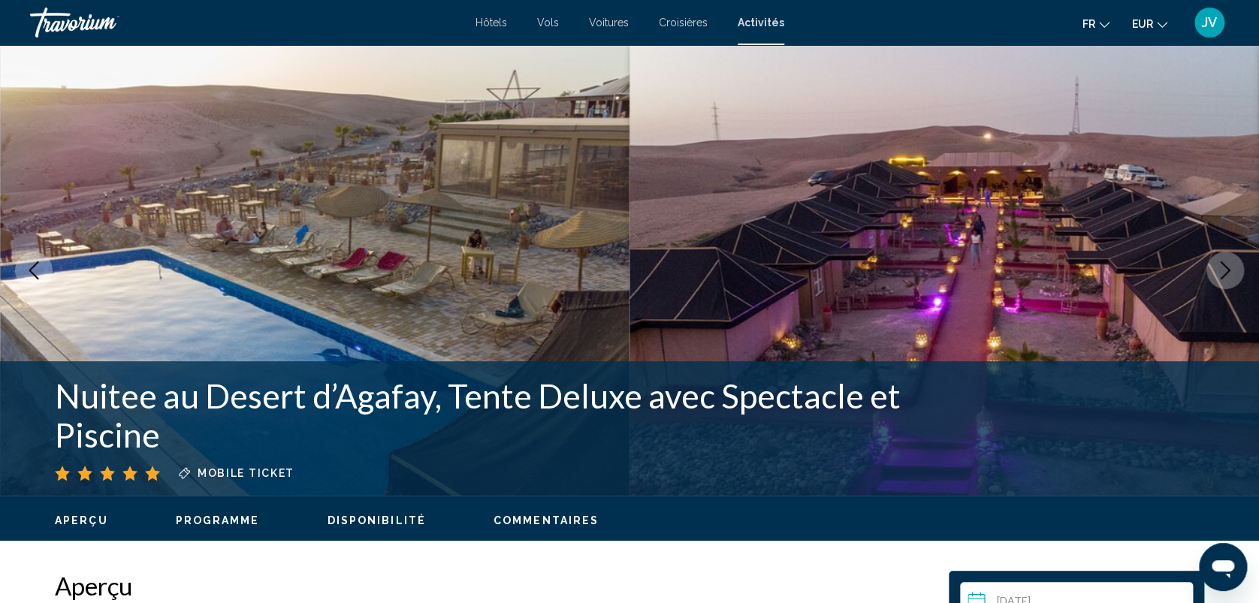
click at [1226, 267] on icon "Next image" at bounding box center [1226, 270] width 10 height 18
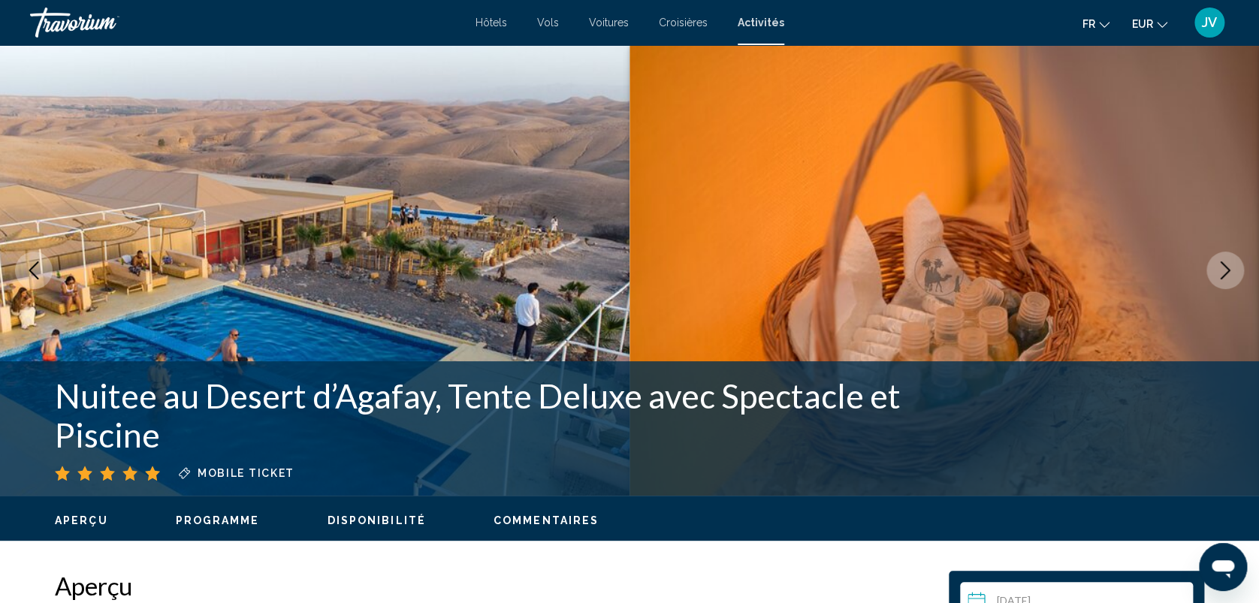
click at [1226, 267] on icon "Next image" at bounding box center [1226, 270] width 10 height 18
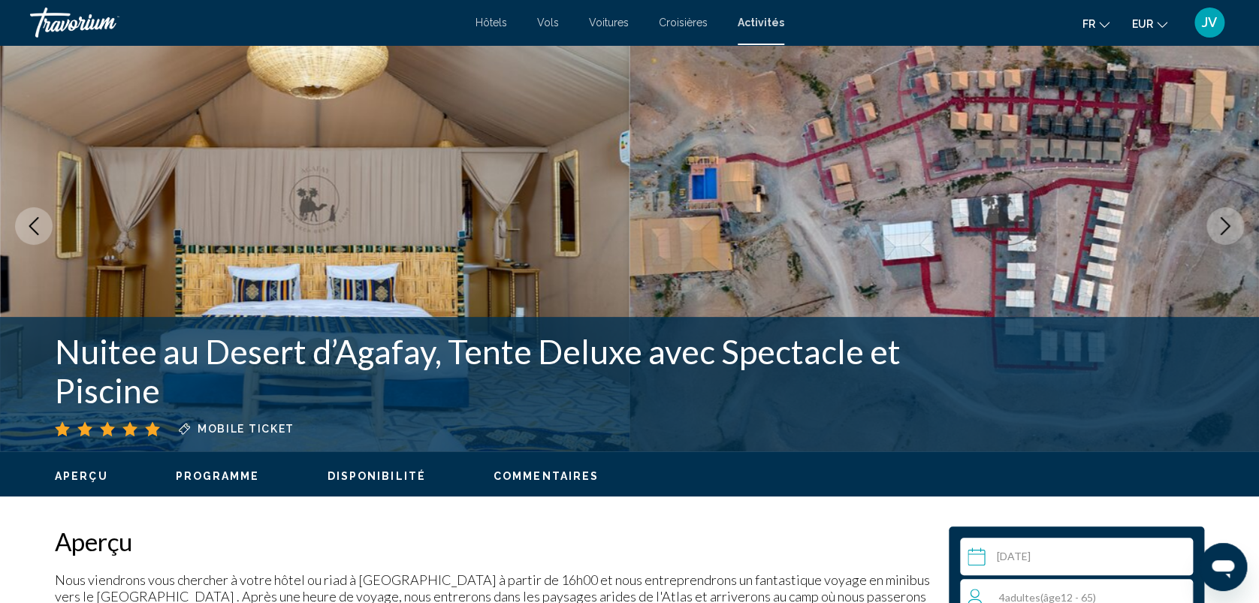
scroll to position [40, 0]
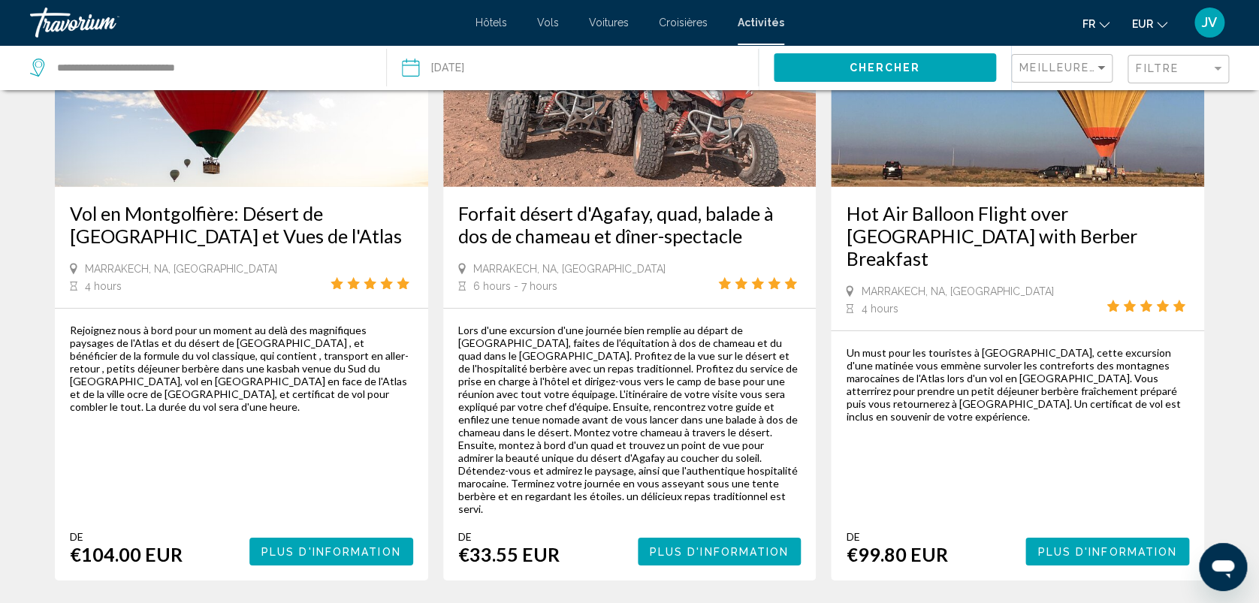
scroll to position [2272, 0]
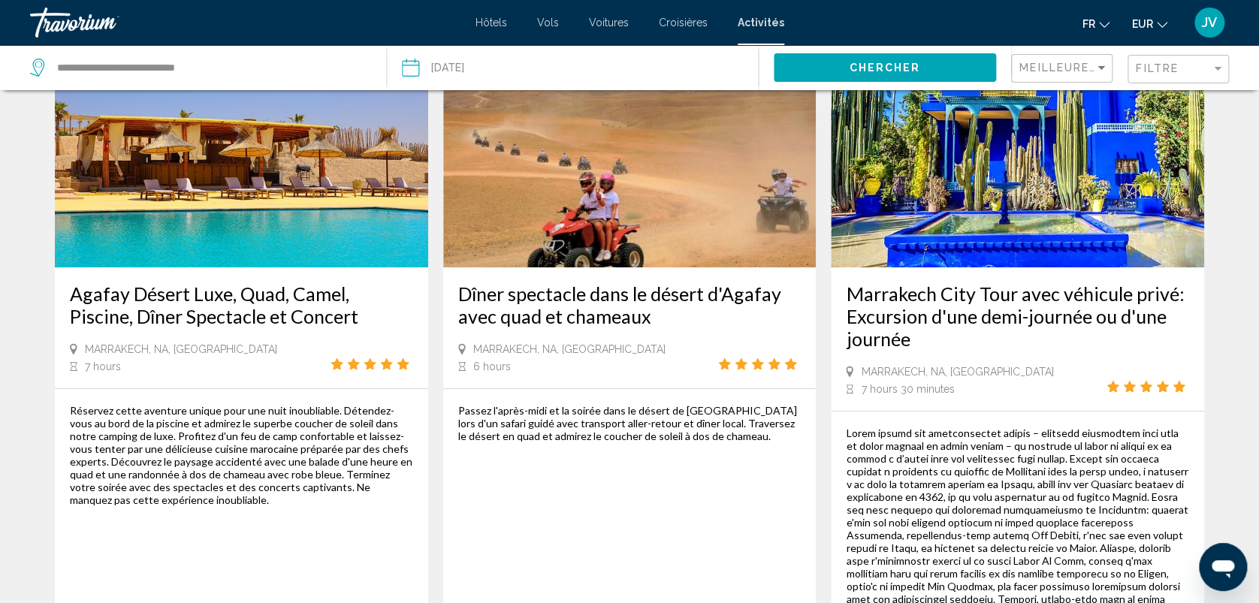
scroll to position [112, 0]
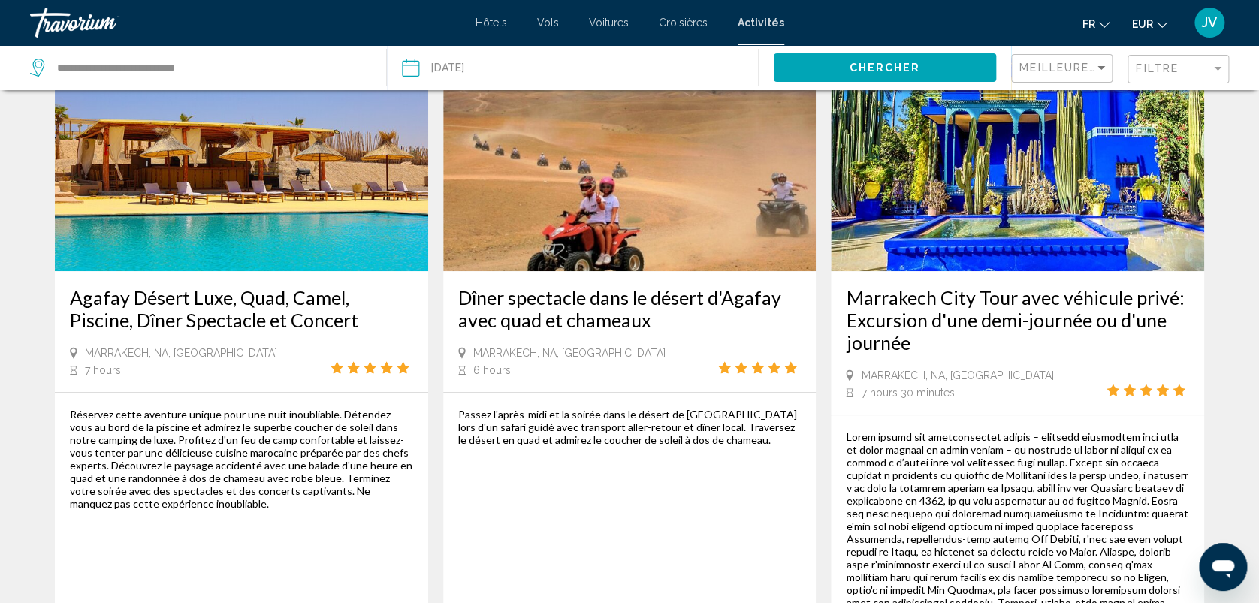
click at [332, 236] on img "Main content" at bounding box center [241, 151] width 373 height 240
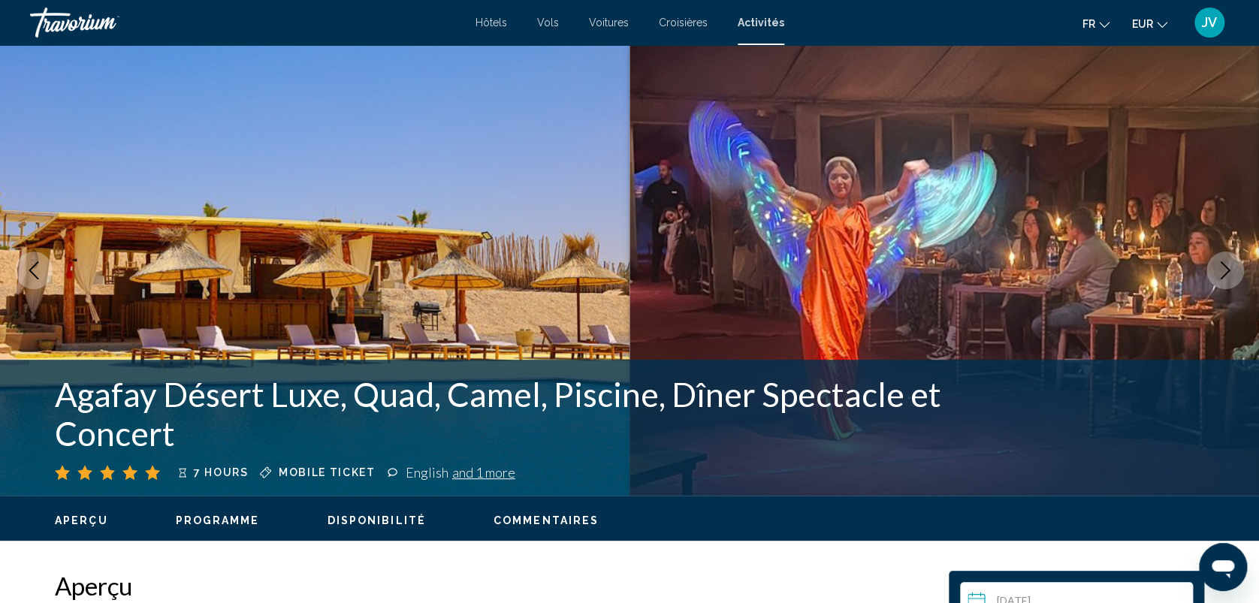
click at [1217, 272] on icon "Next image" at bounding box center [1225, 270] width 18 height 18
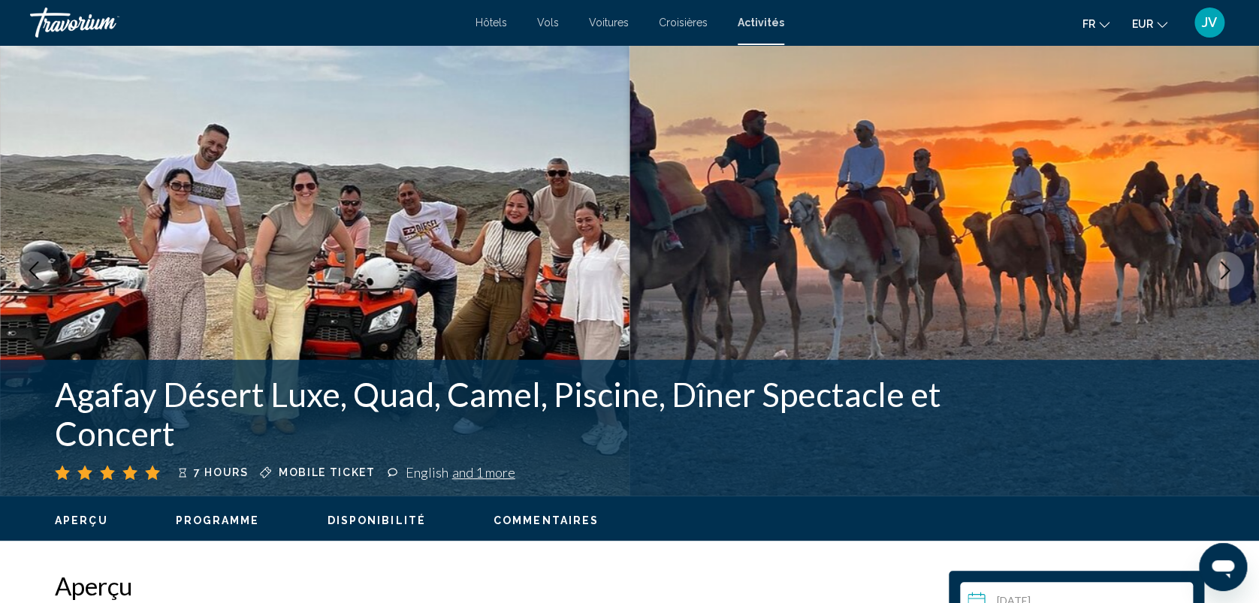
click at [1217, 272] on icon "Next image" at bounding box center [1225, 270] width 18 height 18
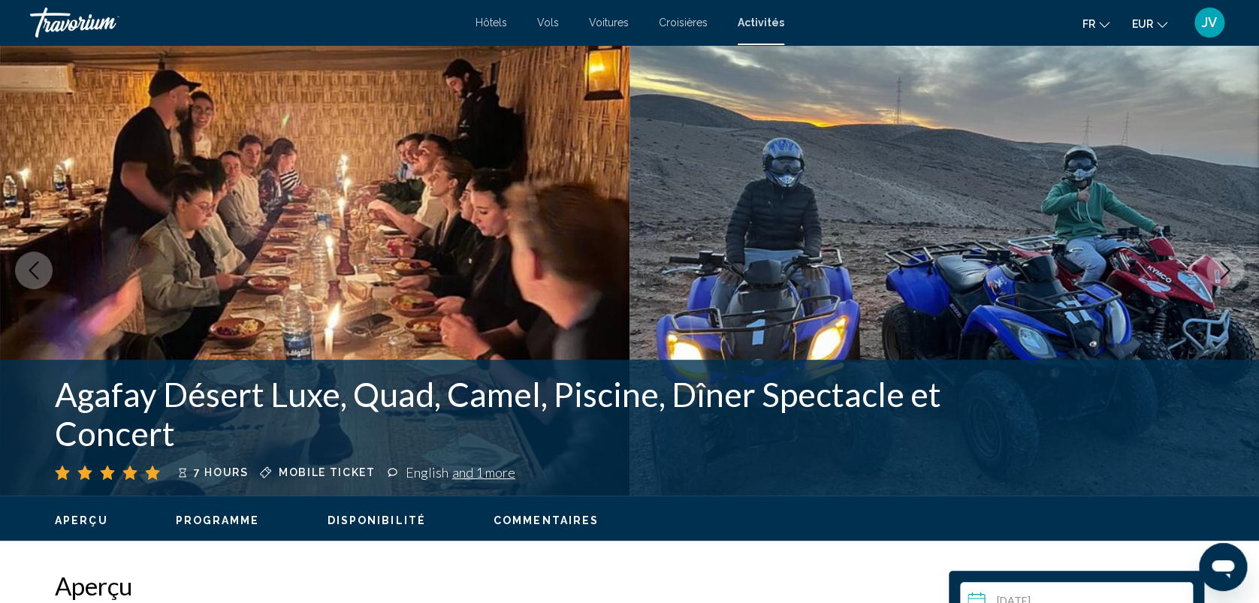
click at [1217, 272] on icon "Next image" at bounding box center [1225, 270] width 18 height 18
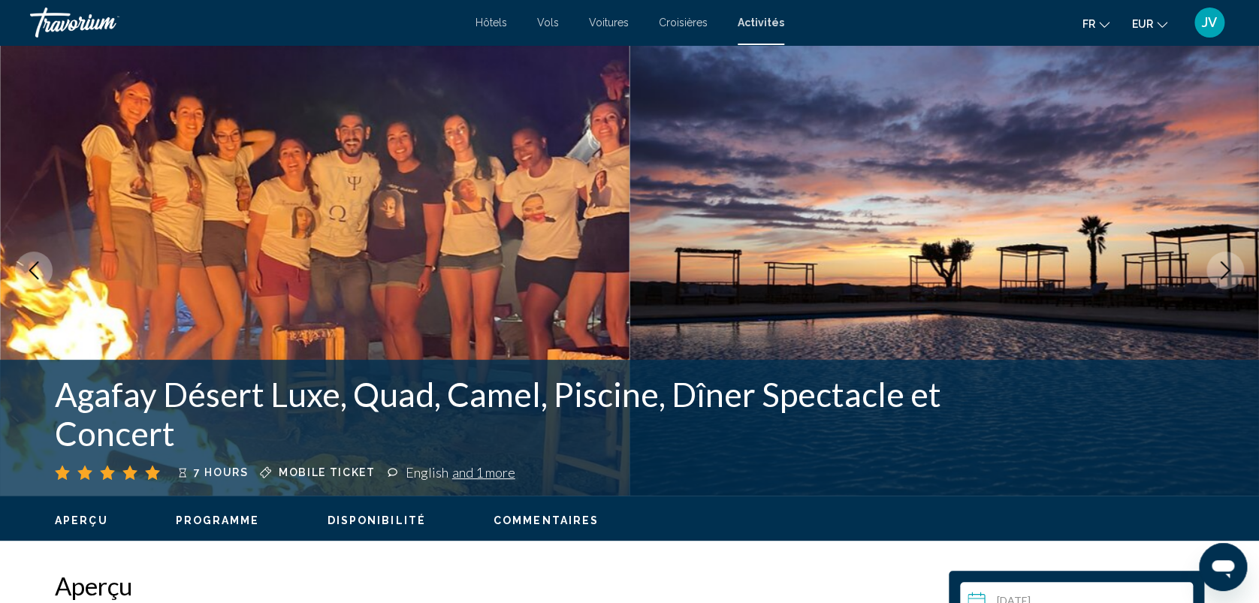
click at [1217, 272] on icon "Next image" at bounding box center [1225, 270] width 18 height 18
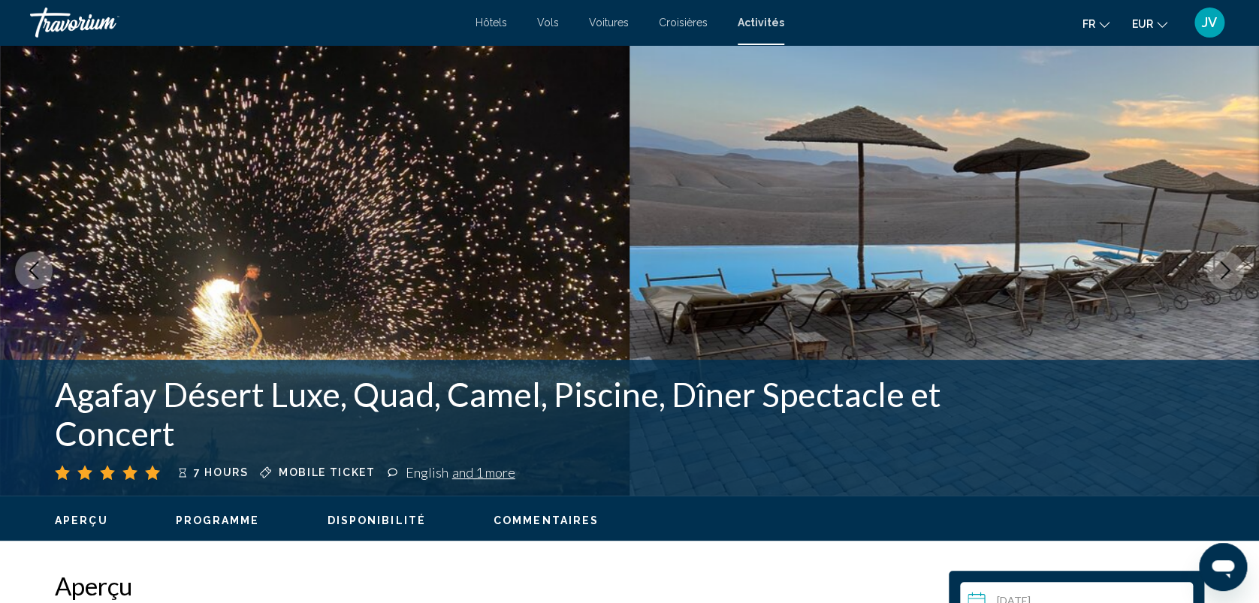
click at [1217, 272] on icon "Next image" at bounding box center [1225, 270] width 18 height 18
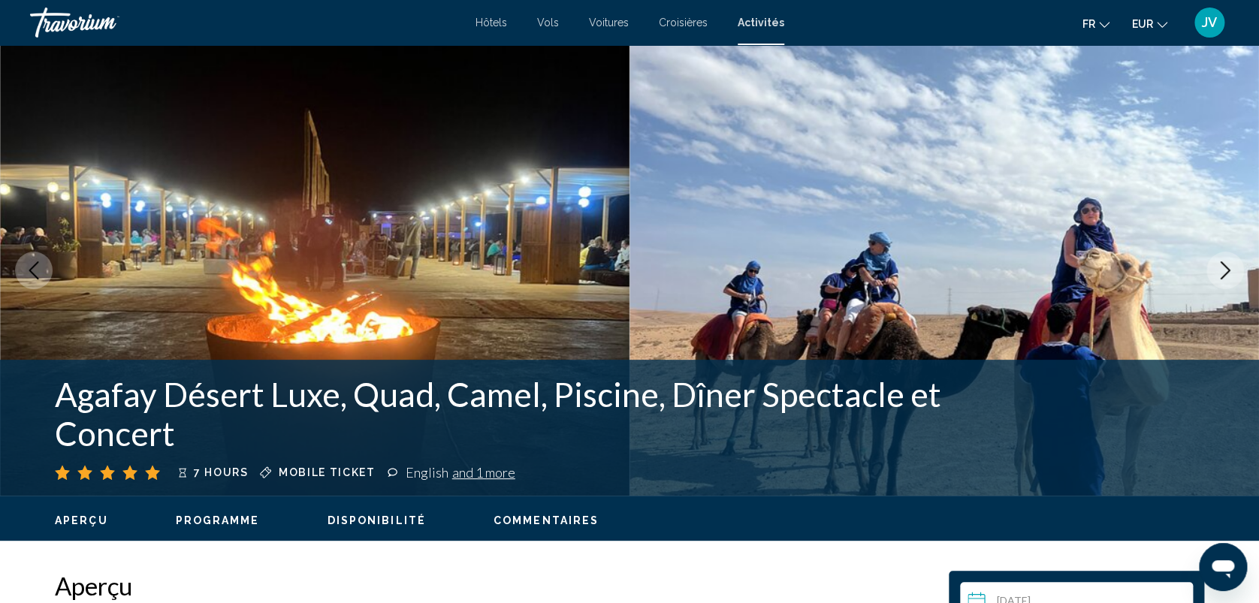
click at [1217, 272] on icon "Next image" at bounding box center [1225, 270] width 18 height 18
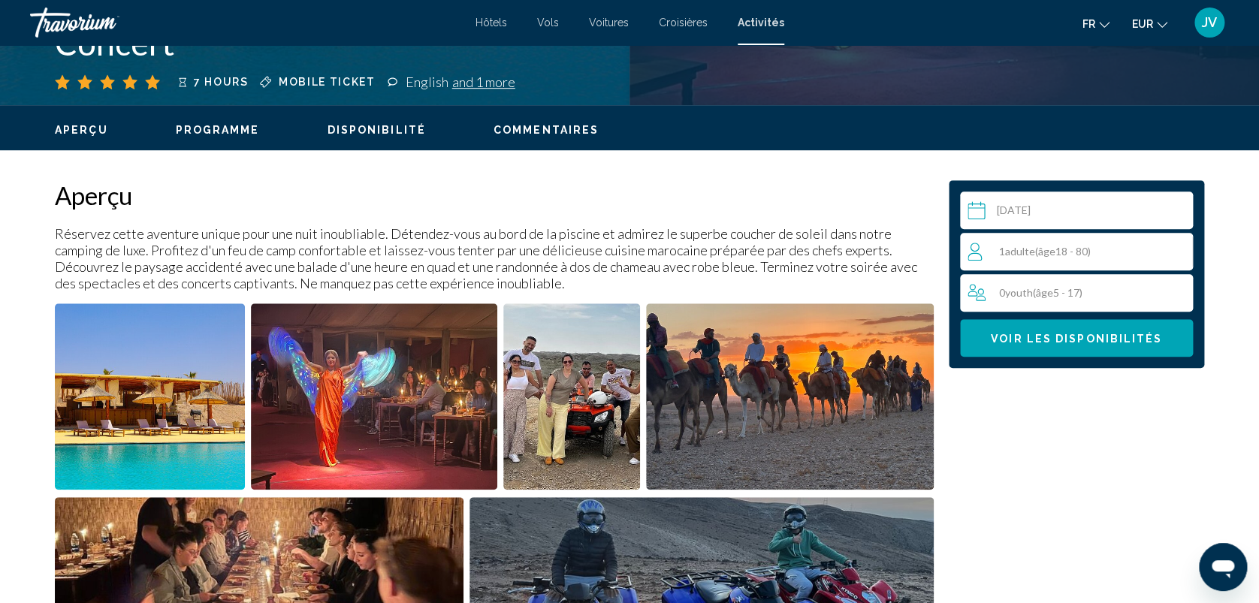
scroll to position [125, 0]
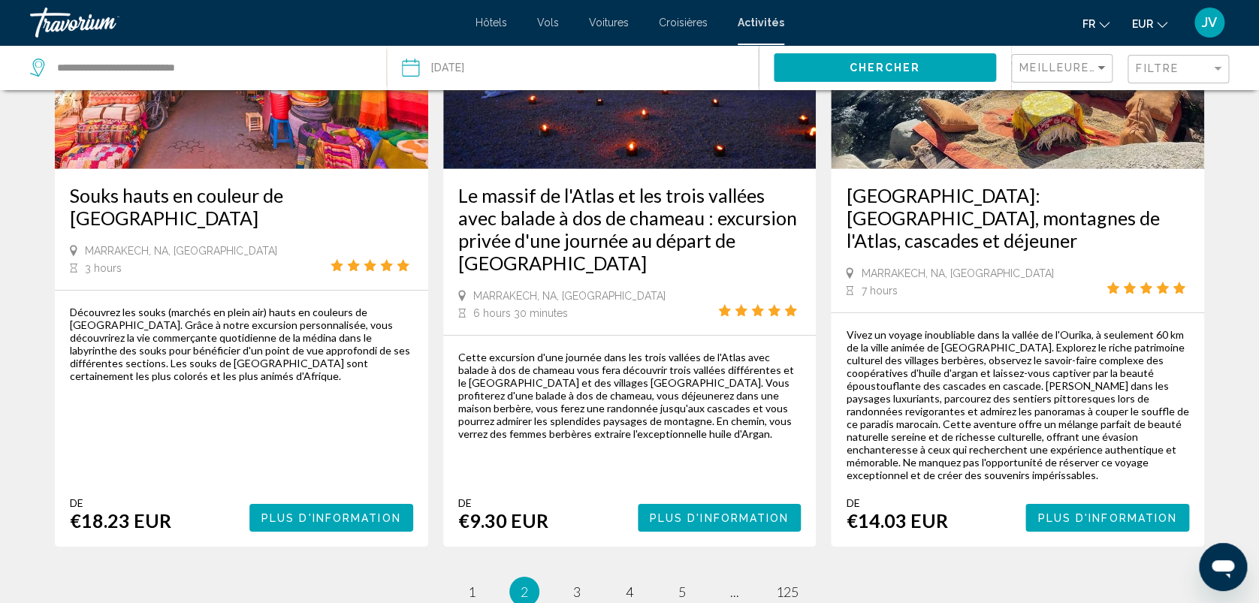
scroll to position [2281, 0]
